Goal: Task Accomplishment & Management: Manage account settings

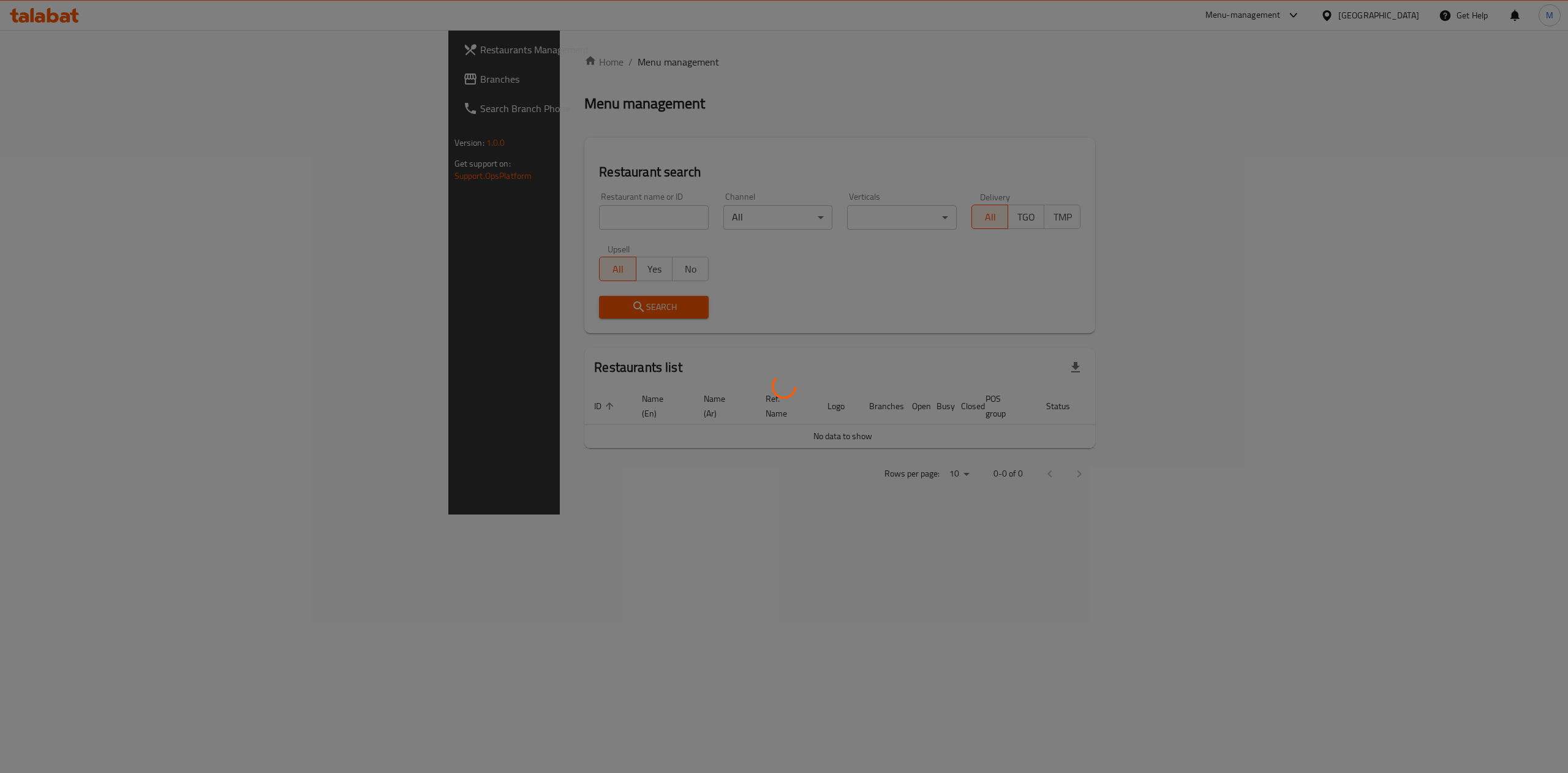
click at [416, 210] on div at bounding box center [784, 386] width 1568 height 773
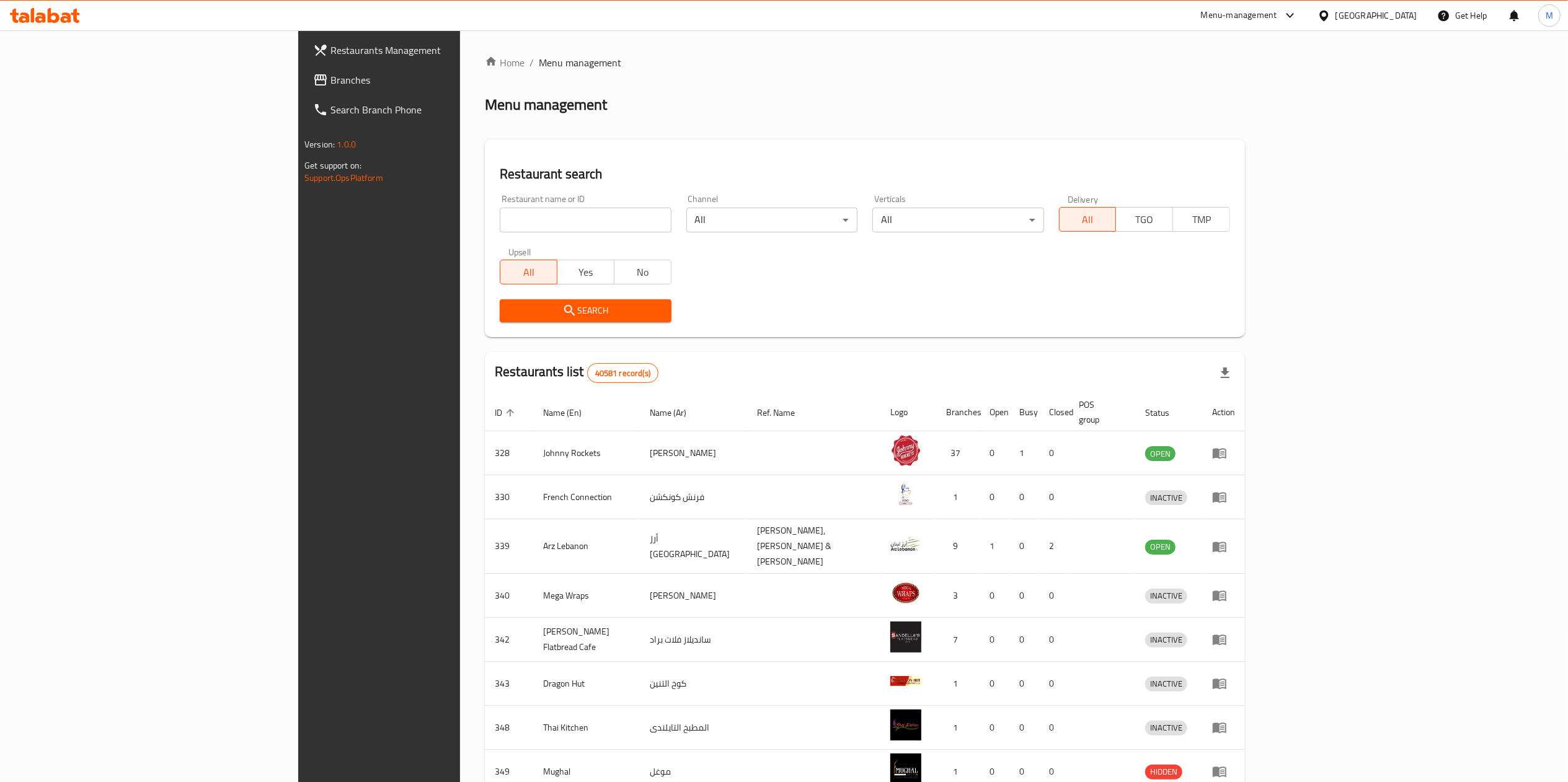
click at [500, 212] on input "search" at bounding box center [585, 220] width 171 height 25
paste input "13766"
type input "13766"
click button "Search" at bounding box center [585, 311] width 171 height 23
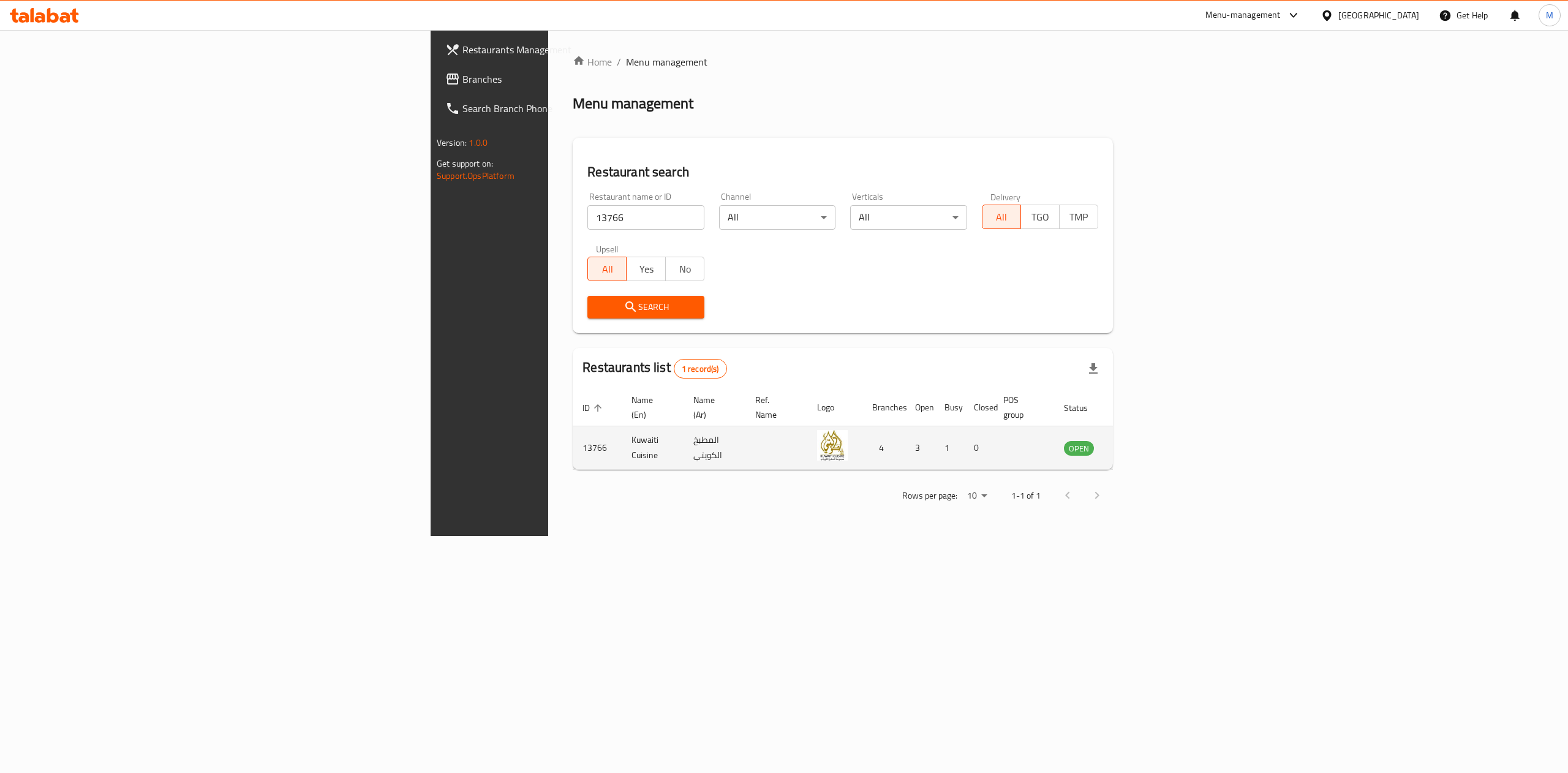
click at [1161, 443] on td "enhanced table" at bounding box center [1140, 448] width 42 height 43
click at [1142, 443] on icon "enhanced table" at bounding box center [1136, 448] width 14 height 11
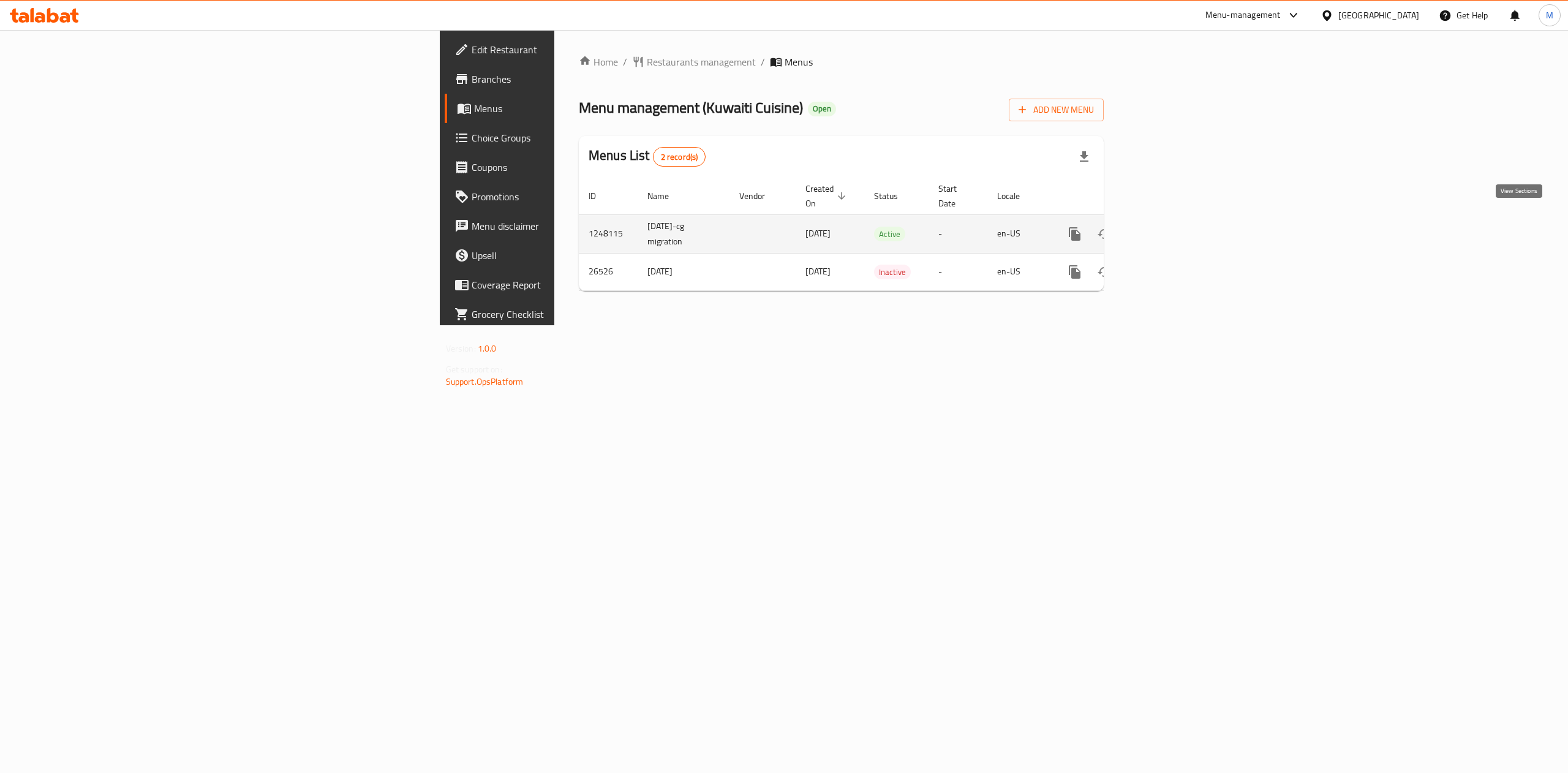
click at [1171, 227] on icon "enhanced table" at bounding box center [1163, 234] width 15 height 15
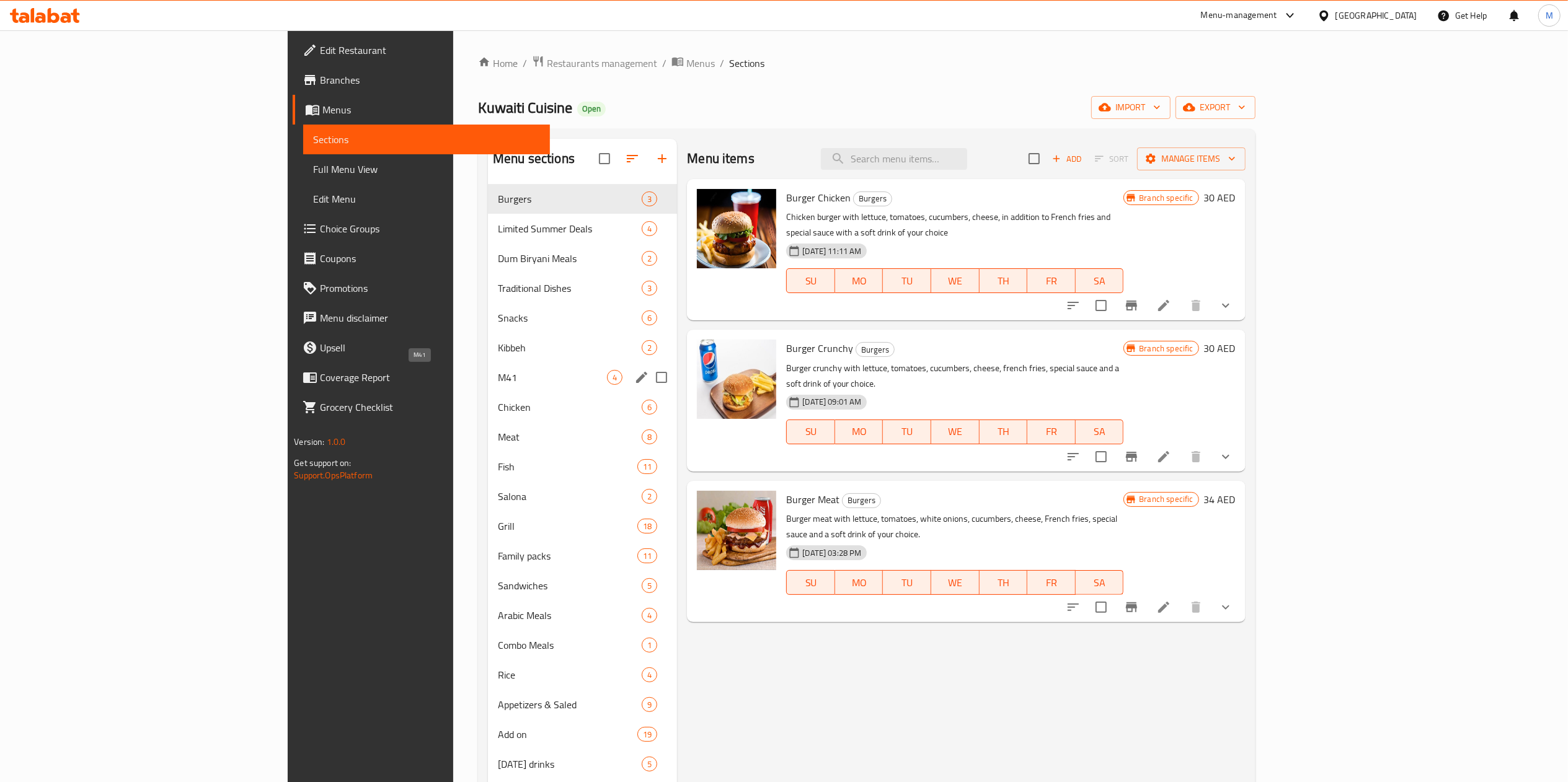
click at [498, 383] on span "M41" at bounding box center [552, 377] width 109 height 15
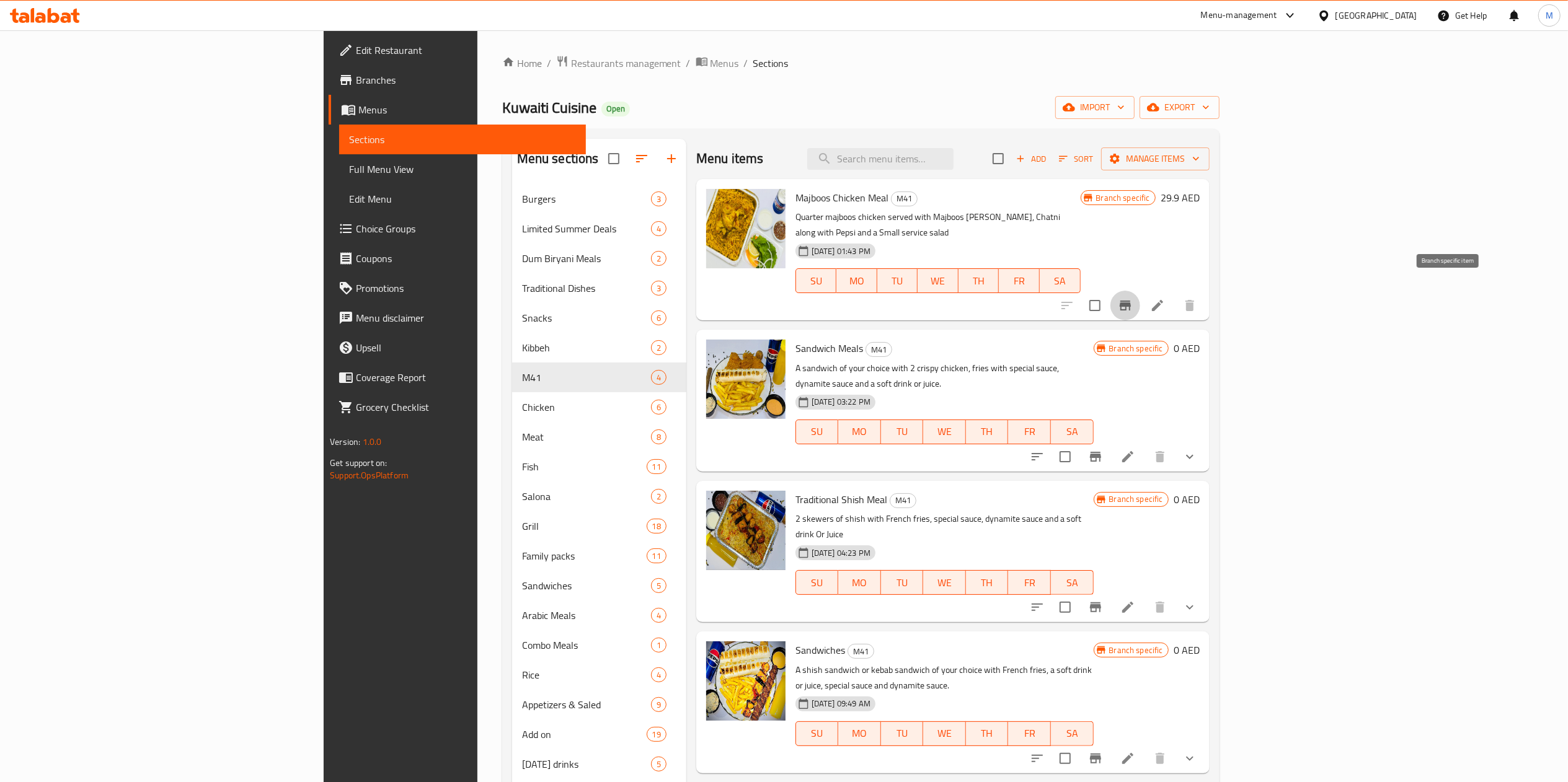
click at [1133, 298] on icon "Branch-specific-item" at bounding box center [1125, 306] width 15 height 15
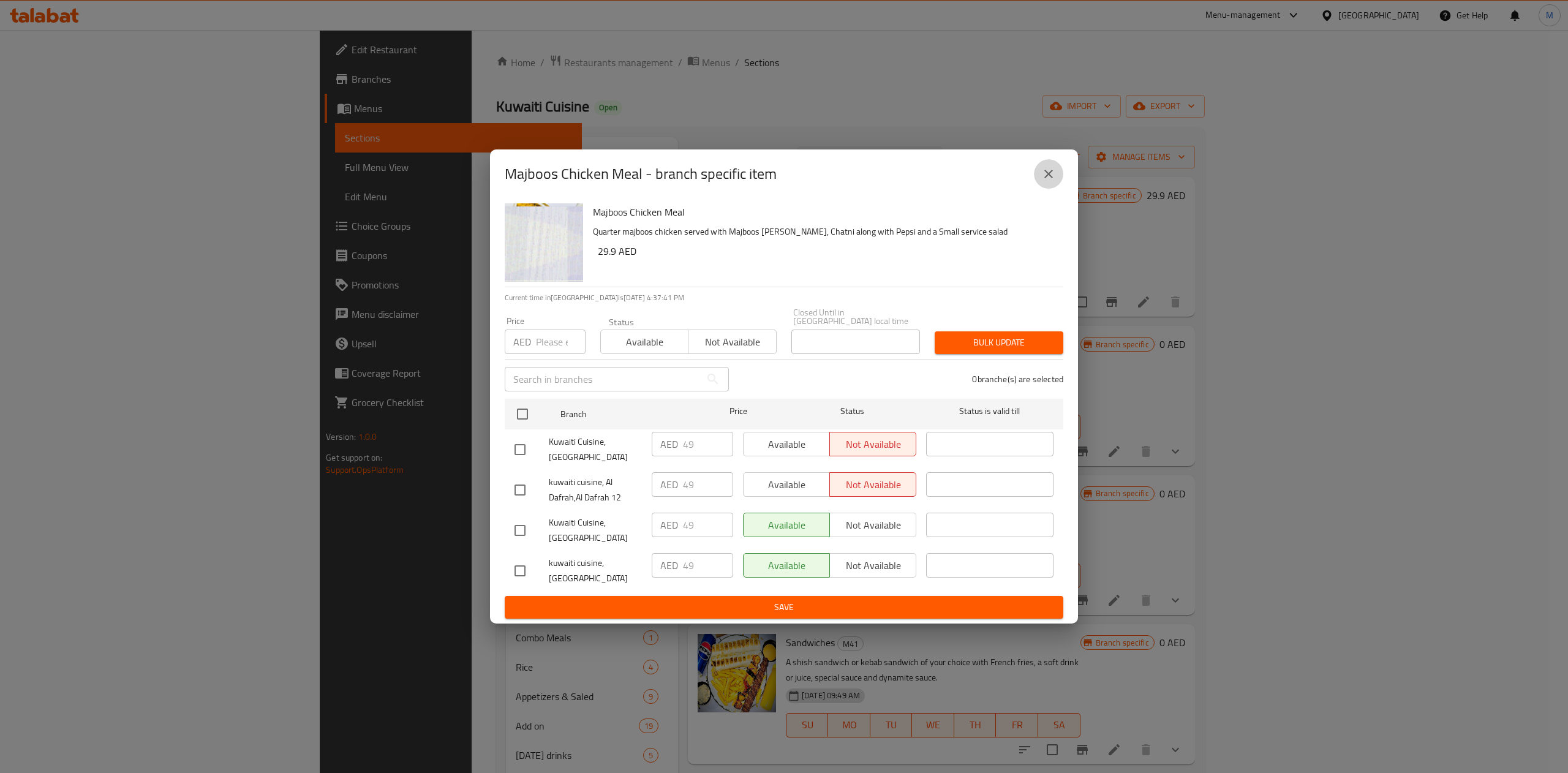
click at [1057, 179] on button "close" at bounding box center [1048, 173] width 29 height 29
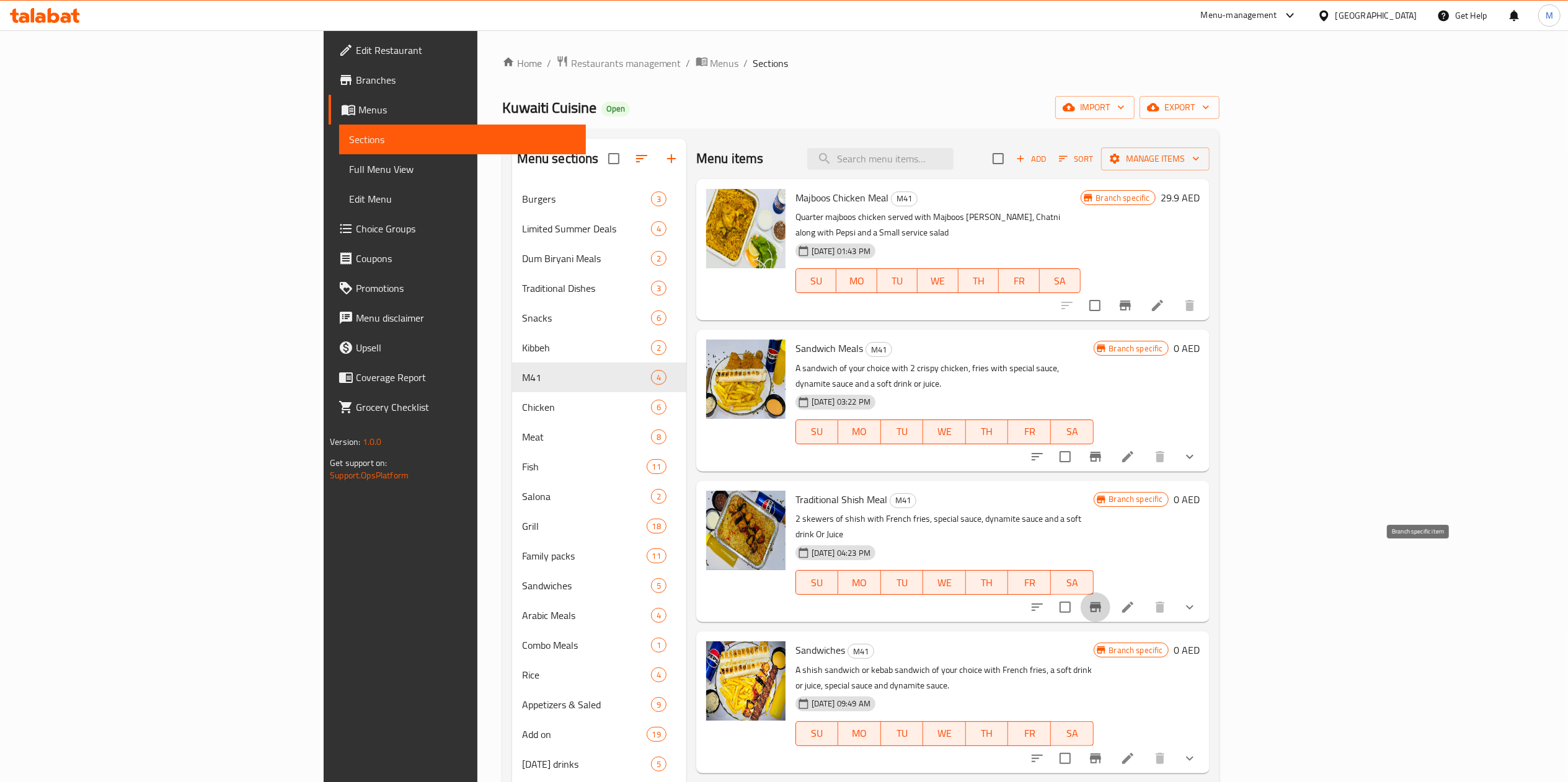
click at [1103, 600] on icon "Branch-specific-item" at bounding box center [1095, 607] width 15 height 15
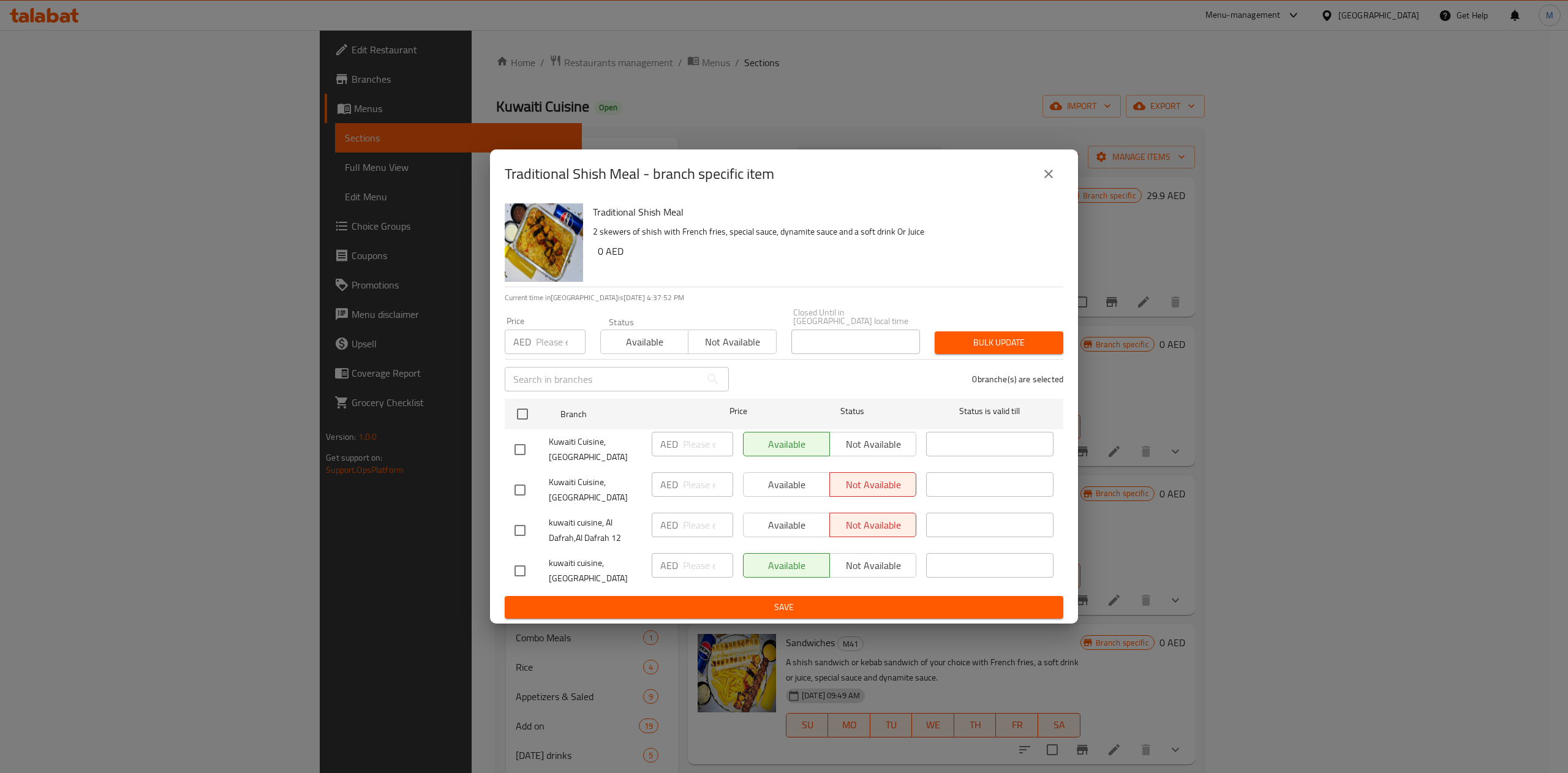
click at [1056, 178] on button "close" at bounding box center [1048, 173] width 29 height 29
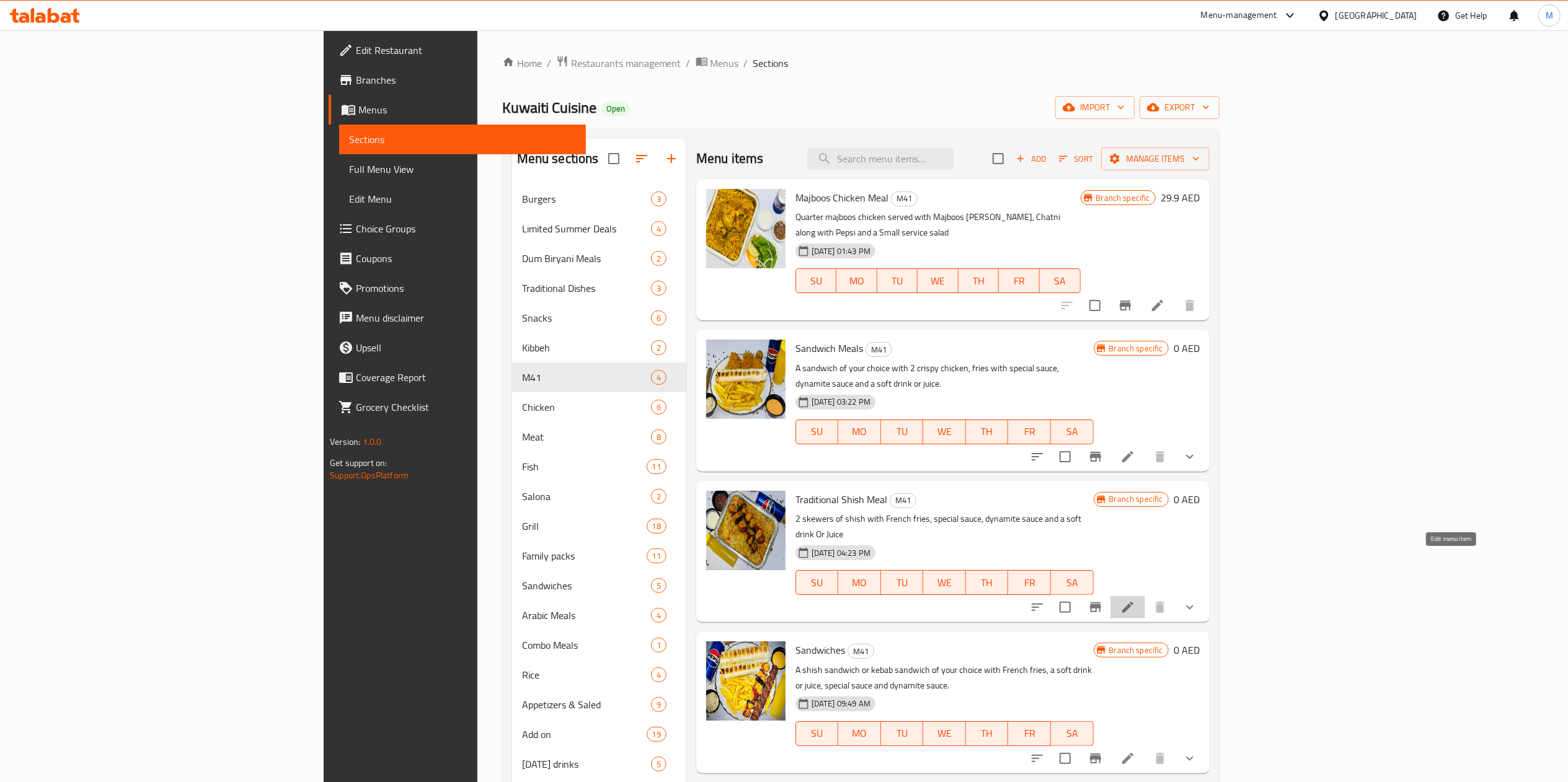
click at [1134, 602] on icon at bounding box center [1128, 607] width 11 height 11
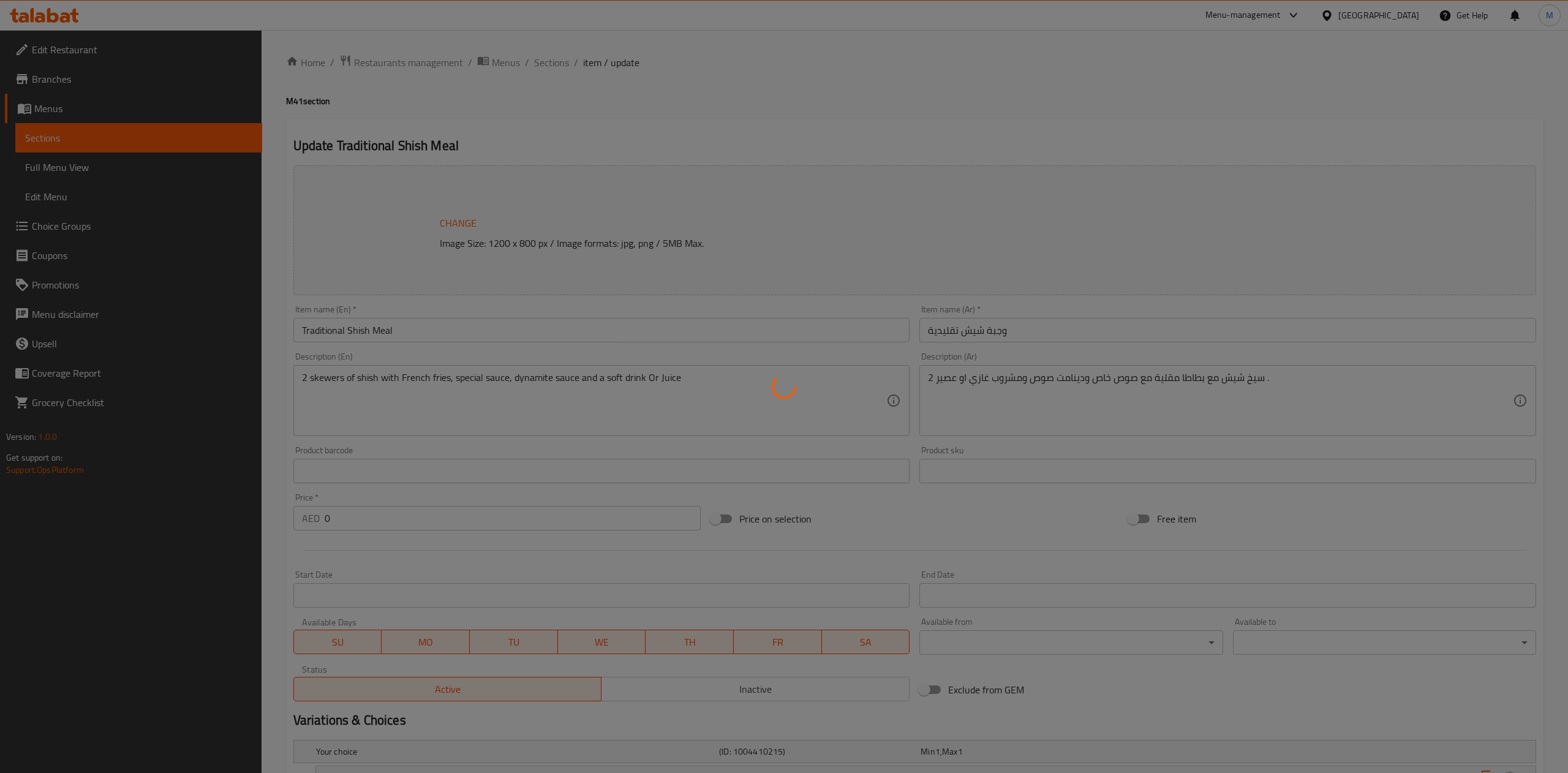
type input "اختيارك من الإضافات :"
type input "0"
type input "17"
type input "اختيارك من السوفت درنك او العصير"
type input "1"
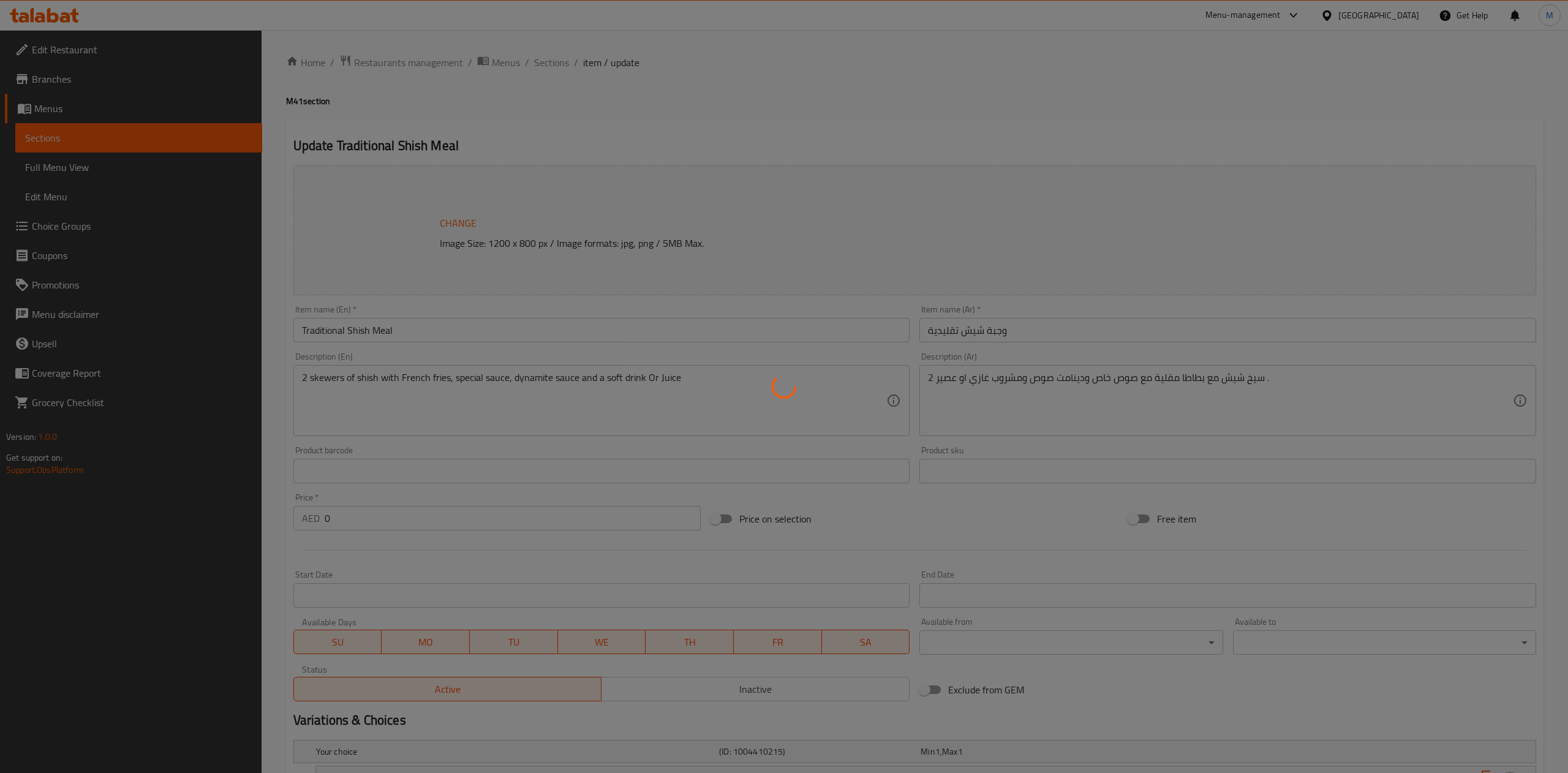
type input "1"
type input "اختيارك من الإضافات :"
type input "0"
type input "17"
type input "اختيارك من السوفت درنك او العصير"
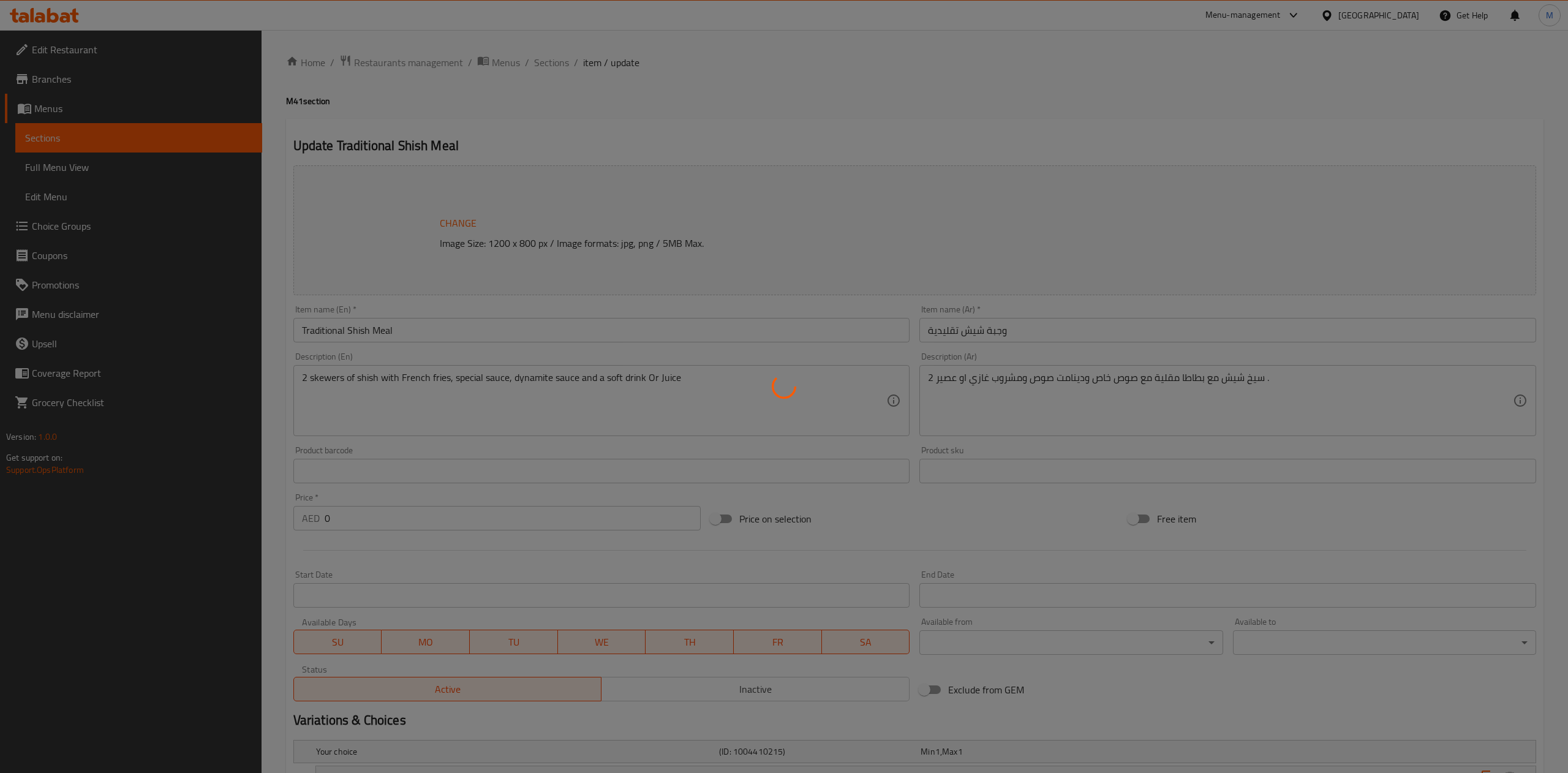
type input "1"
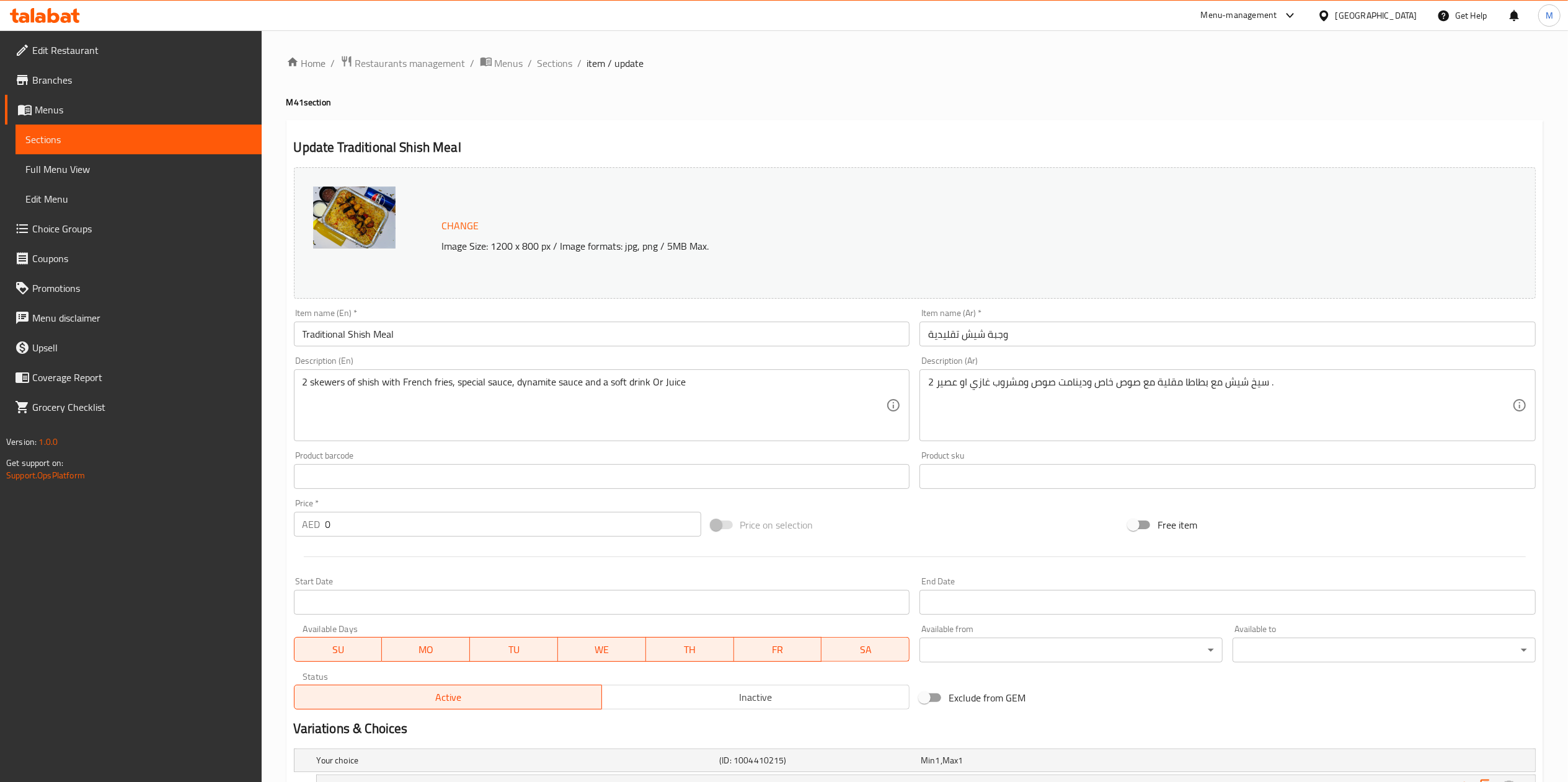
click at [186, 145] on span "Sections" at bounding box center [139, 140] width 226 height 15
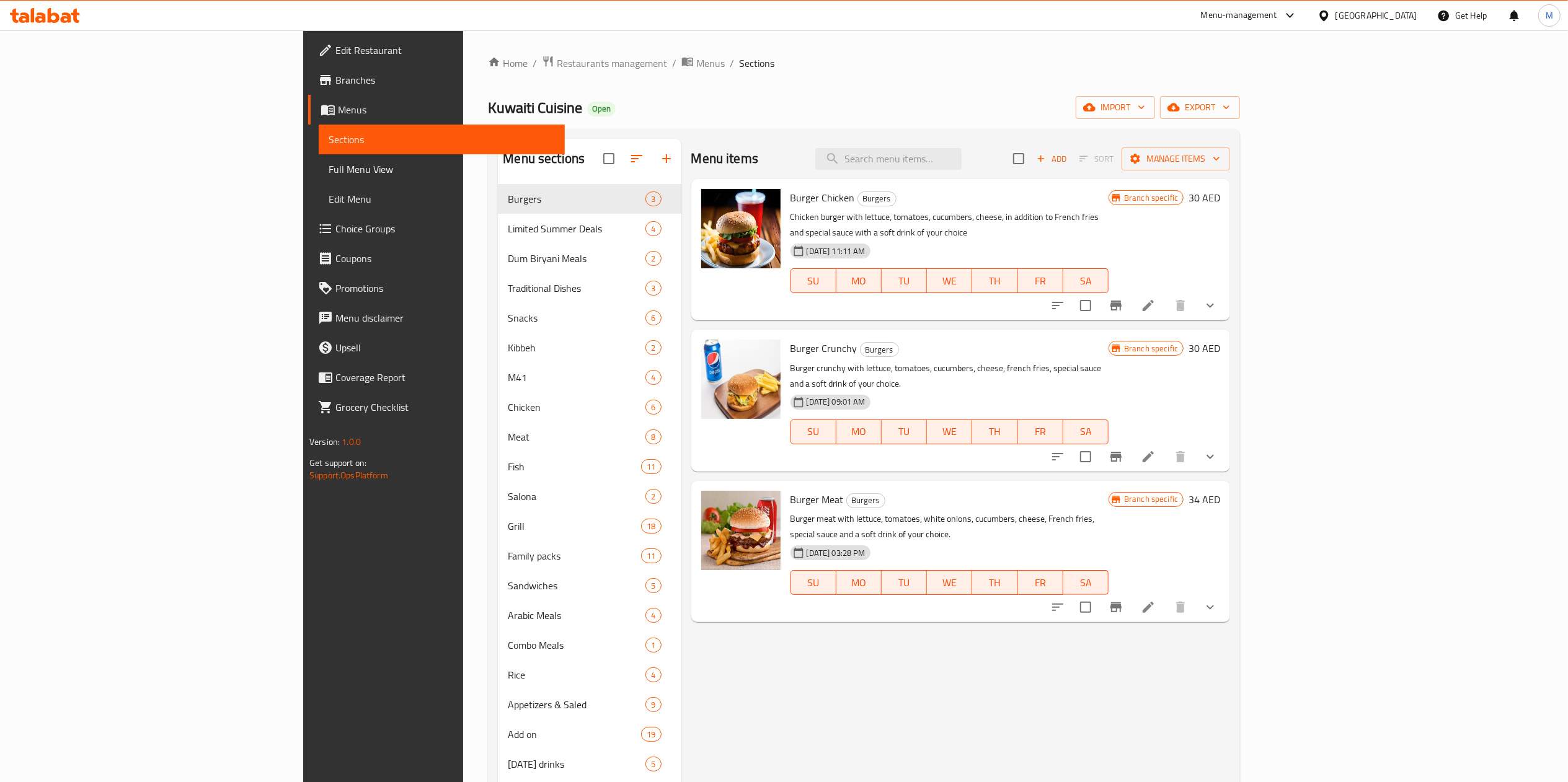
click at [1268, 14] on div "Menu-management" at bounding box center [1239, 16] width 76 height 15
click at [1198, 81] on div "Agent Campaigns Center" at bounding box center [1171, 84] width 93 height 14
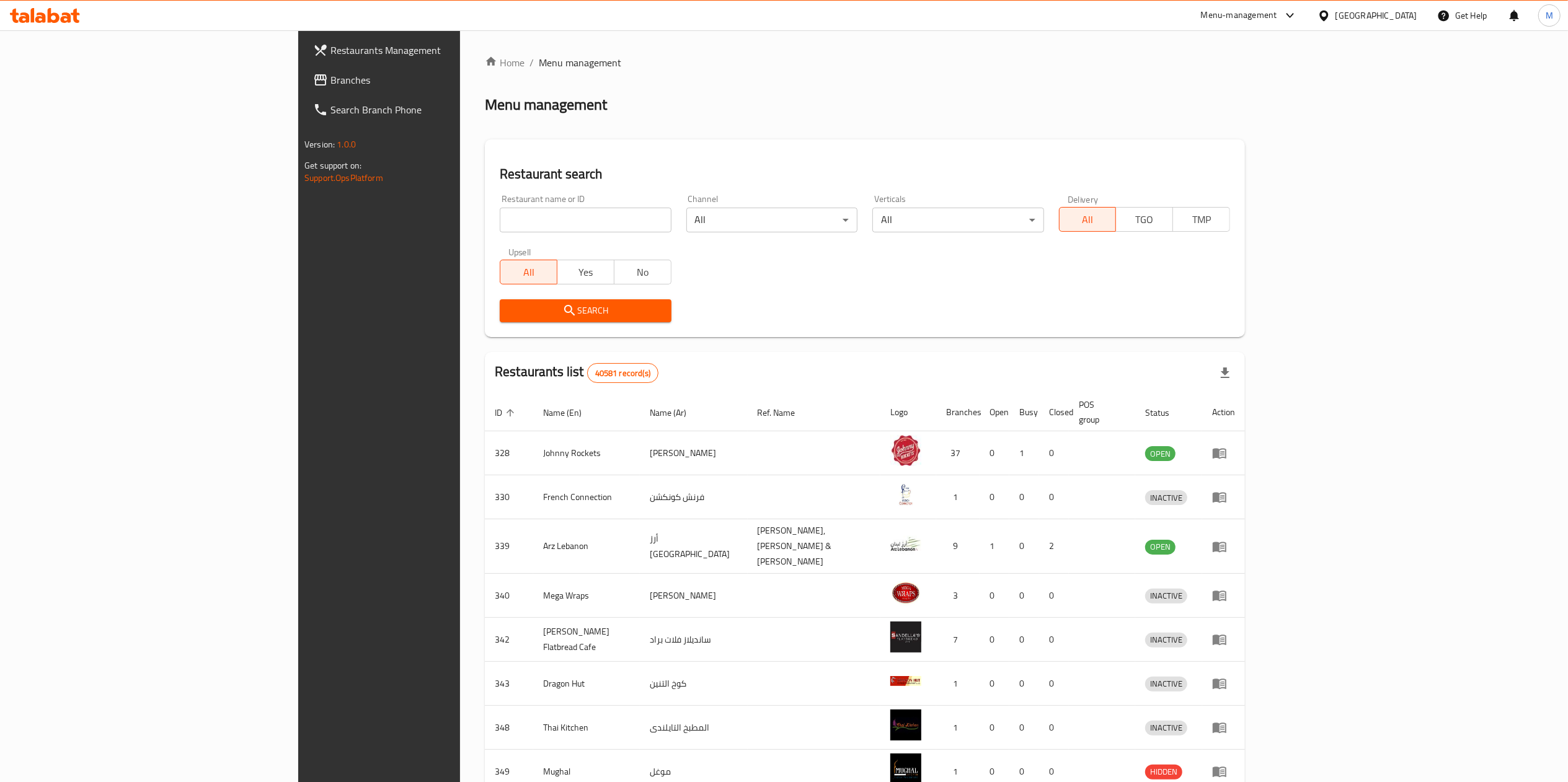
click at [500, 225] on input "search" at bounding box center [585, 220] width 171 height 25
paste input "633681"
type input "633681"
click button "Search" at bounding box center [585, 311] width 171 height 23
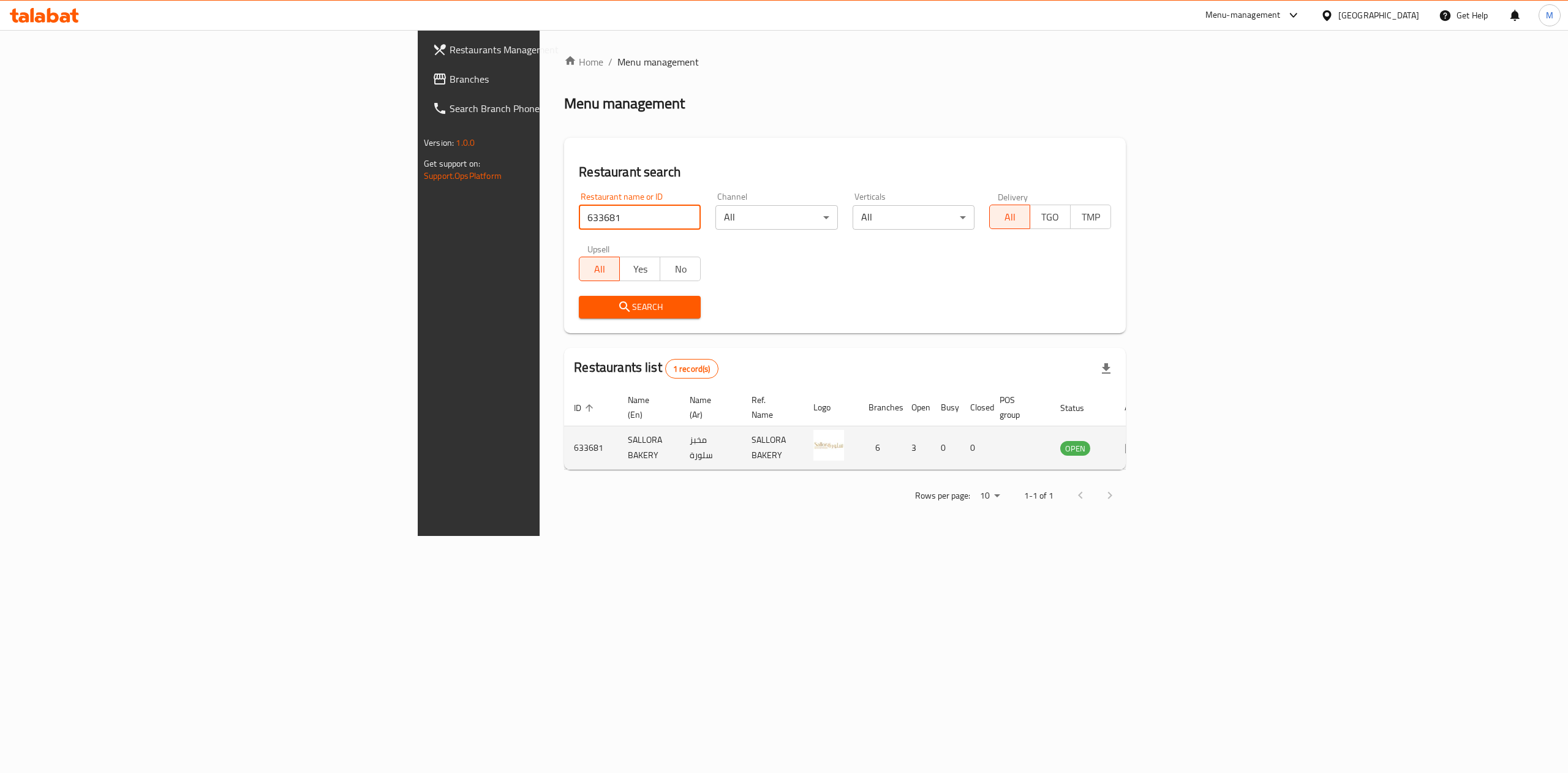
click at [1139, 443] on icon "enhanced table" at bounding box center [1132, 448] width 14 height 11
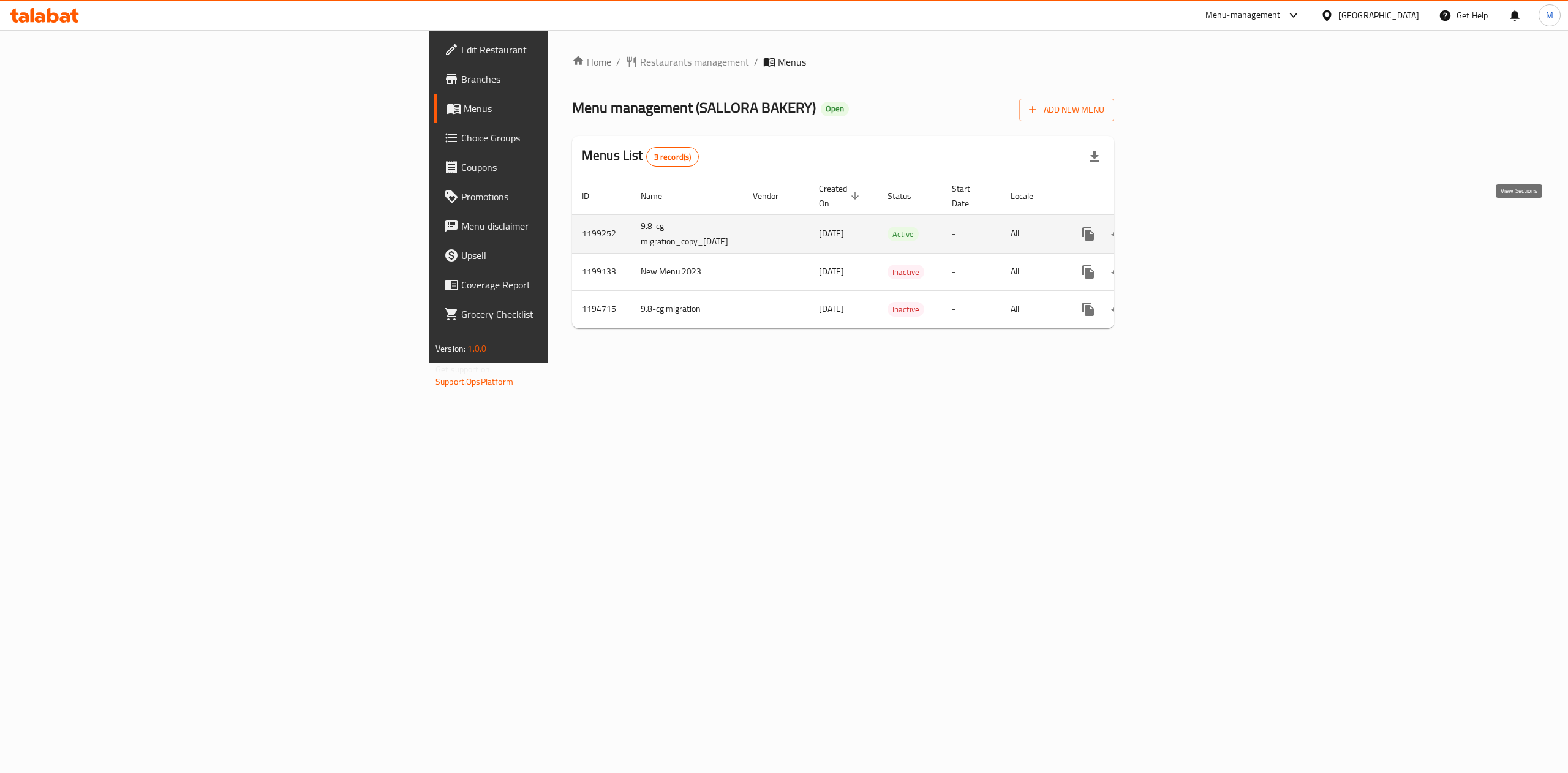
click at [1182, 229] on icon "enhanced table" at bounding box center [1177, 234] width 11 height 11
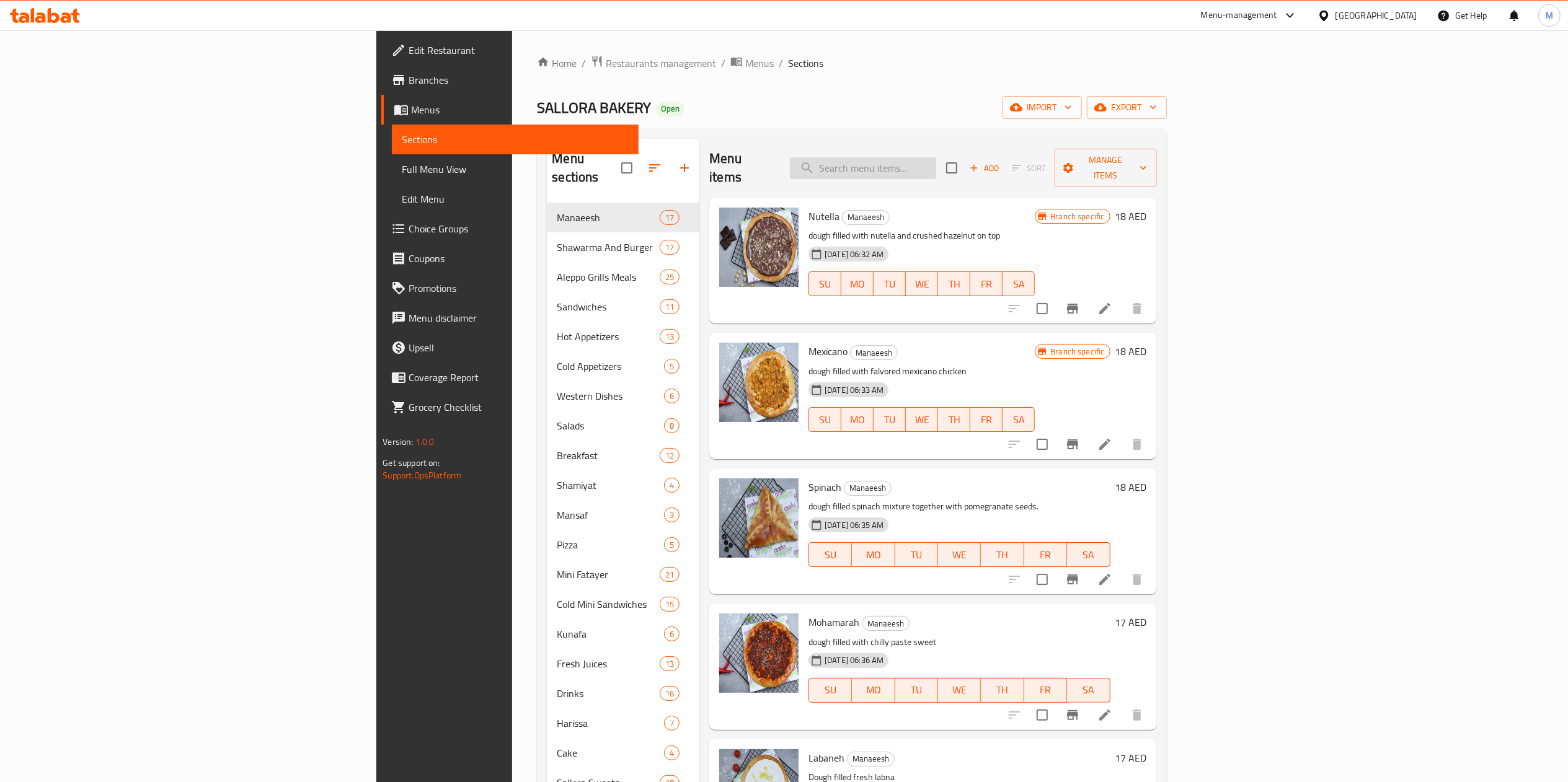
click at [936, 157] on input "search" at bounding box center [863, 168] width 146 height 22
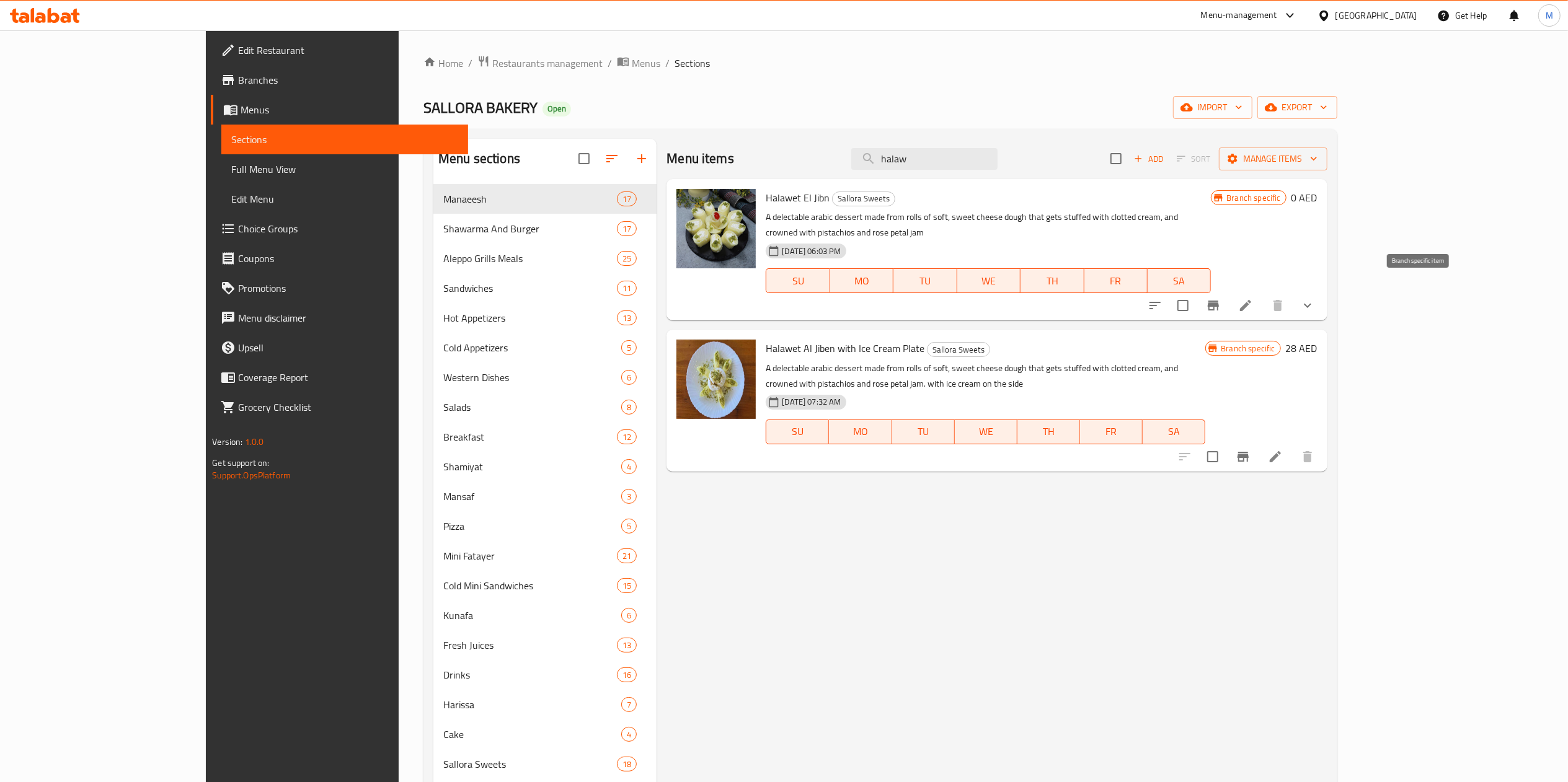
type input "halaw"
click at [1228, 292] on button "Branch-specific-item" at bounding box center [1213, 305] width 29 height 29
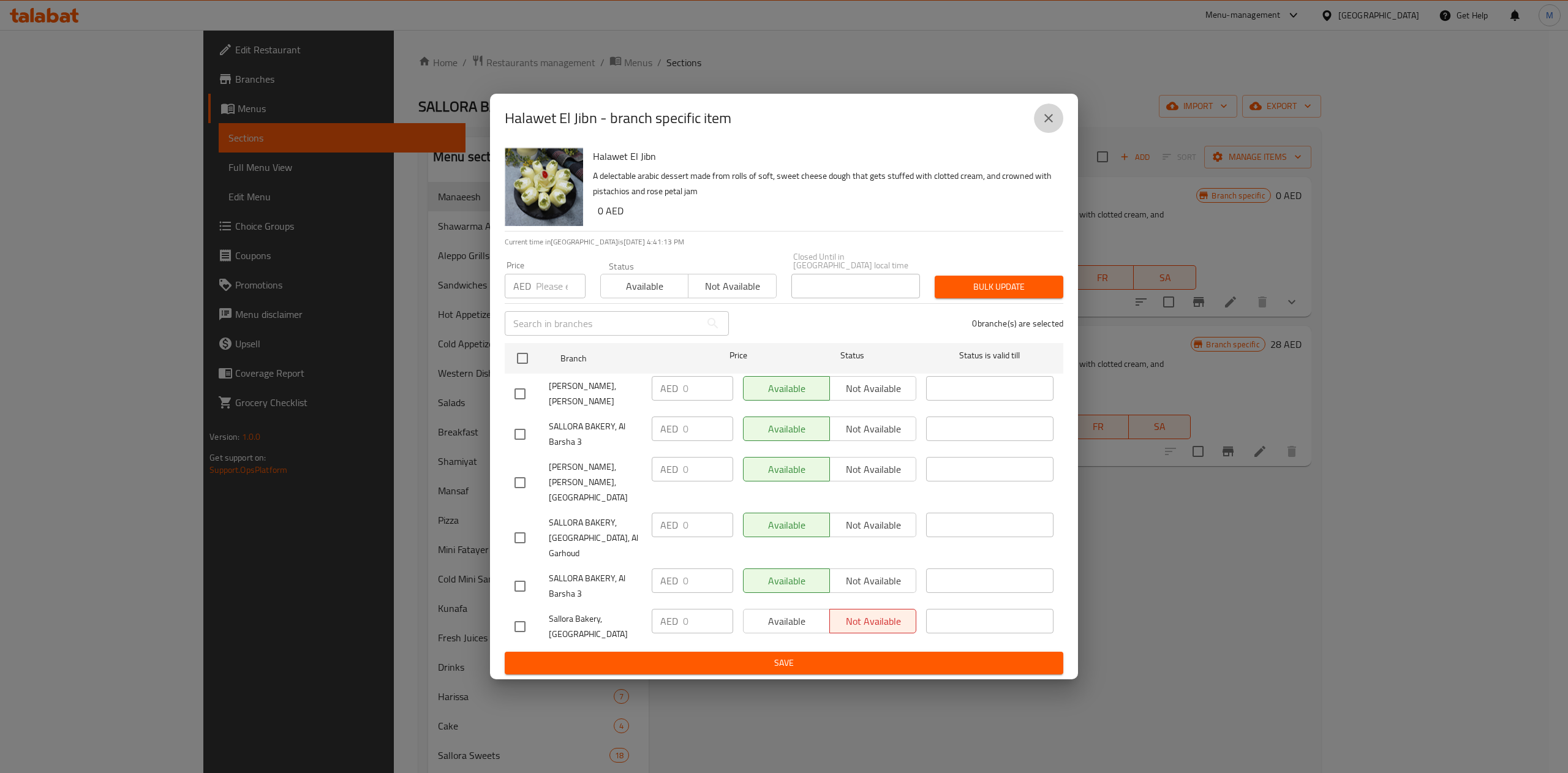
drag, startPoint x: 1049, startPoint y: 134, endPoint x: 1312, endPoint y: 237, distance: 282.4
click at [1049, 126] on icon "close" at bounding box center [1049, 118] width 15 height 15
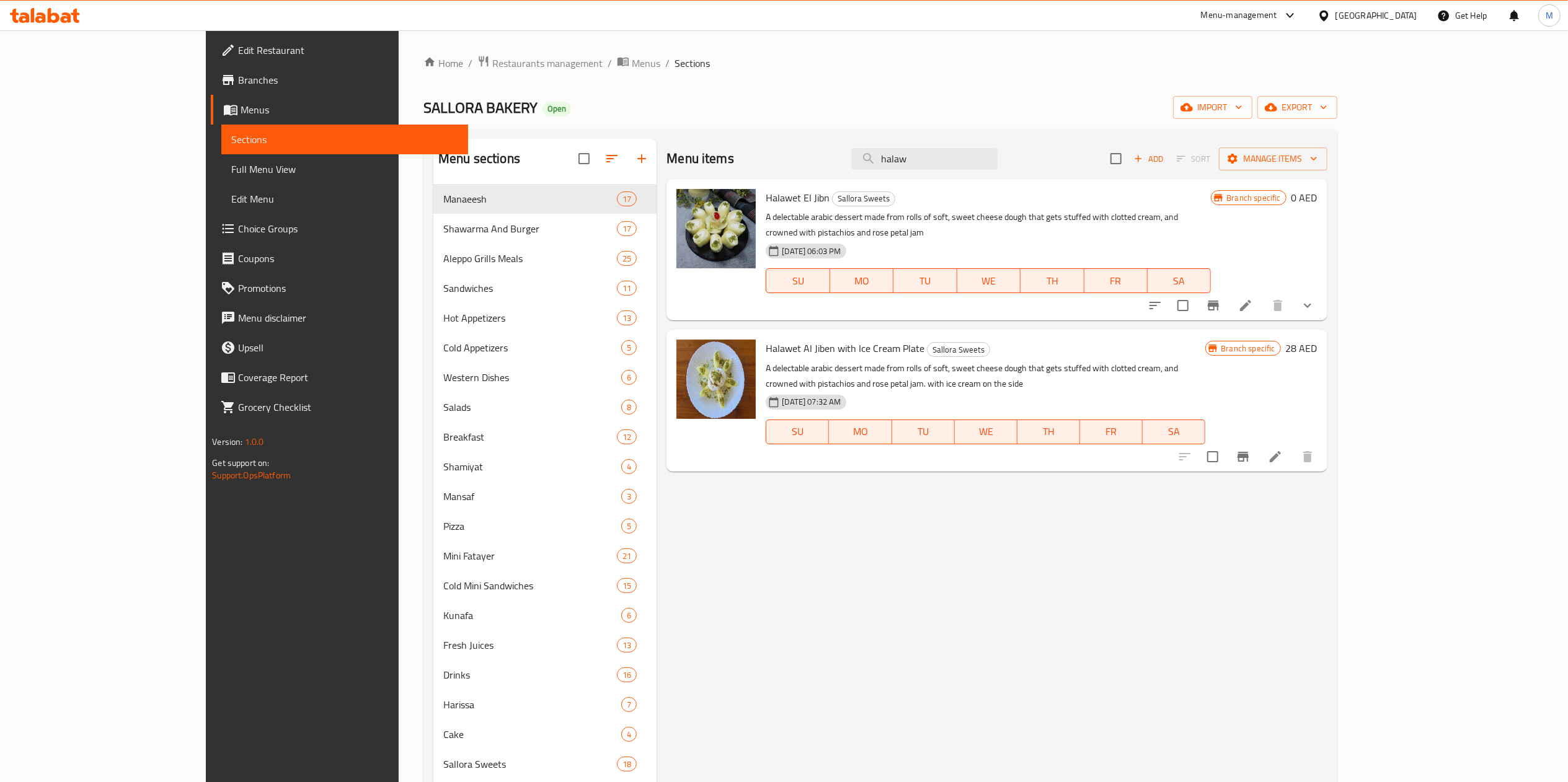
click at [1251, 300] on icon at bounding box center [1246, 306] width 11 height 11
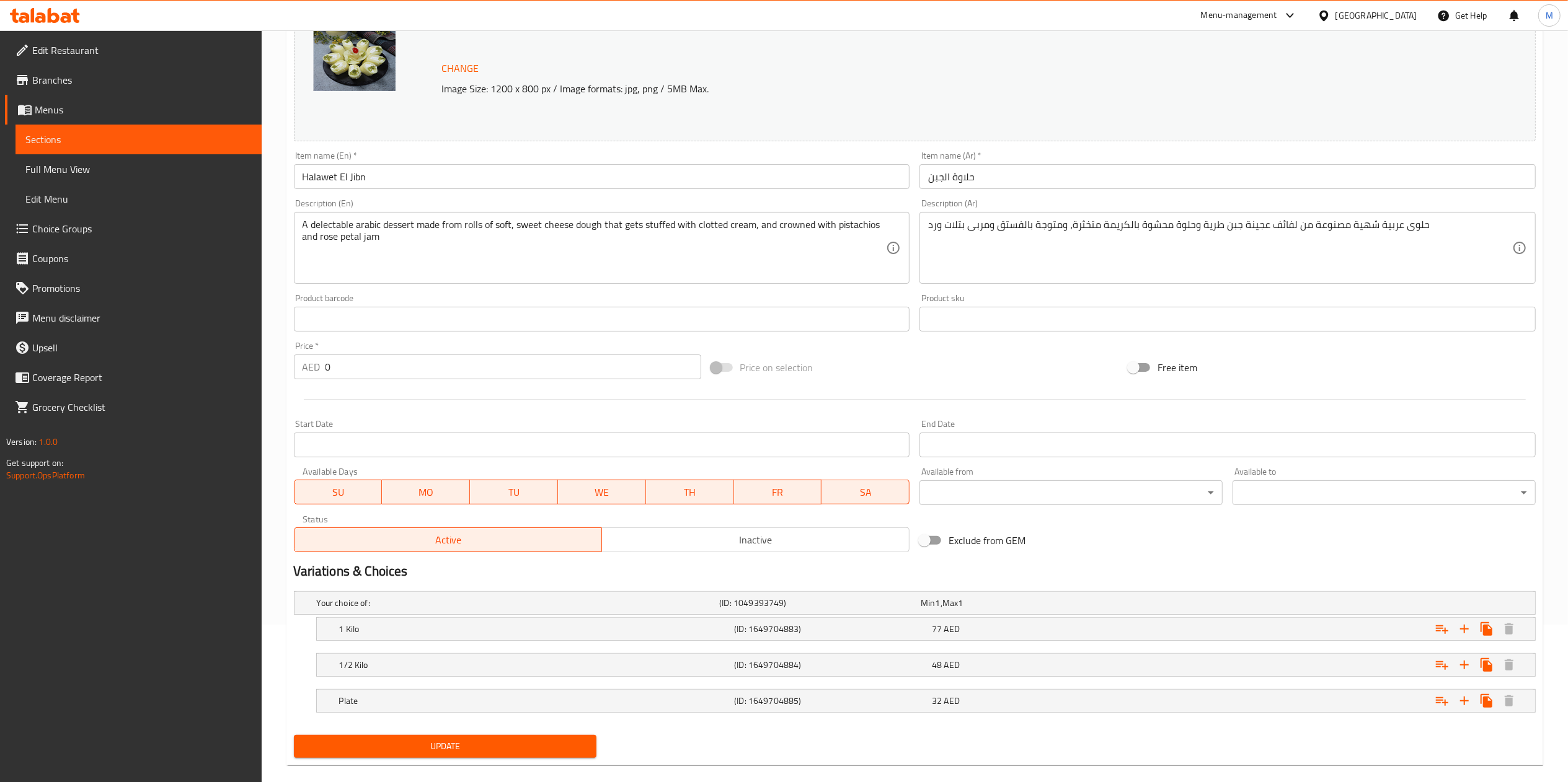
scroll to position [177, 0]
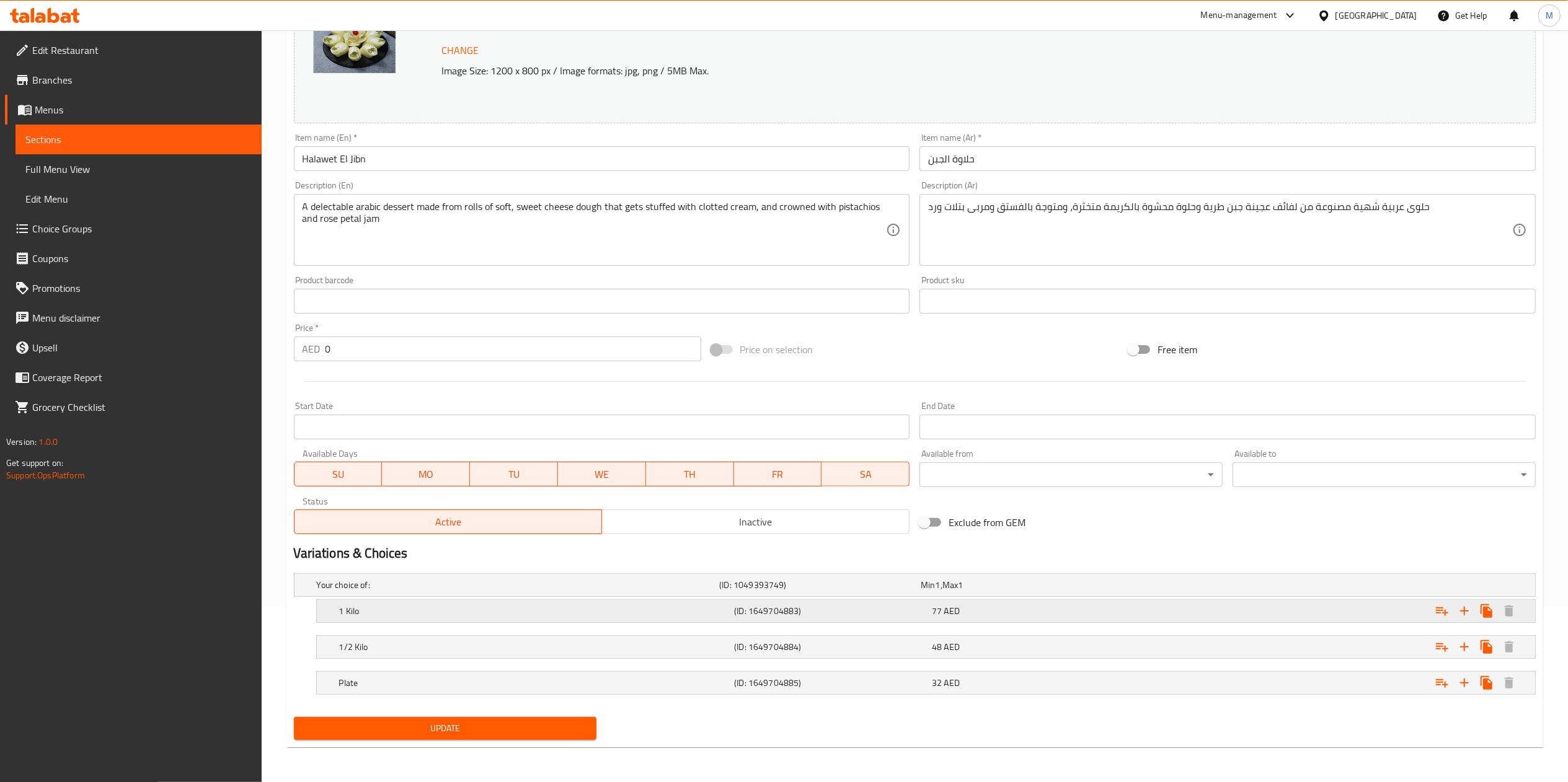
click at [656, 591] on h5 "1 Kilo" at bounding box center [515, 585] width 398 height 13
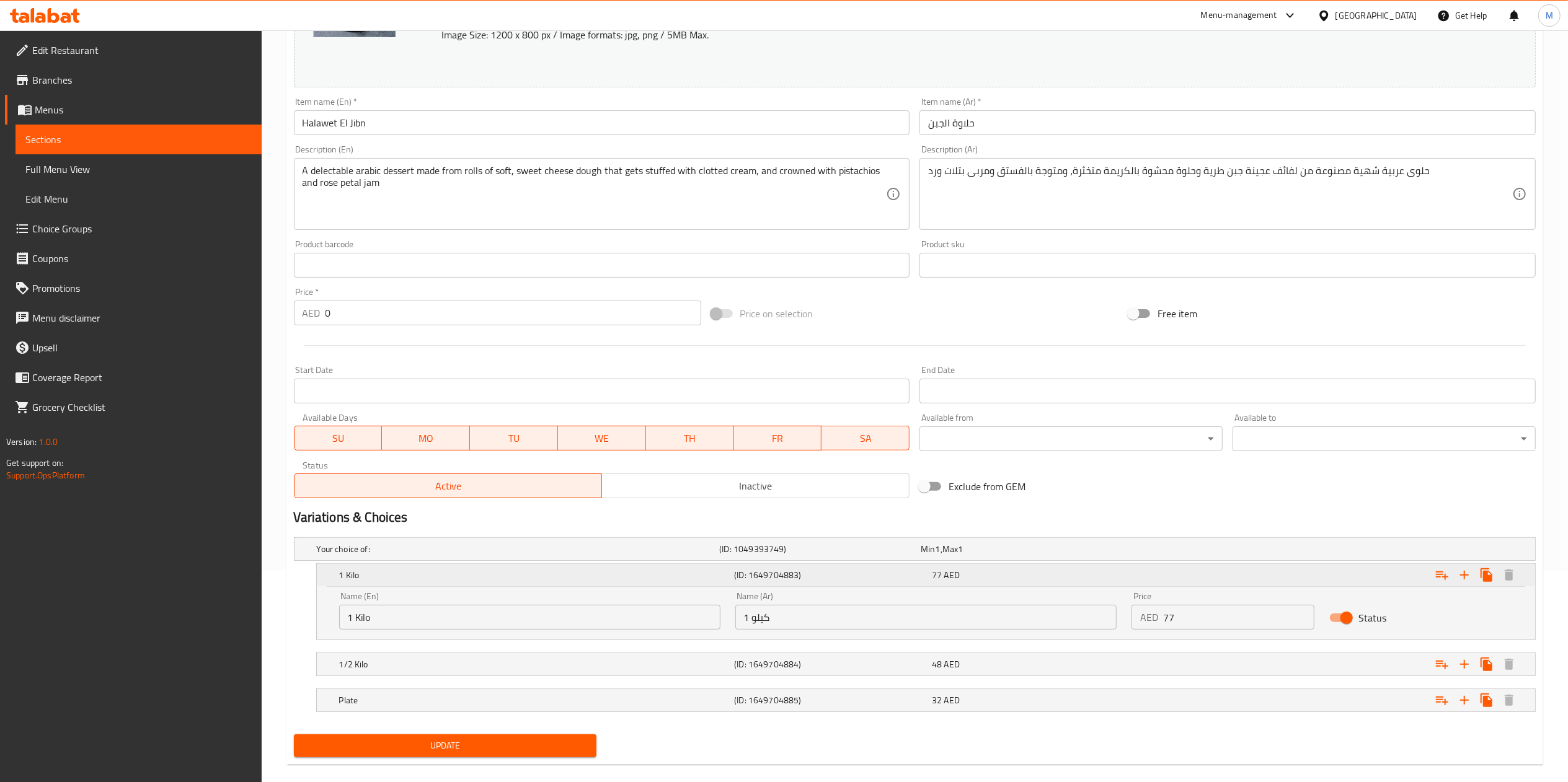
scroll to position [231, 0]
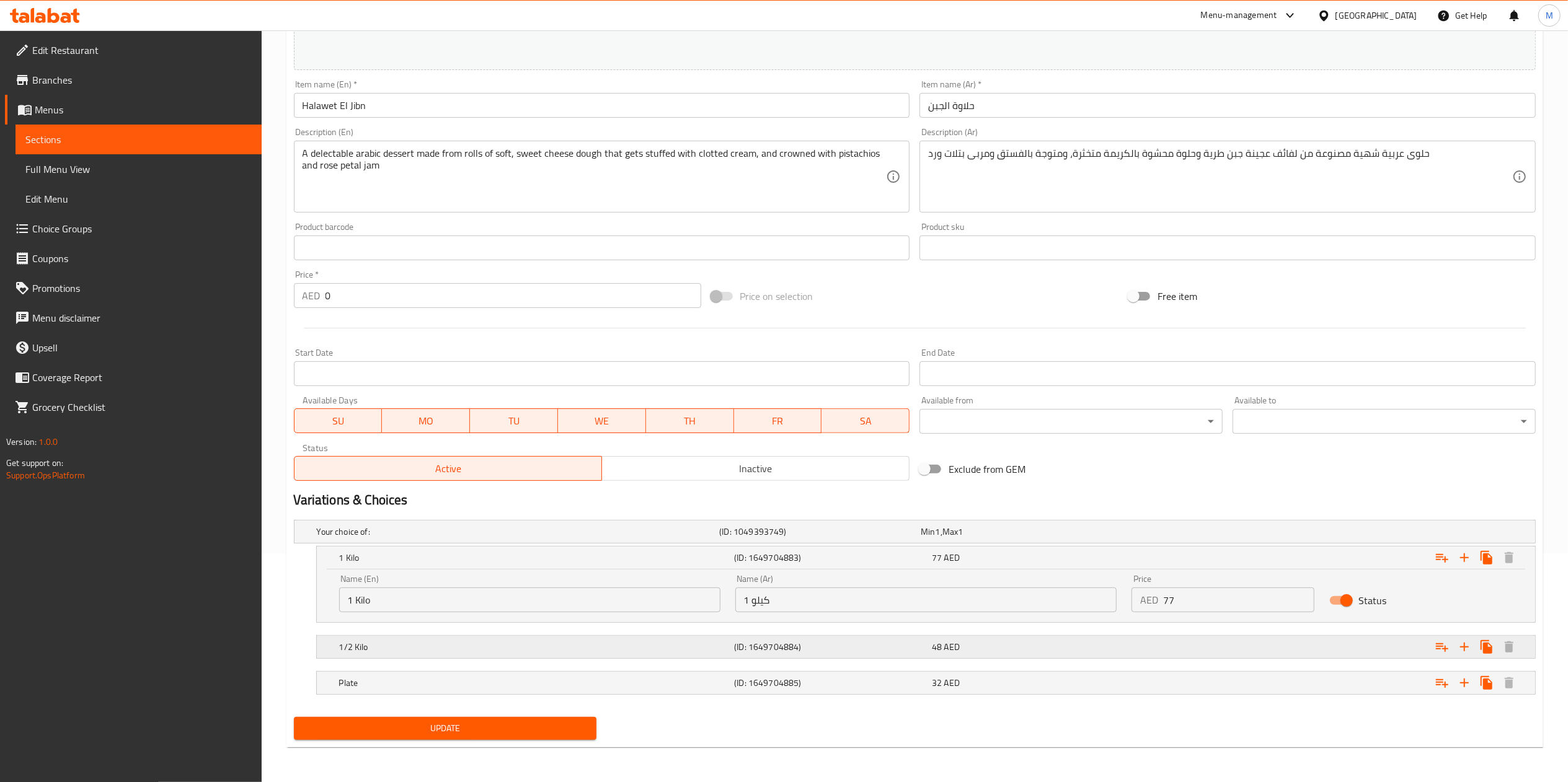
click at [671, 538] on h5 "1/2 Kilo" at bounding box center [515, 531] width 398 height 13
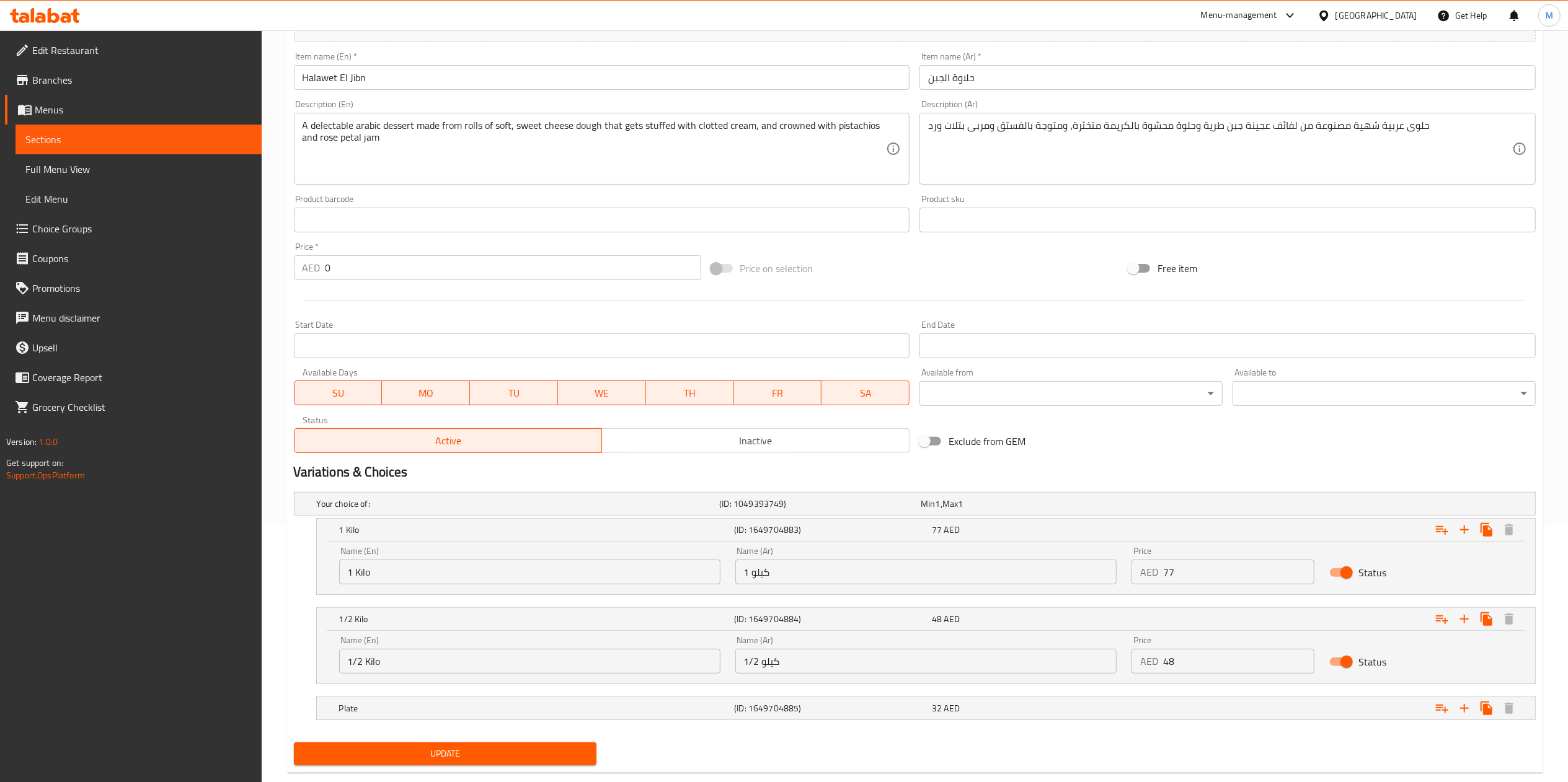
scroll to position [283, 0]
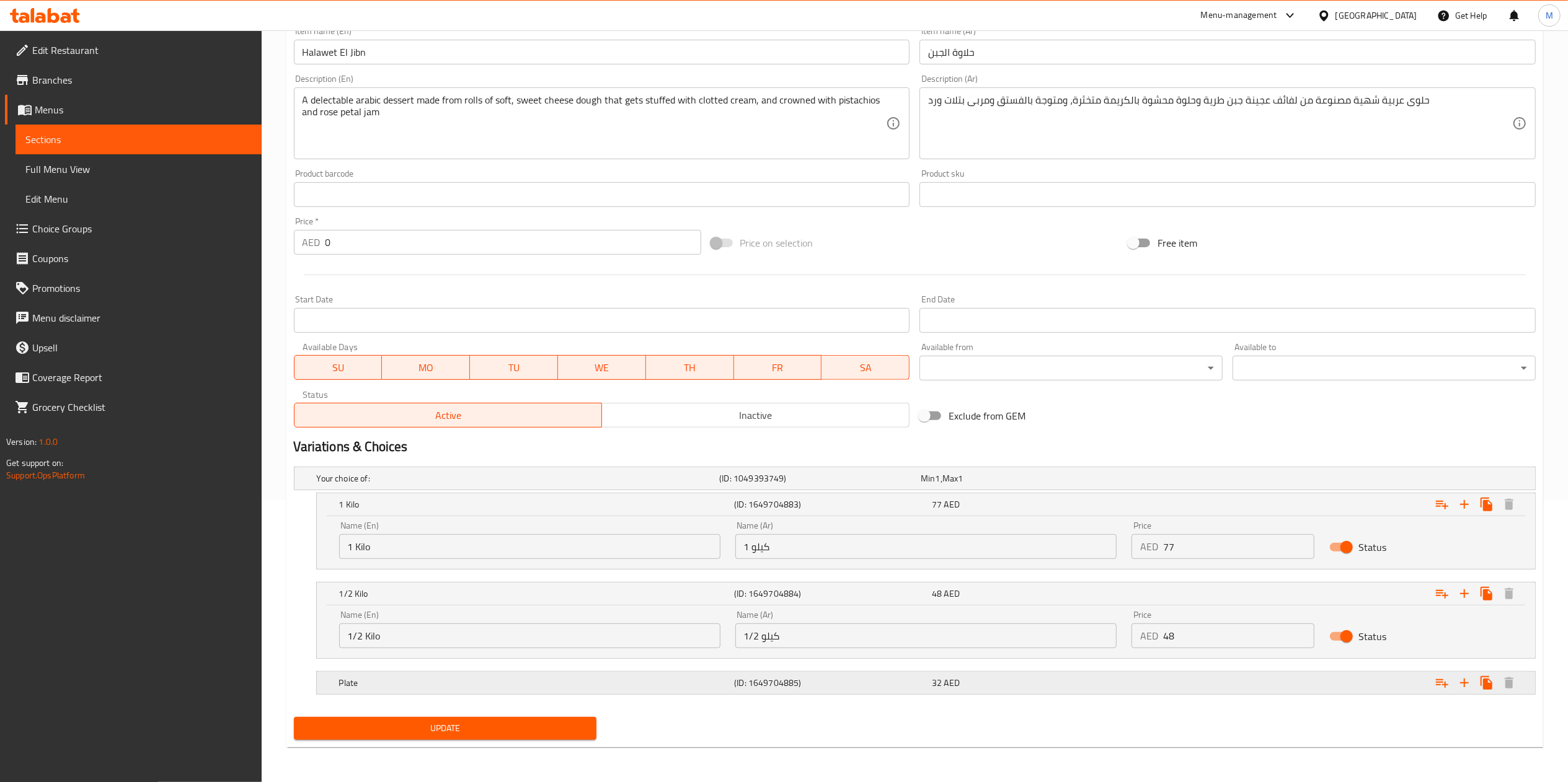
click at [687, 484] on h5 "Plate" at bounding box center [515, 478] width 398 height 13
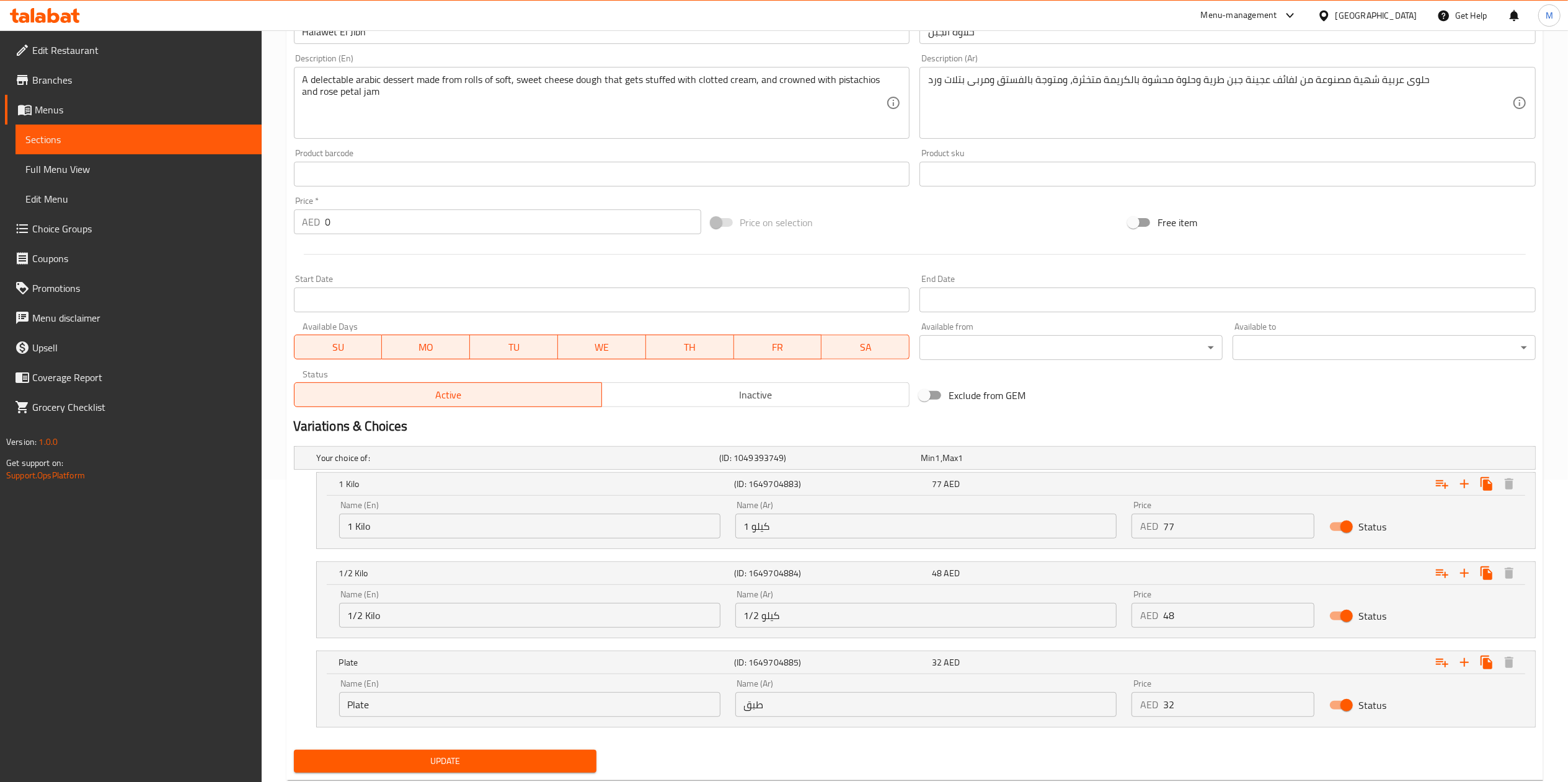
scroll to position [337, 0]
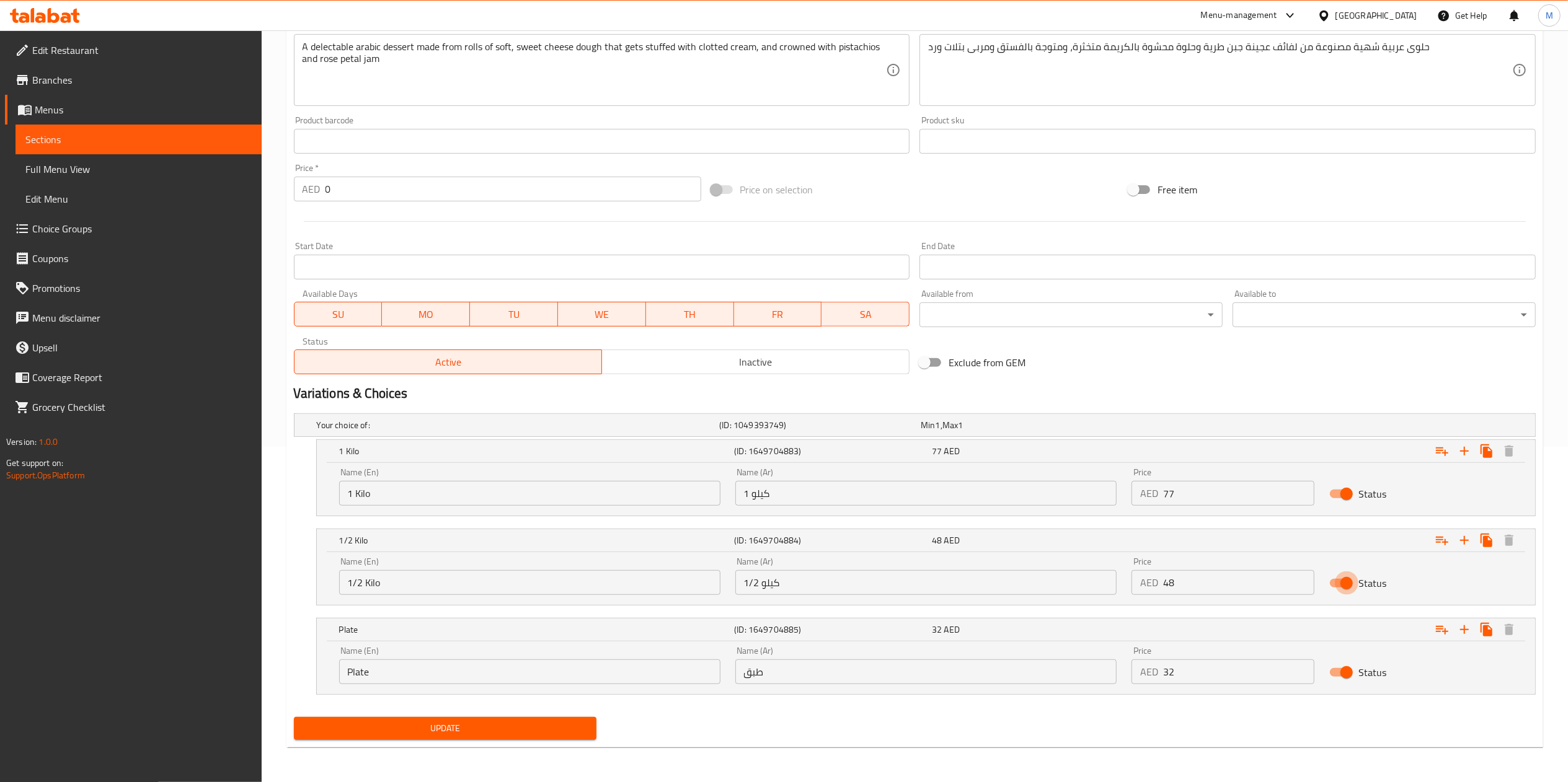
click at [1347, 582] on input "Status" at bounding box center [1346, 583] width 71 height 24
click at [1350, 586] on input "Status" at bounding box center [1334, 583] width 71 height 24
checkbox input "true"
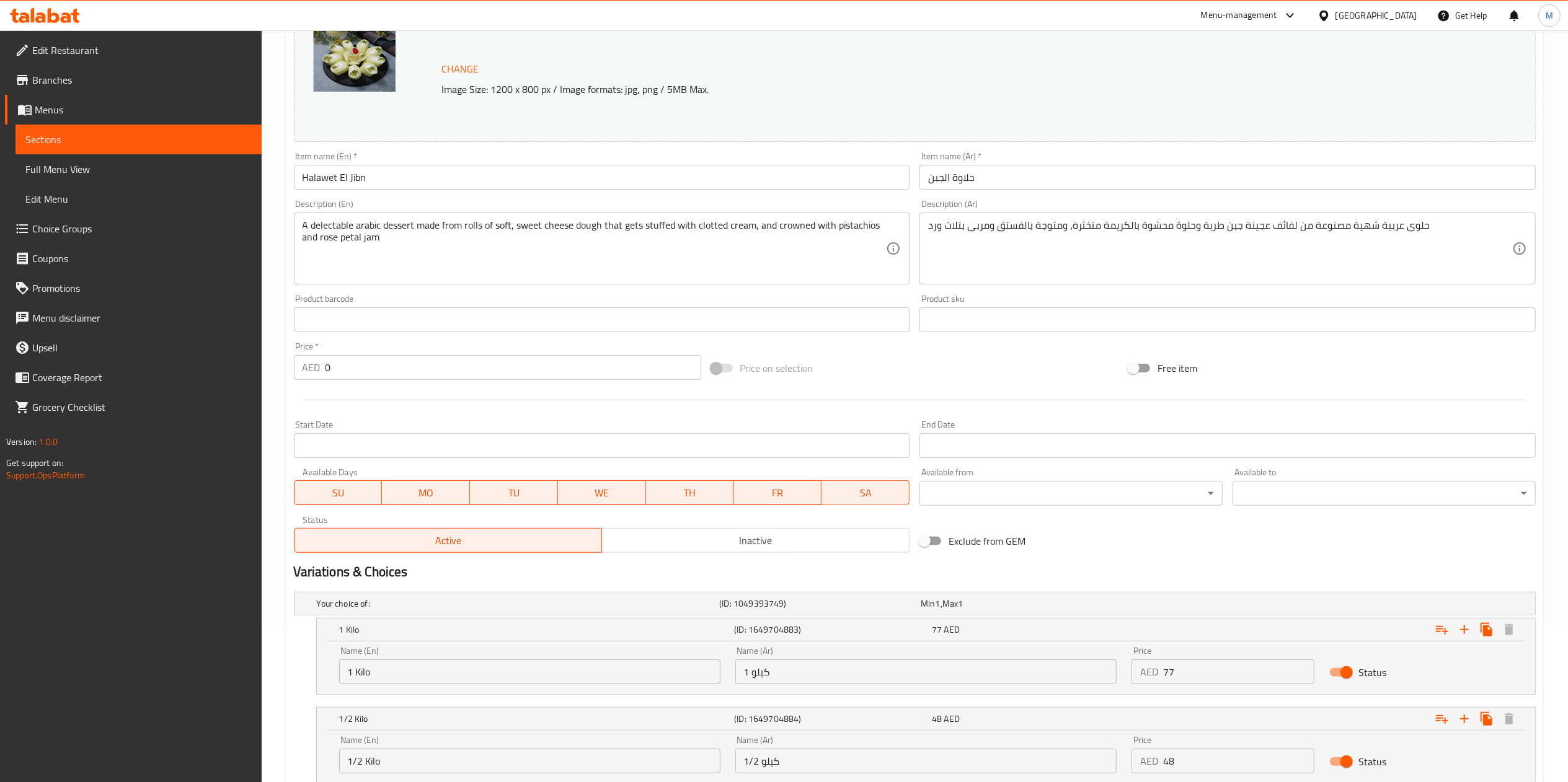
scroll to position [0, 0]
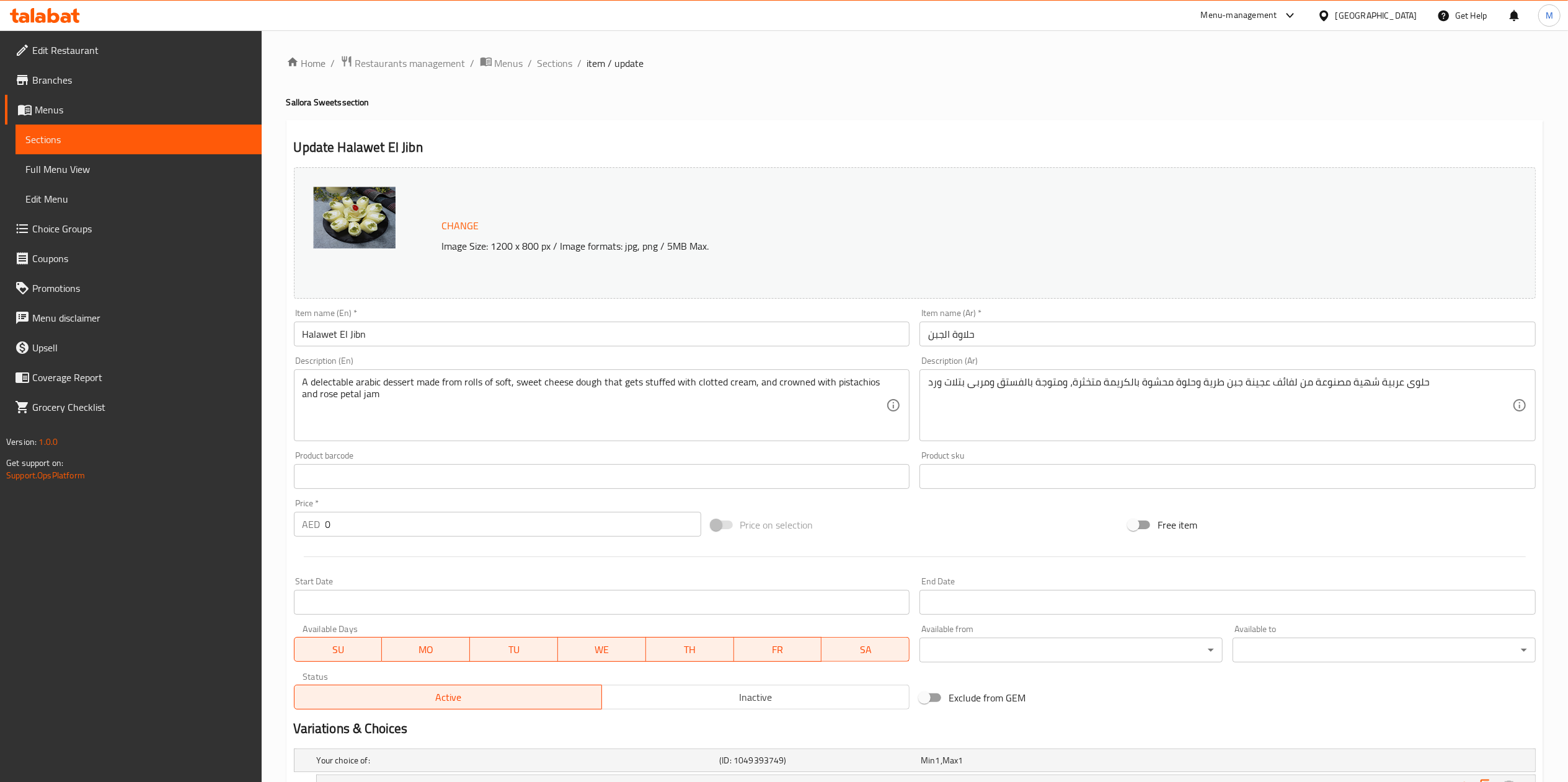
click at [141, 138] on span "Sections" at bounding box center [139, 140] width 226 height 15
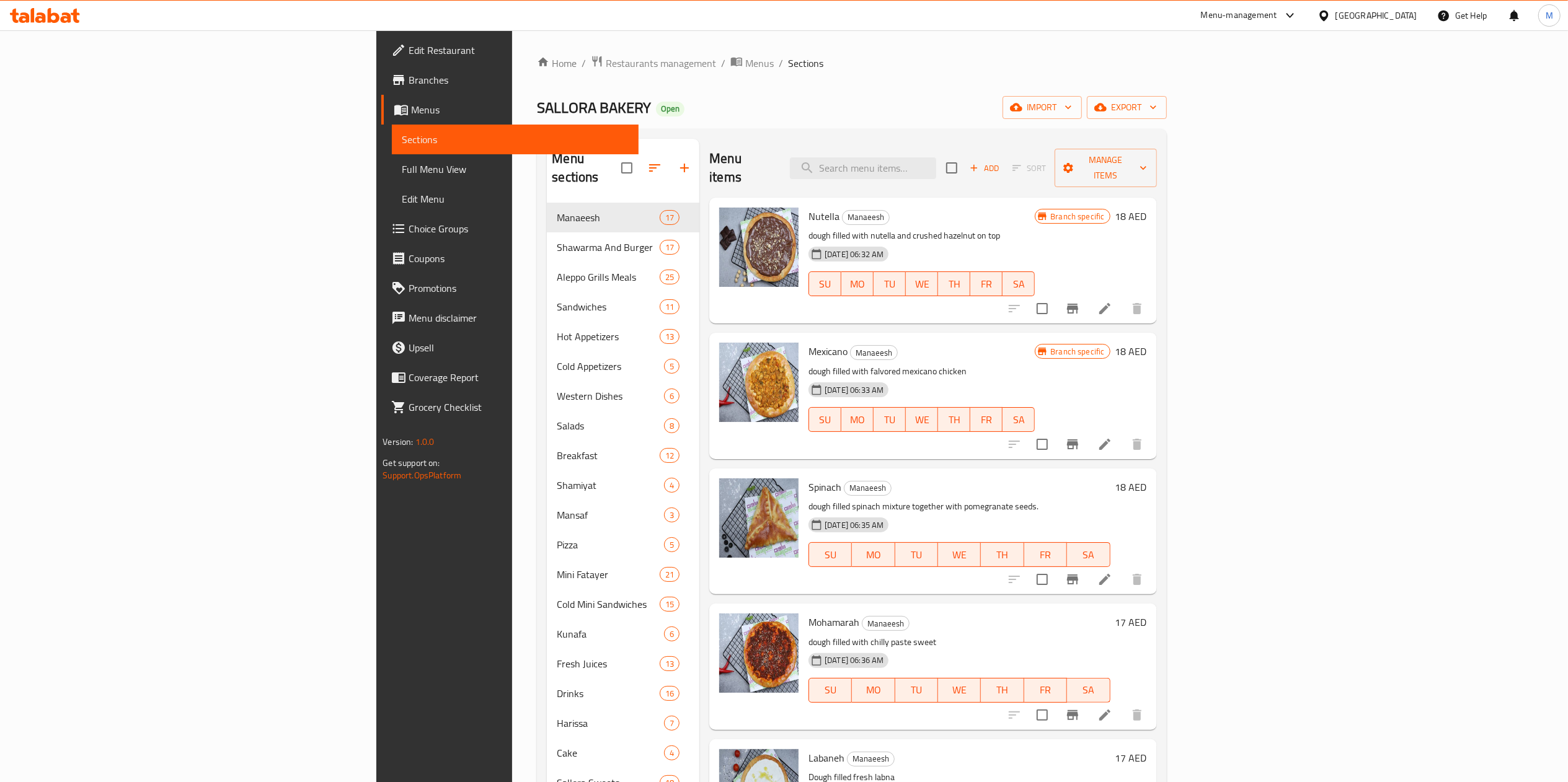
drag, startPoint x: 1040, startPoint y: 150, endPoint x: 1034, endPoint y: 146, distance: 7.2
click at [936, 157] on input "search" at bounding box center [863, 168] width 146 height 22
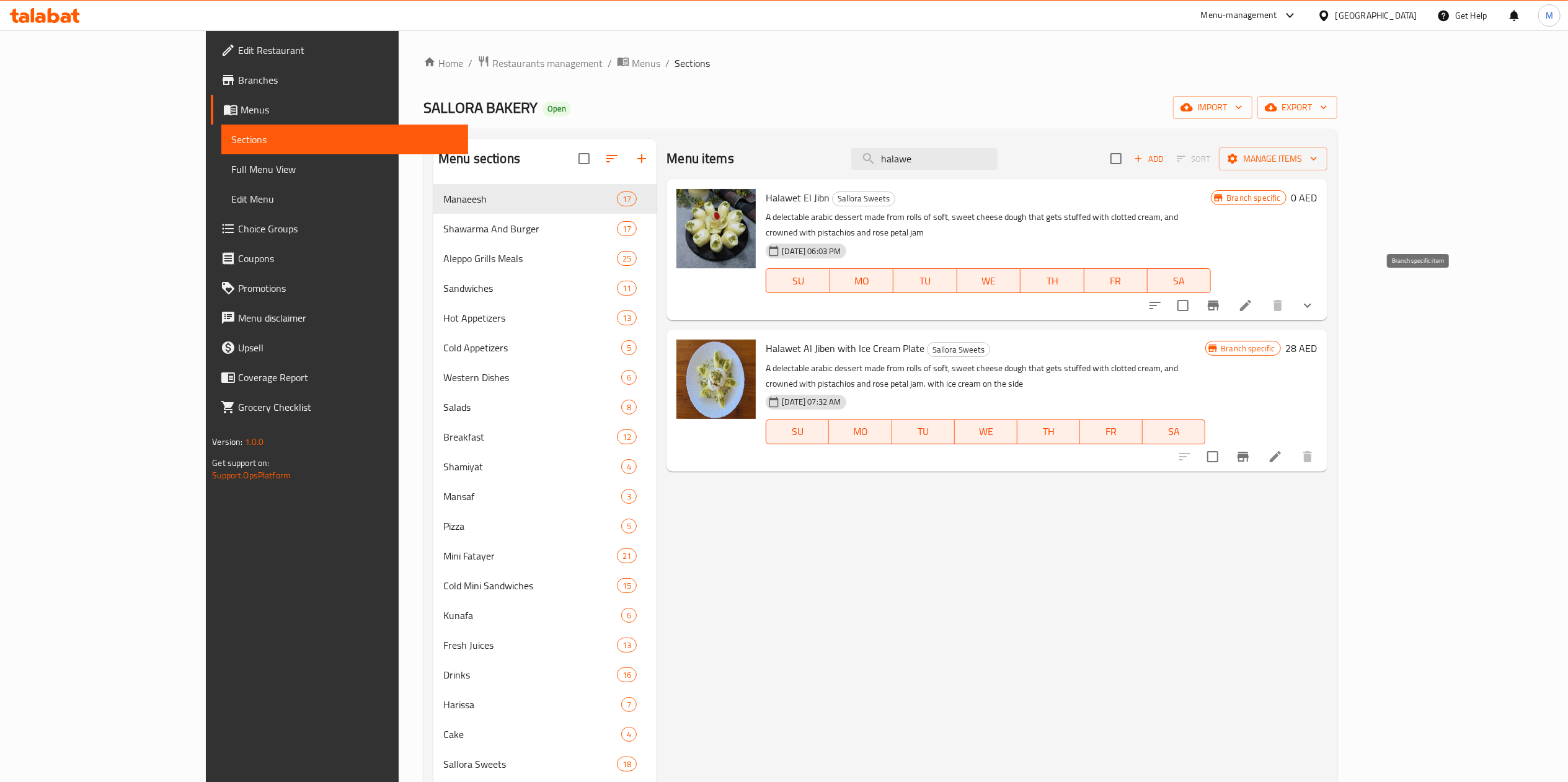
type input "halawe"
click at [1219, 301] on icon "Branch-specific-item" at bounding box center [1213, 306] width 11 height 10
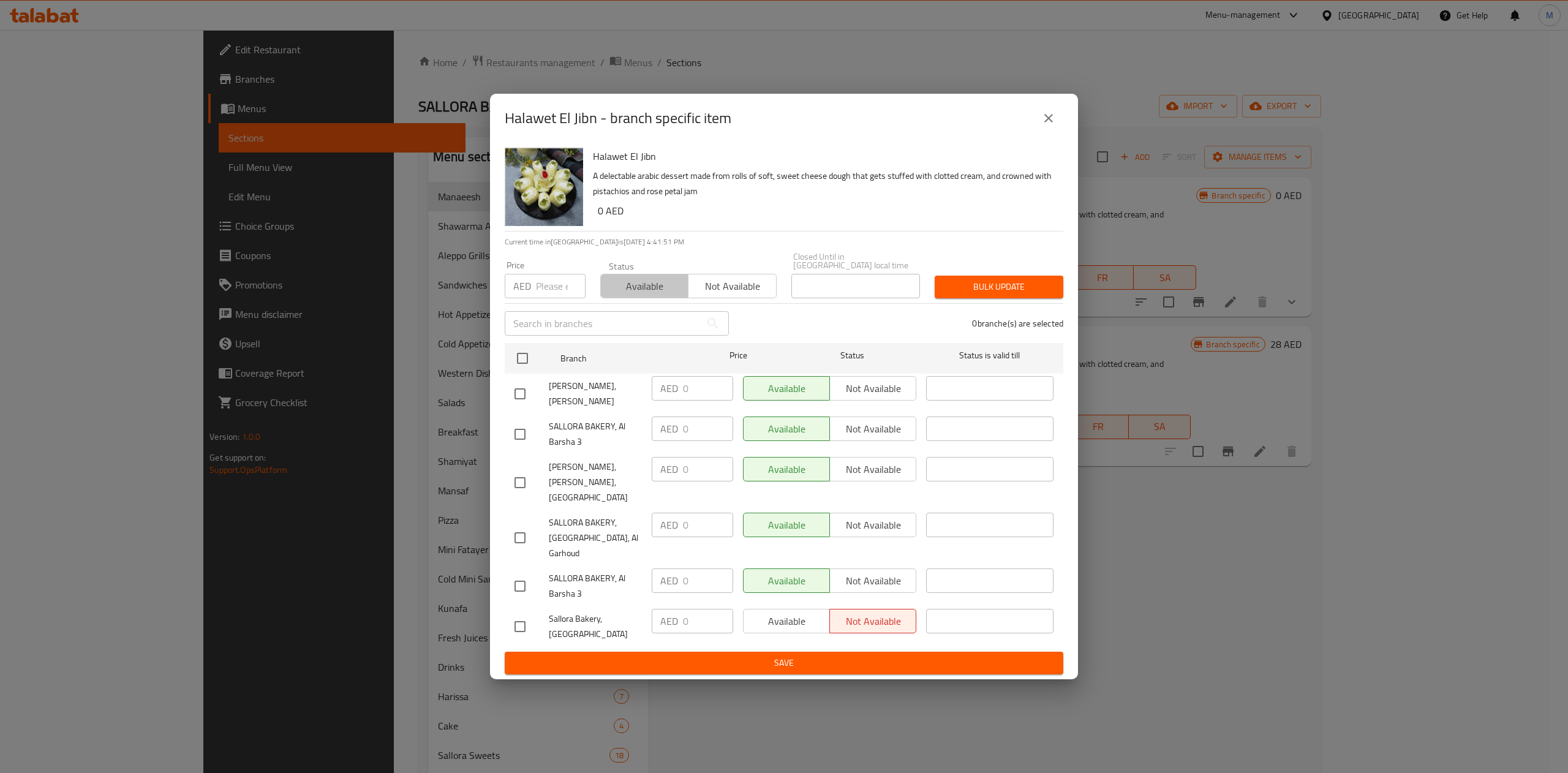
click at [628, 296] on button "Available" at bounding box center [644, 286] width 88 height 25
click at [643, 295] on span "Available" at bounding box center [645, 286] width 78 height 18
drag, startPoint x: 1062, startPoint y: 137, endPoint x: 1054, endPoint y: 137, distance: 8.0
click at [1059, 133] on button "close" at bounding box center [1048, 118] width 29 height 29
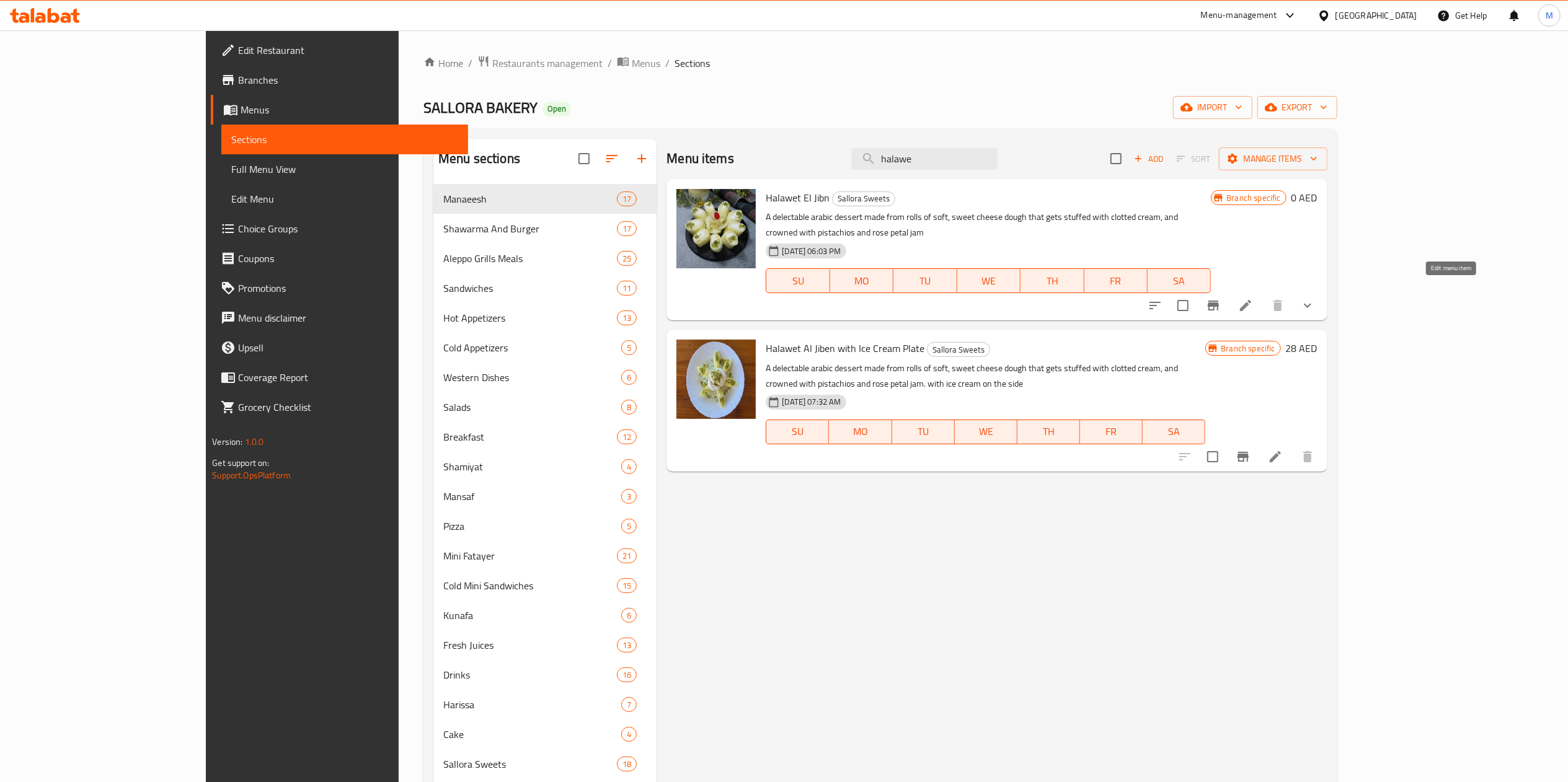
click at [1253, 298] on icon at bounding box center [1246, 306] width 15 height 15
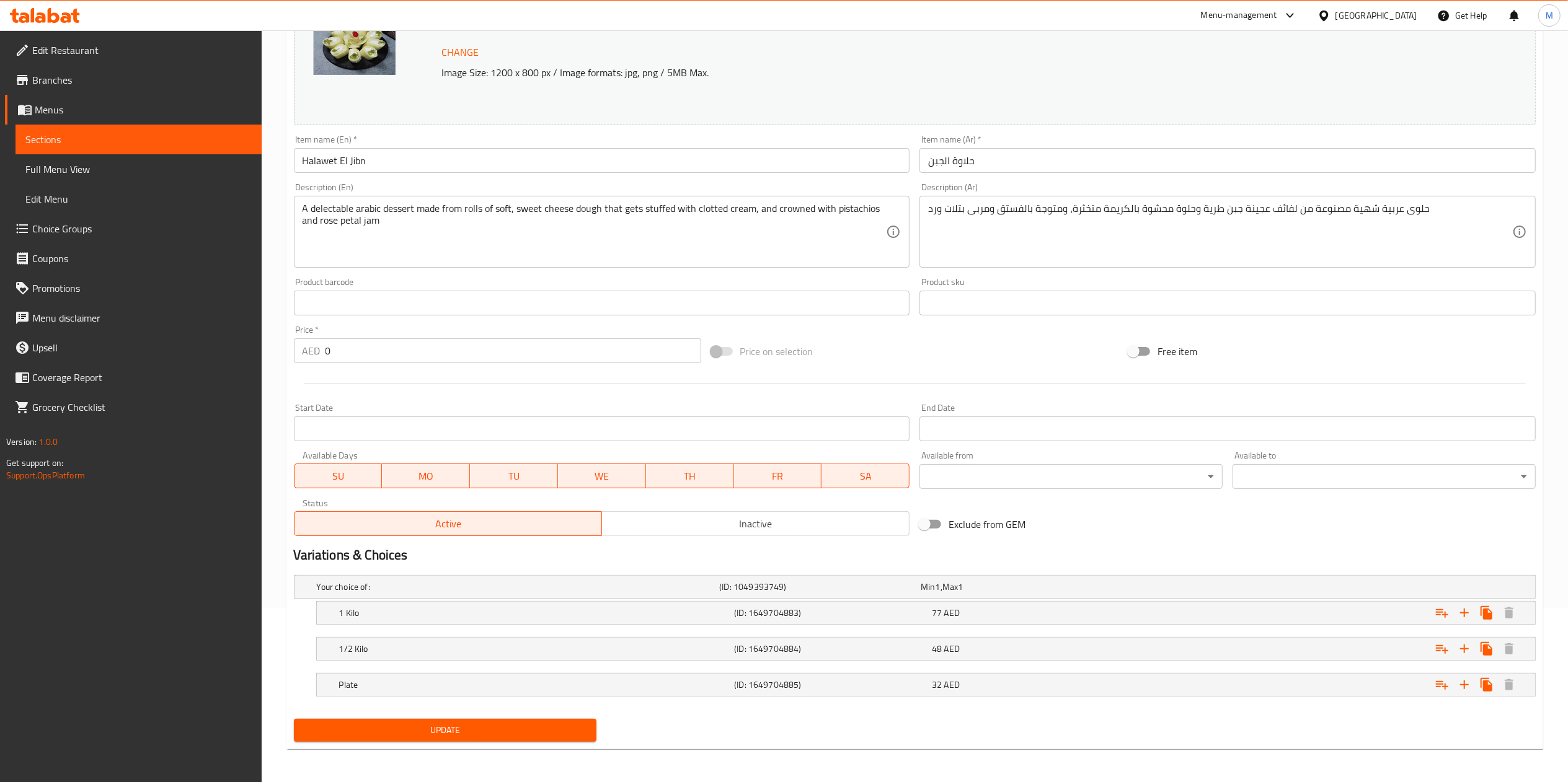
scroll to position [177, 0]
click at [713, 346] on span at bounding box center [722, 350] width 21 height 9
click at [717, 350] on span at bounding box center [722, 350] width 21 height 9
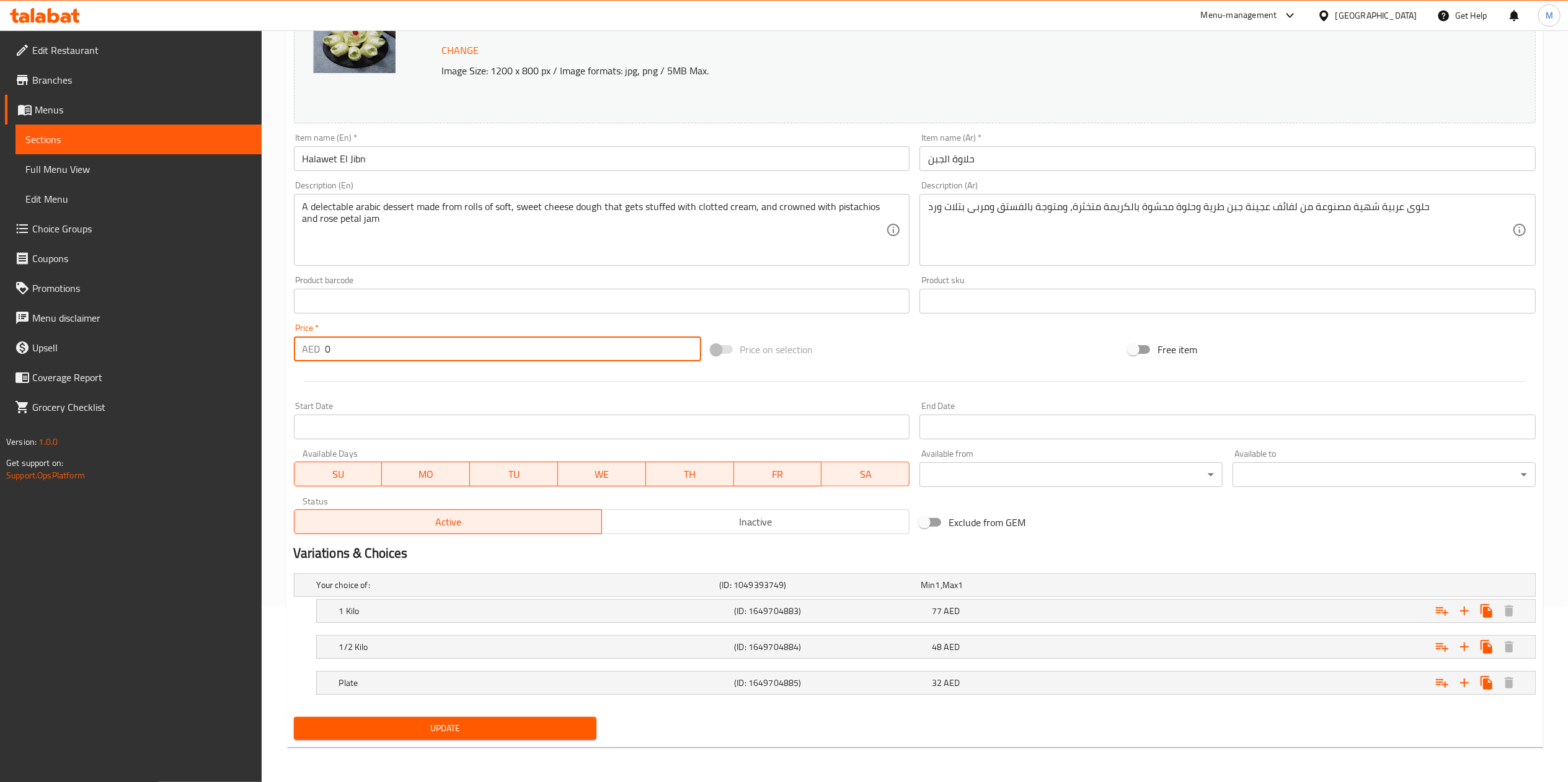
click at [628, 345] on input "0" at bounding box center [513, 349] width 376 height 25
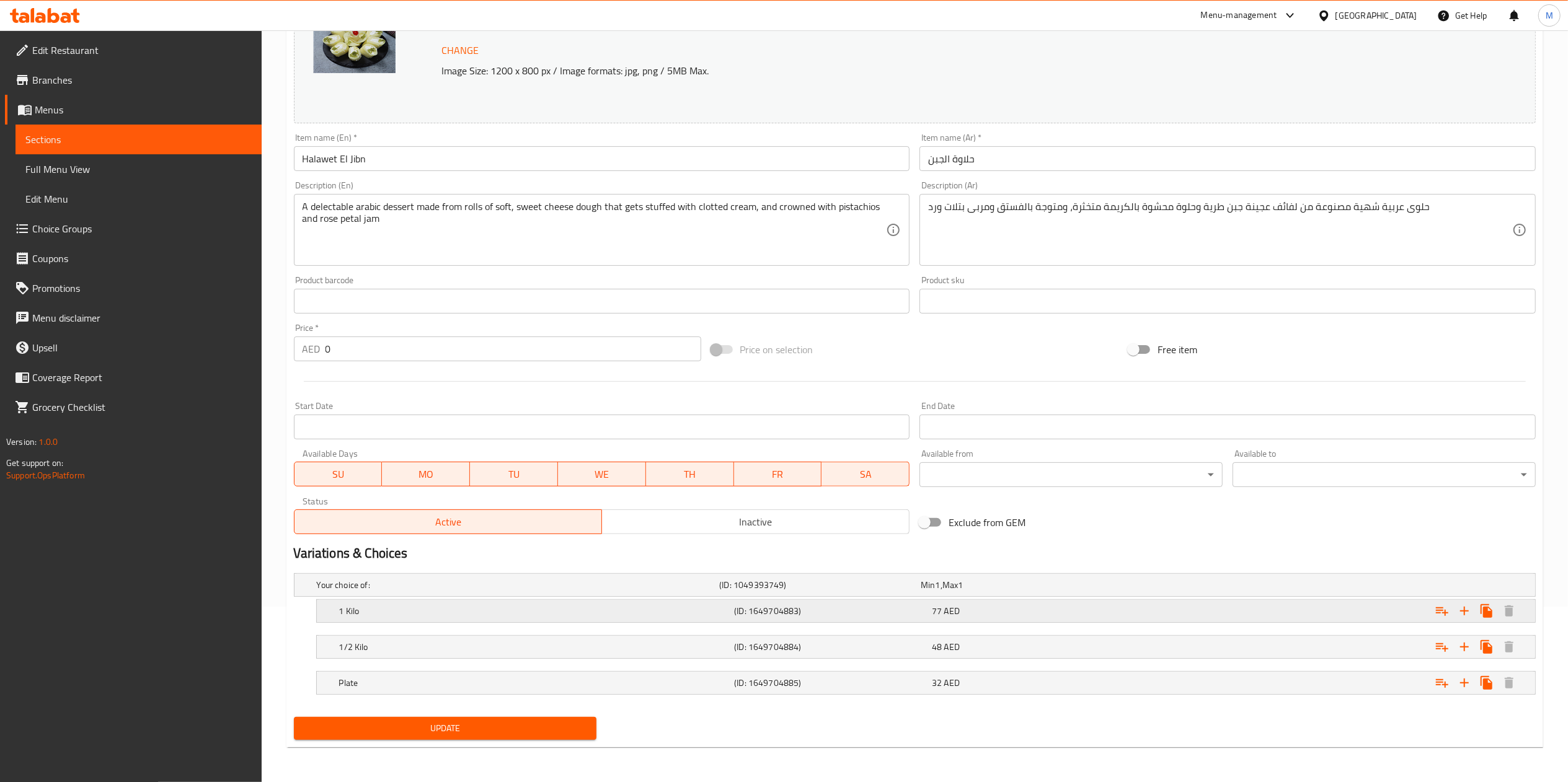
click at [687, 591] on h5 "1 Kilo" at bounding box center [515, 585] width 398 height 13
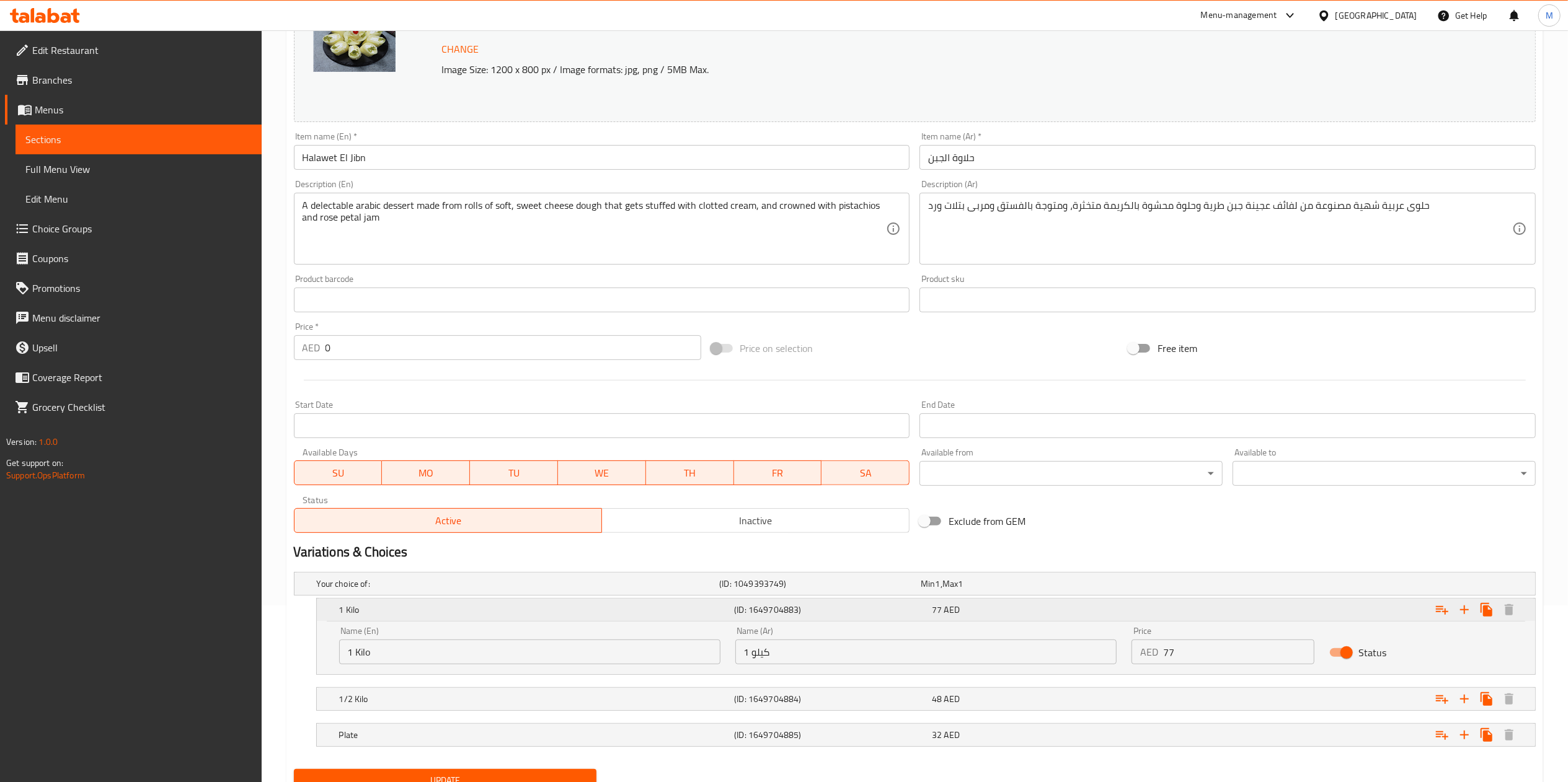
scroll to position [231, 0]
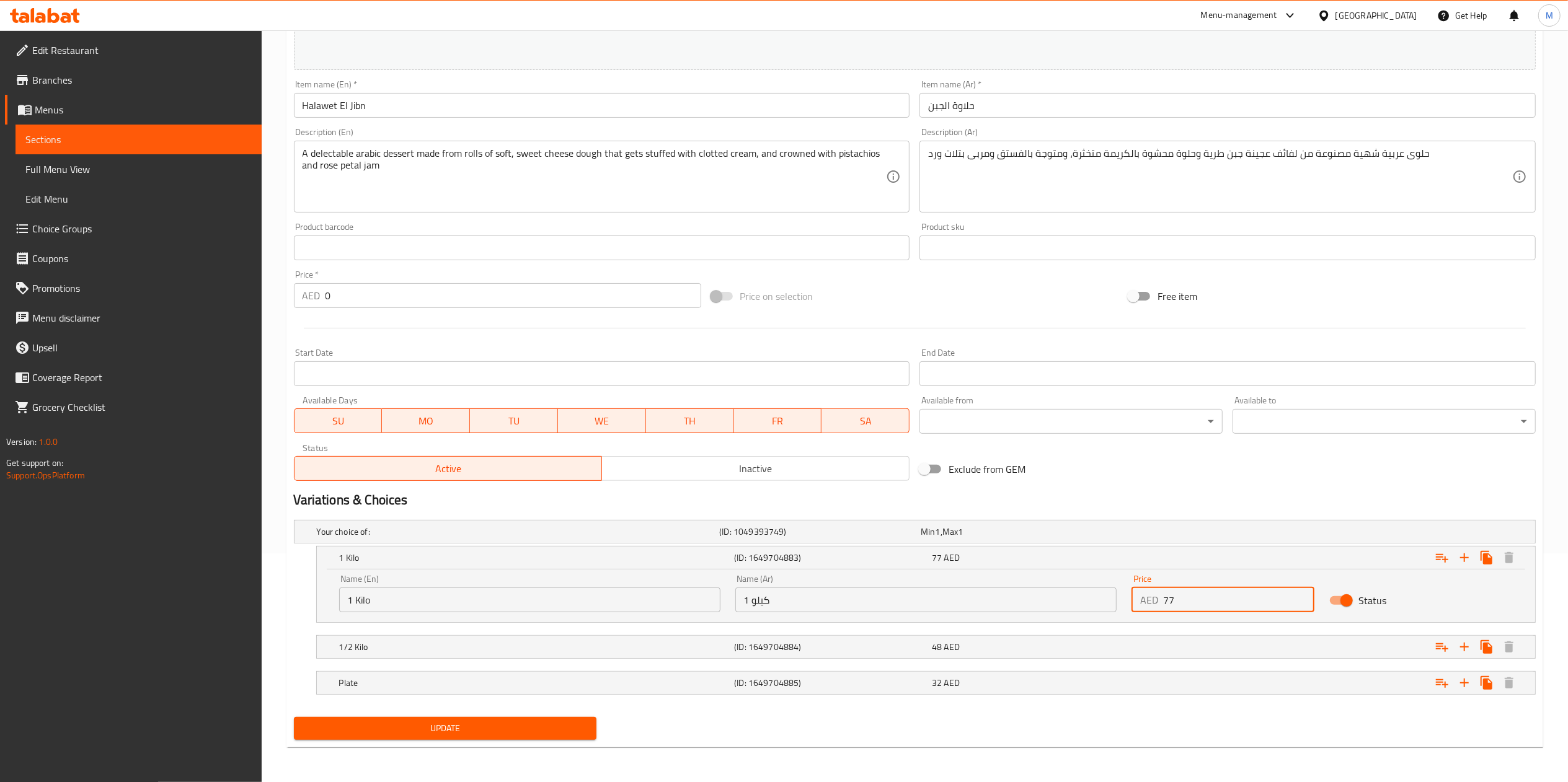
drag, startPoint x: 1240, startPoint y: 601, endPoint x: 1129, endPoint y: 608, distance: 111.2
click at [1129, 608] on div "Price AED 77 Price" at bounding box center [1223, 593] width 198 height 53
click at [1032, 503] on h2 "Variations & Choices" at bounding box center [915, 500] width 1242 height 19
click at [122, 133] on span "Sections" at bounding box center [139, 140] width 226 height 15
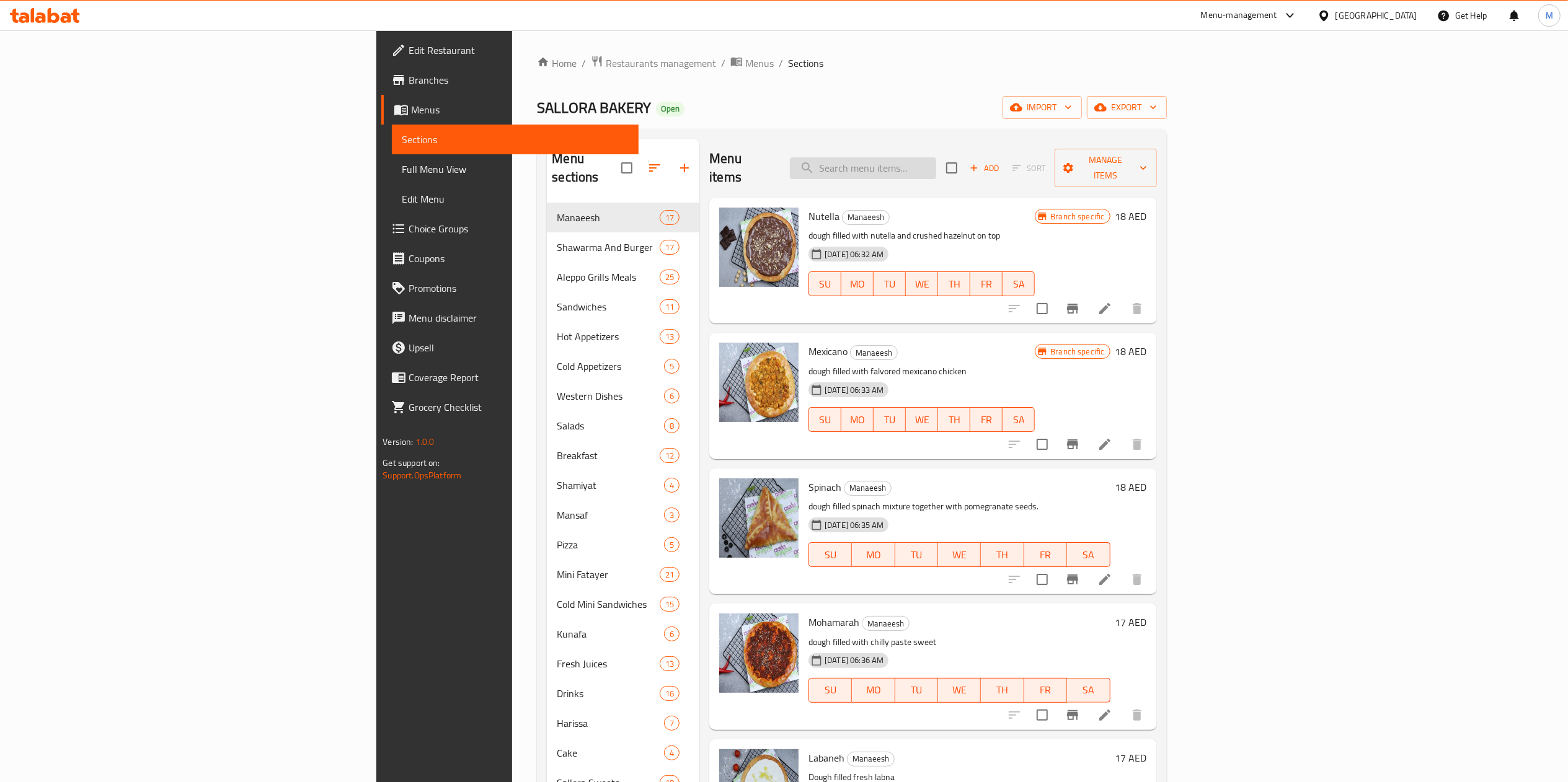
click at [936, 161] on input "search" at bounding box center [863, 168] width 146 height 22
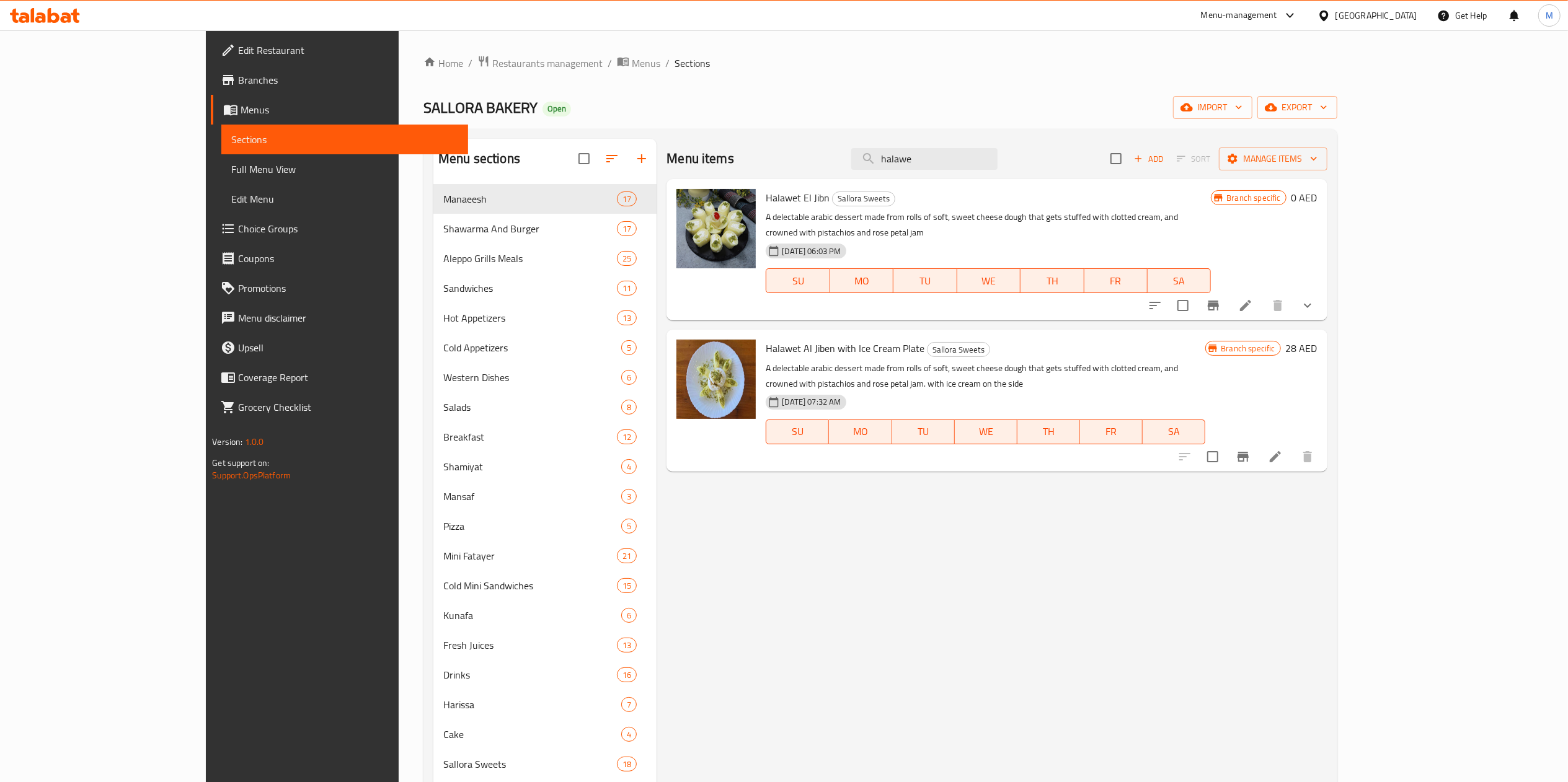
type input "halawe"
click at [1219, 301] on icon "Branch-specific-item" at bounding box center [1213, 306] width 11 height 10
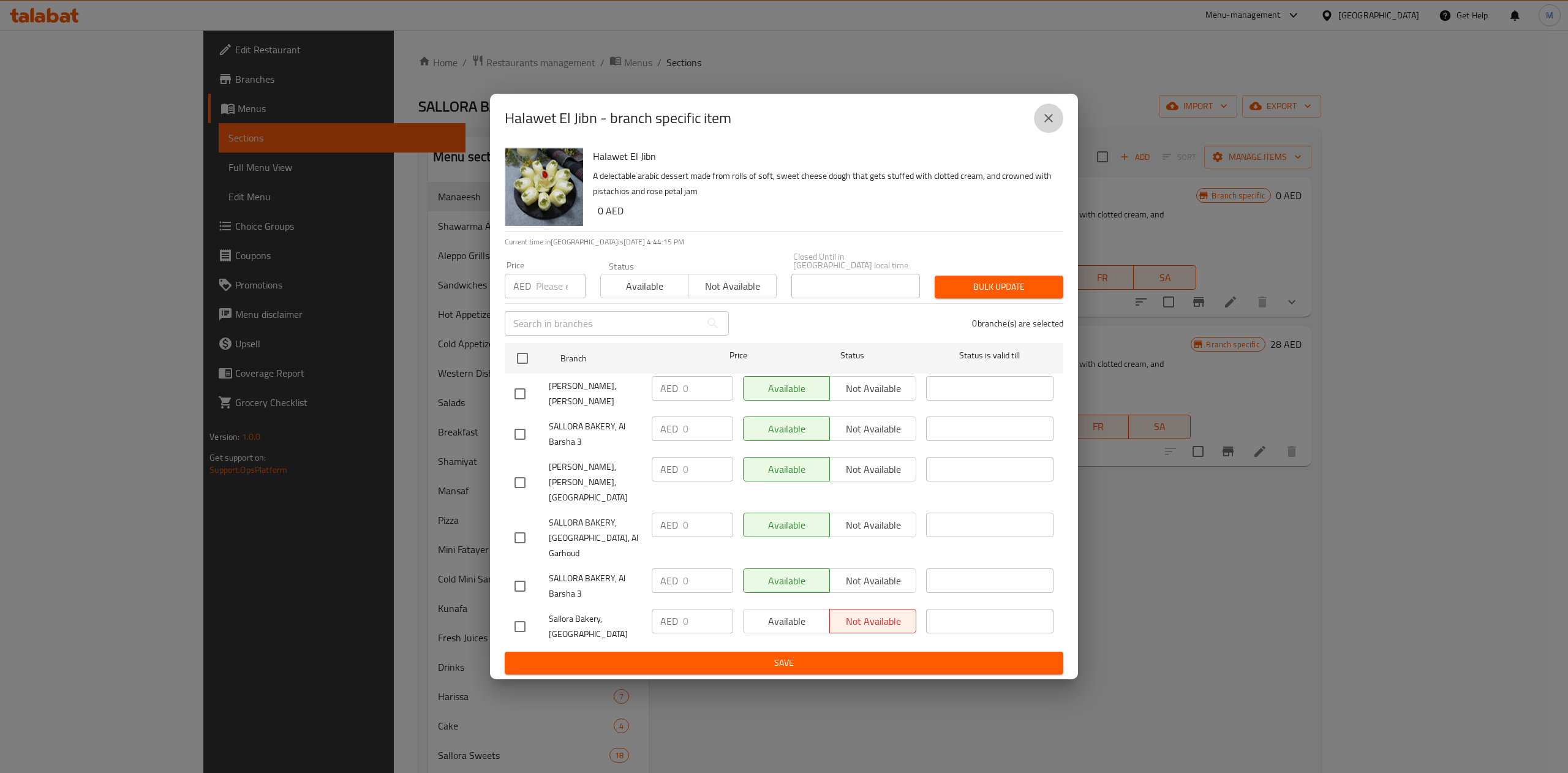
click at [1049, 126] on icon "close" at bounding box center [1049, 118] width 15 height 15
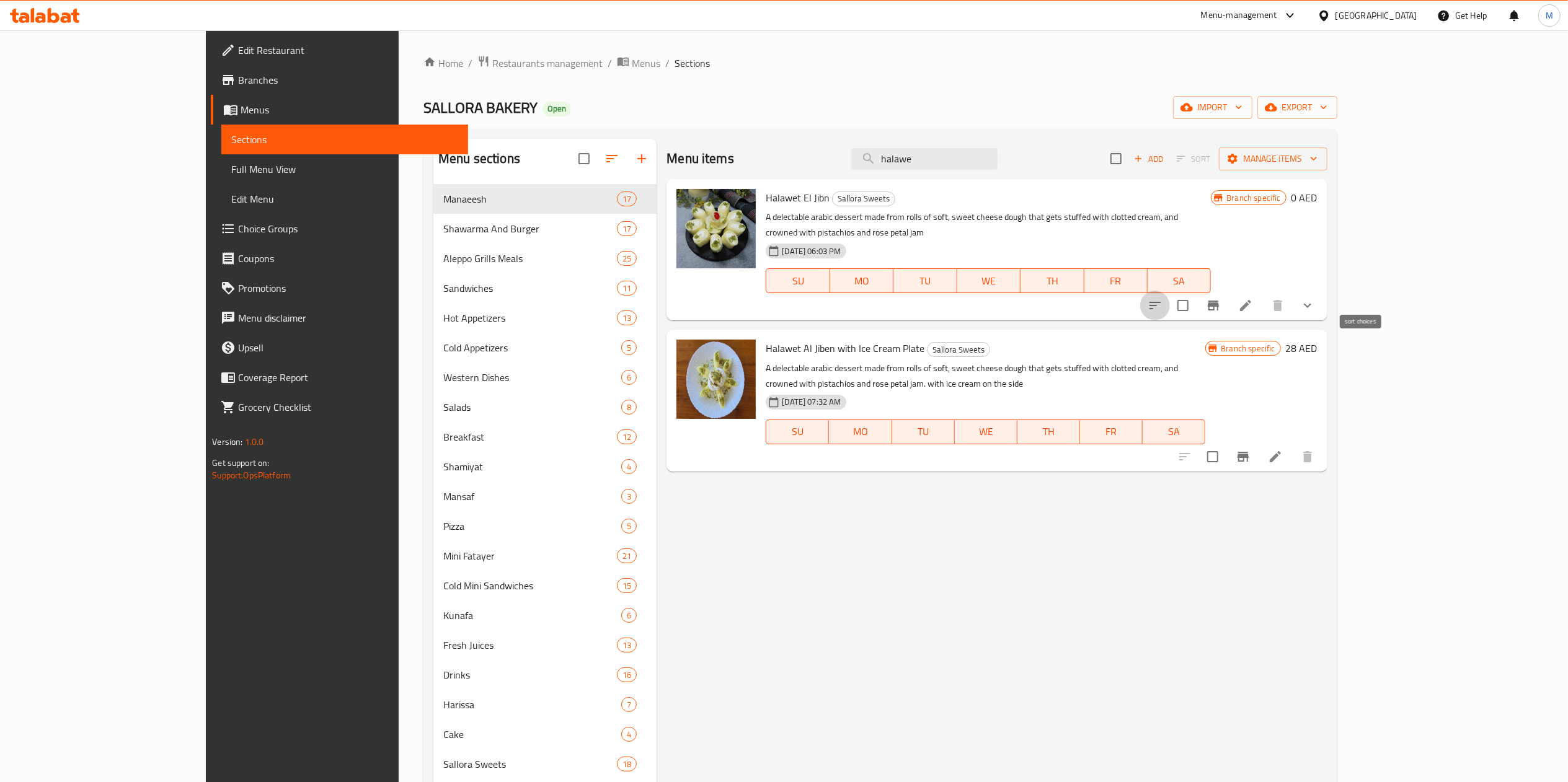
click at [1170, 293] on button "sort-choices" at bounding box center [1154, 305] width 29 height 29
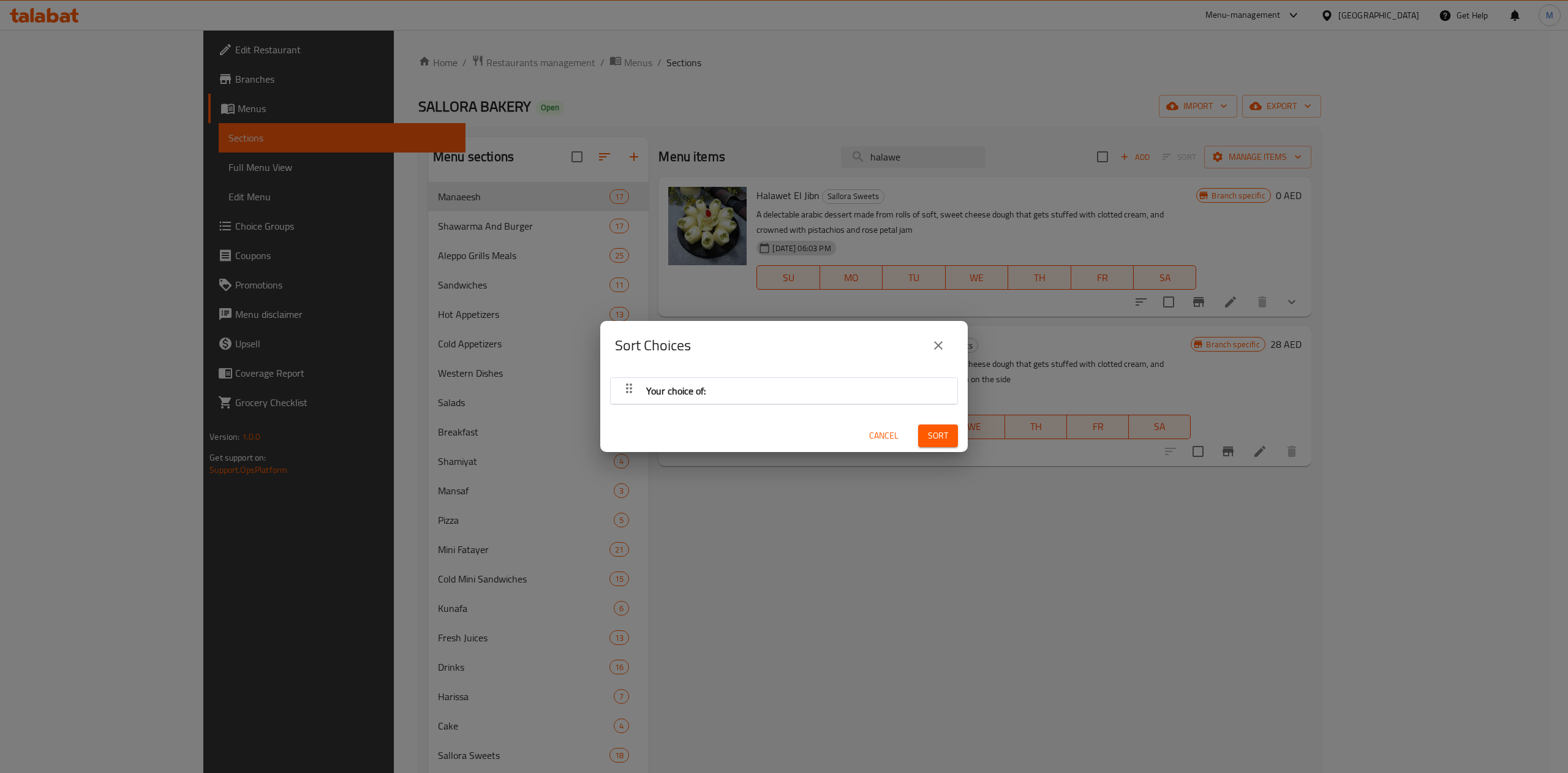
click at [789, 391] on div "Your choice of:" at bounding box center [784, 390] width 335 height 29
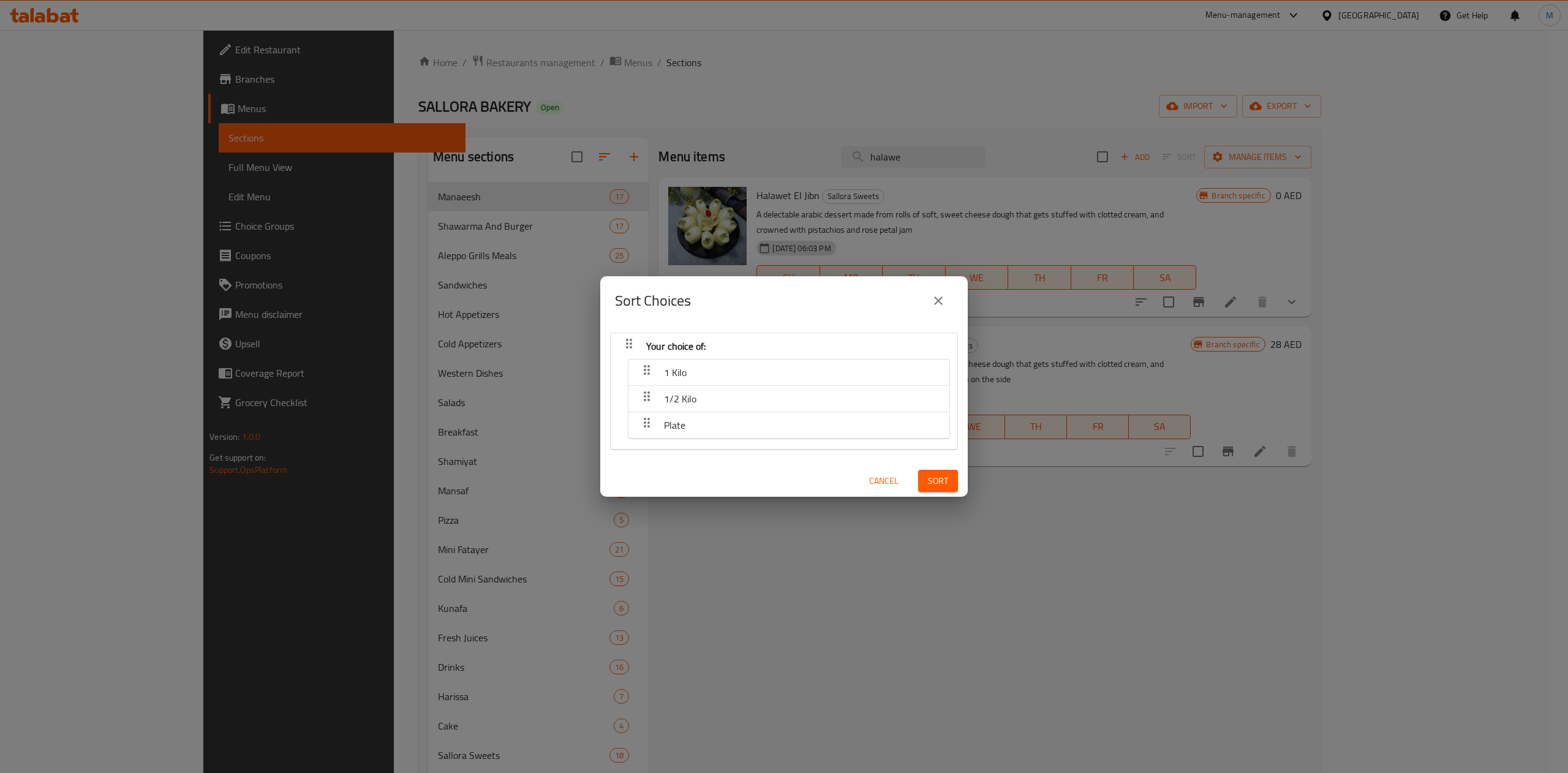
click at [789, 387] on div "1/2 Kilo" at bounding box center [789, 372] width 309 height 29
click at [724, 369] on div "1 Kilo" at bounding box center [789, 372] width 309 height 29
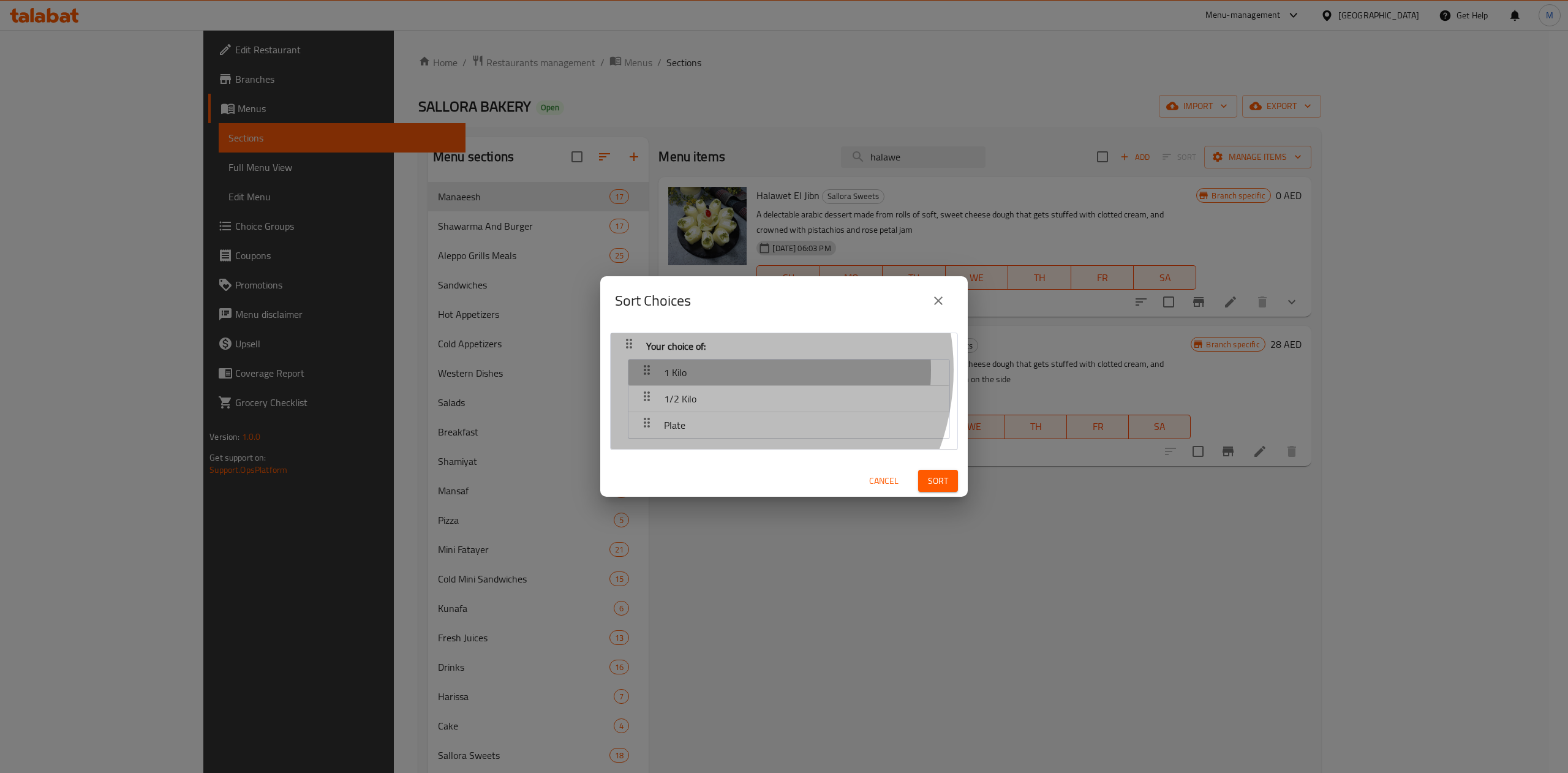
click at [724, 369] on div "1 Kilo" at bounding box center [789, 372] width 309 height 29
click at [677, 367] on span "1 Kilo" at bounding box center [675, 372] width 23 height 19
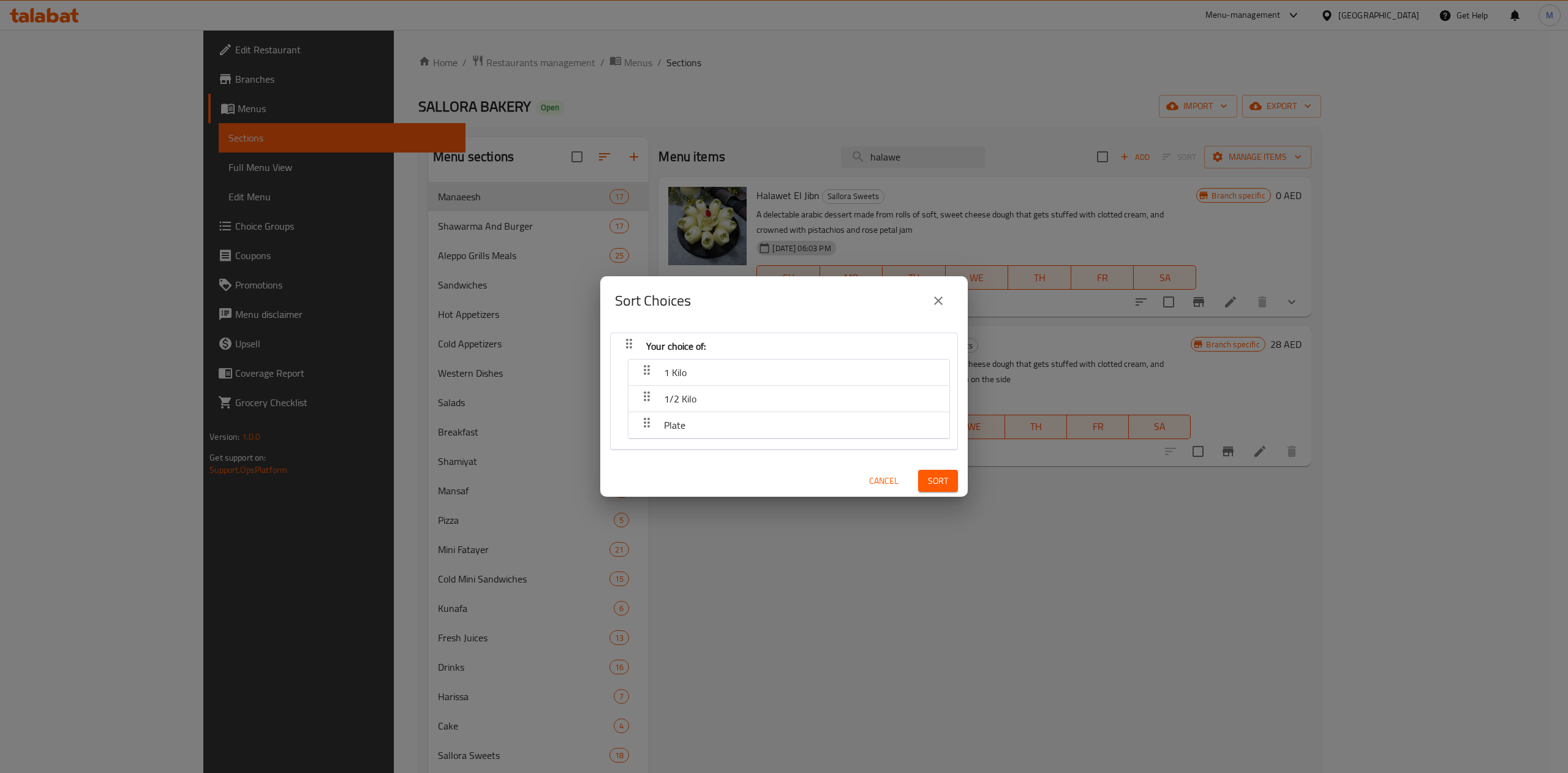
click at [677, 382] on span "1/2 Kilo" at bounding box center [675, 372] width 23 height 19
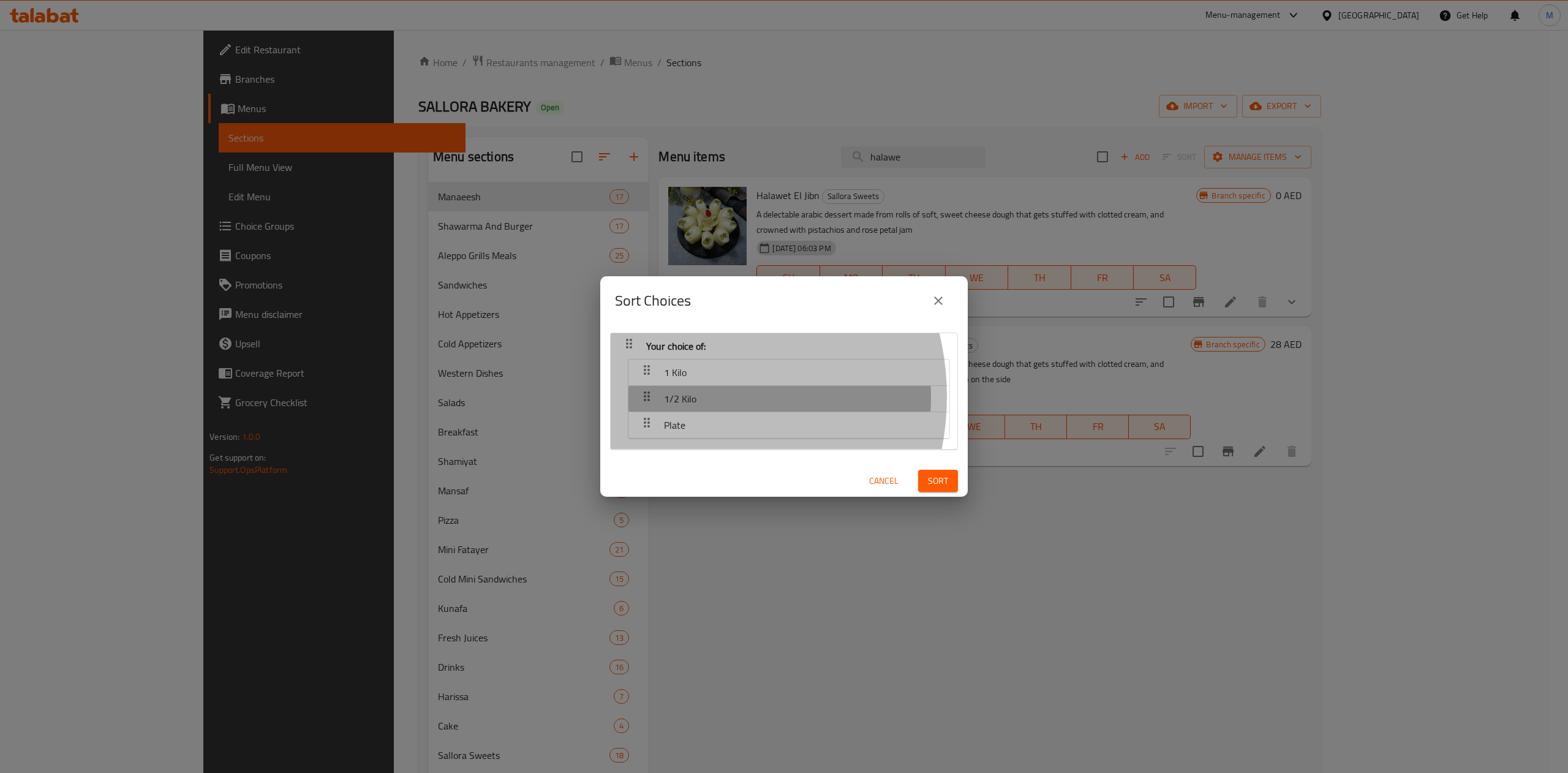
click at [677, 382] on span "1/2 Kilo" at bounding box center [675, 372] width 23 height 19
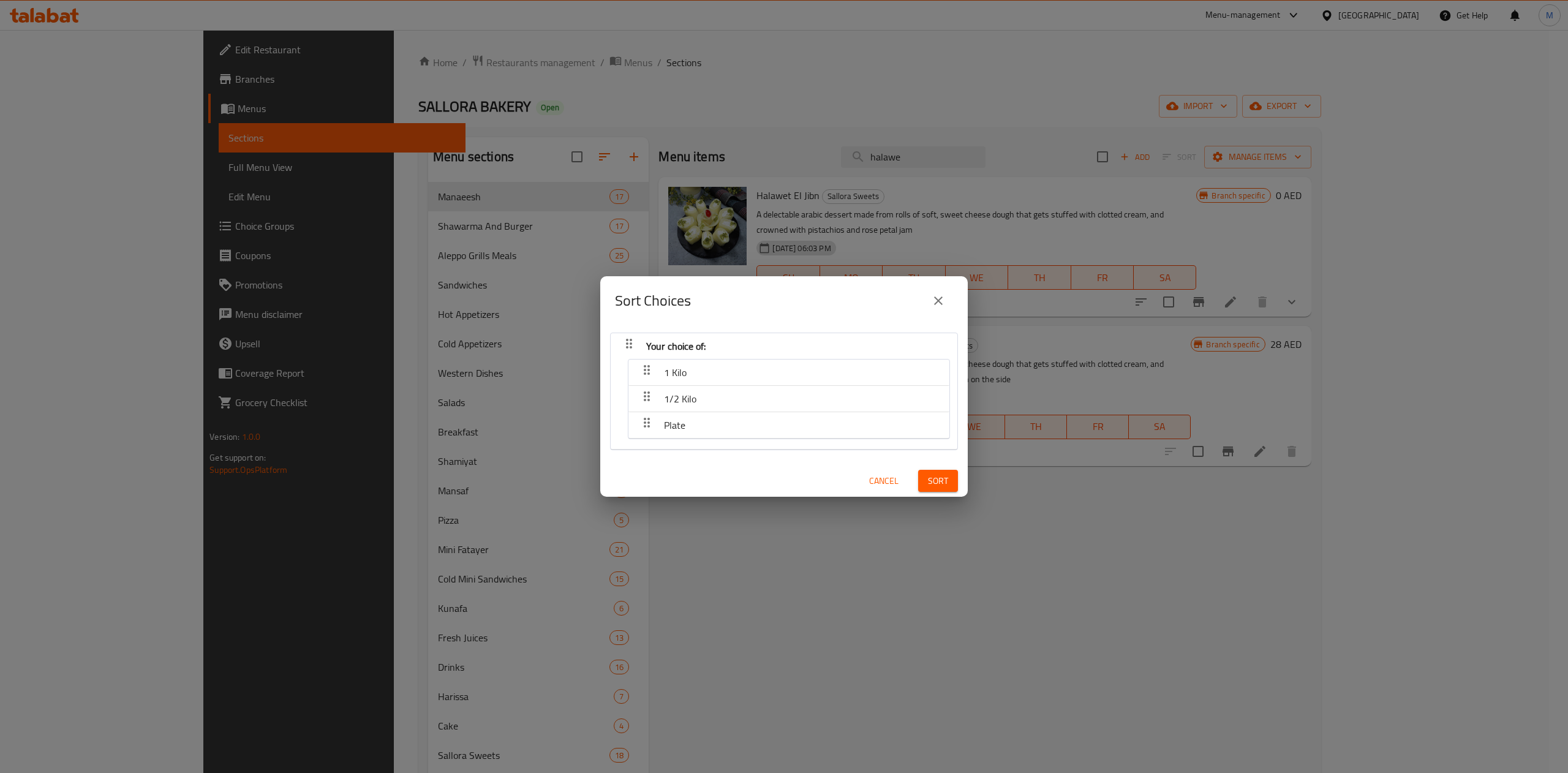
click at [642, 373] on icon "button" at bounding box center [647, 370] width 15 height 15
click at [667, 373] on span "1 Kilo" at bounding box center [675, 372] width 23 height 19
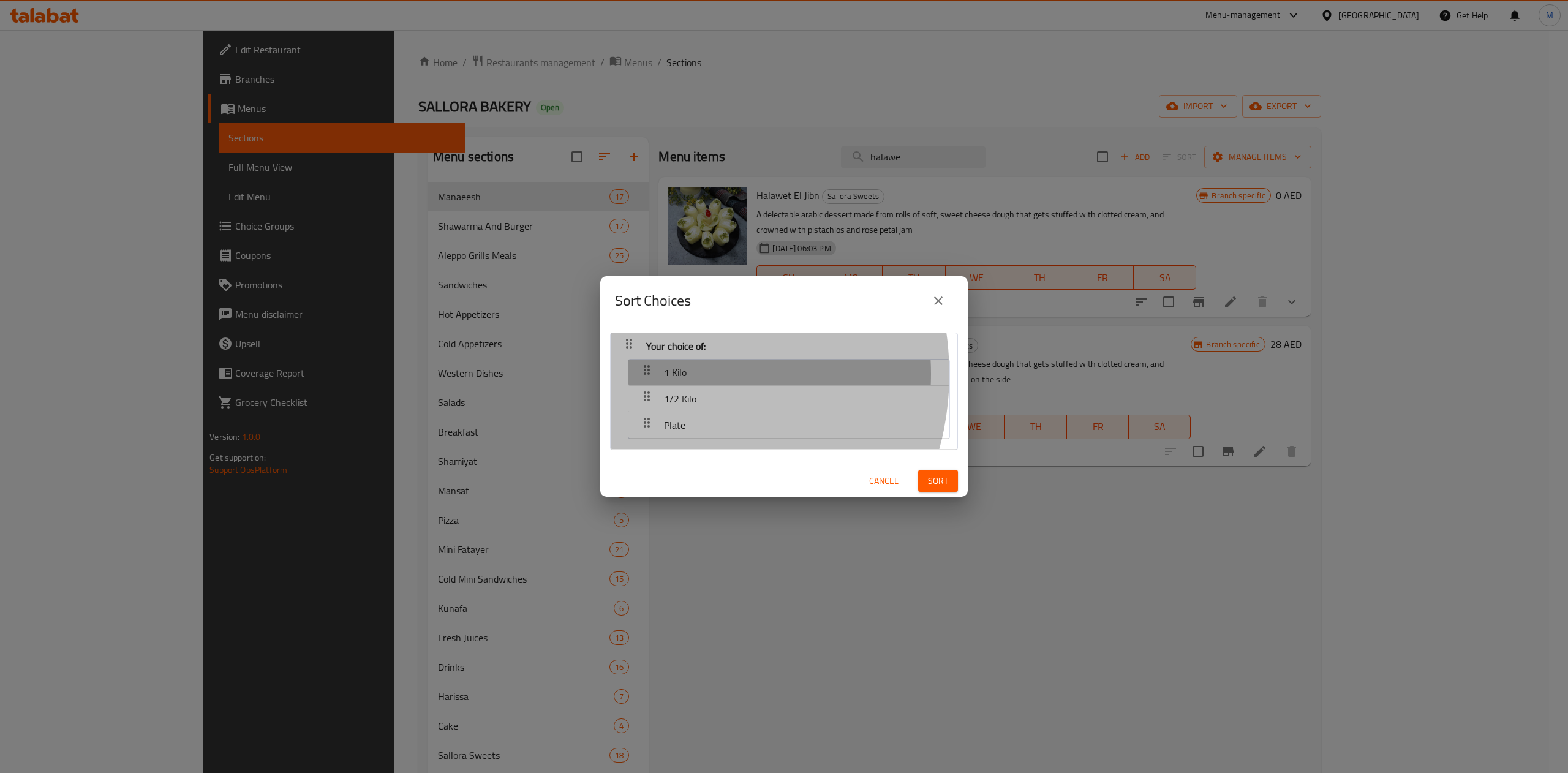
click at [667, 373] on span "1 Kilo" at bounding box center [675, 372] width 23 height 19
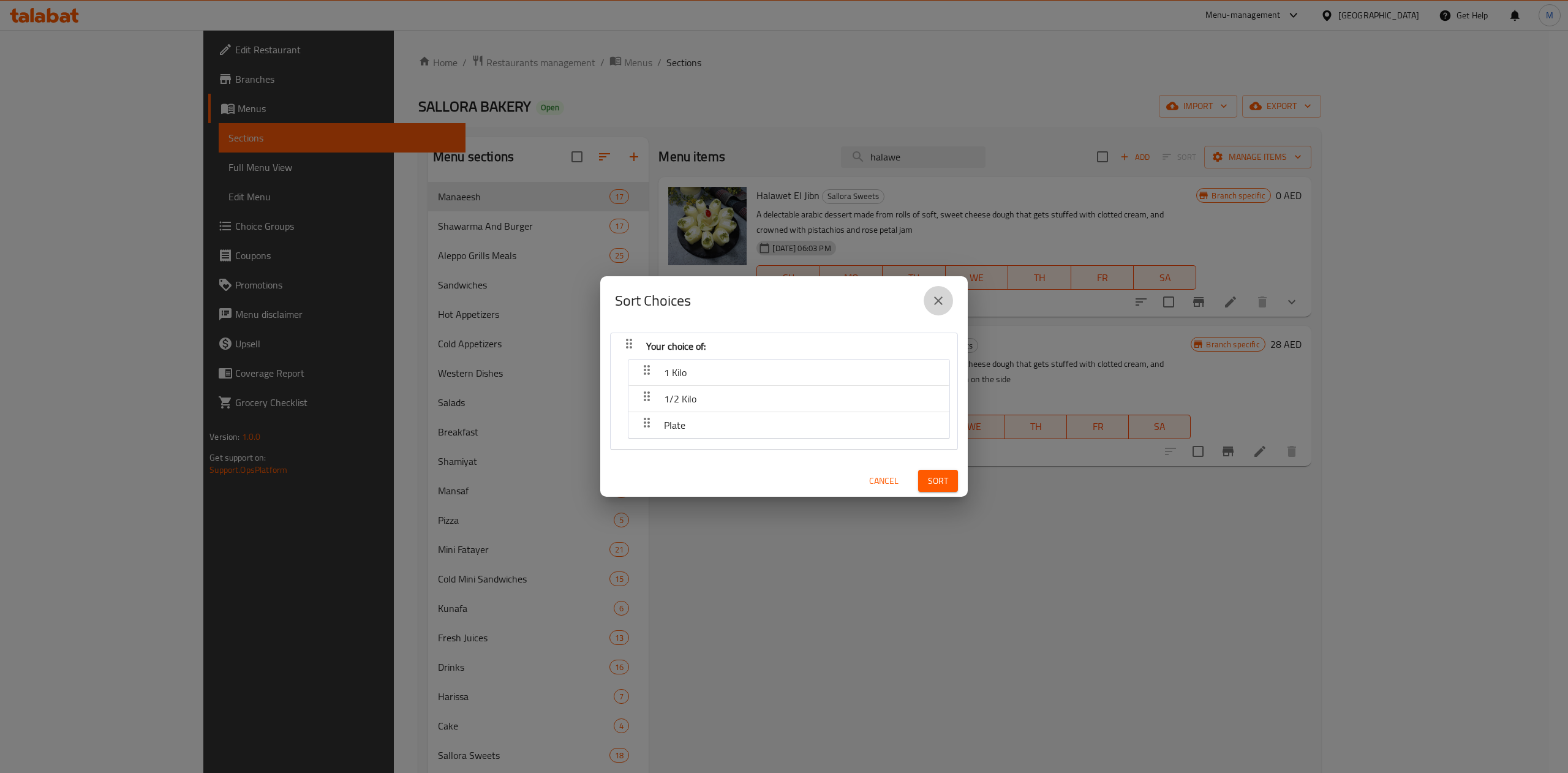
click at [936, 306] on icon "close" at bounding box center [939, 301] width 15 height 15
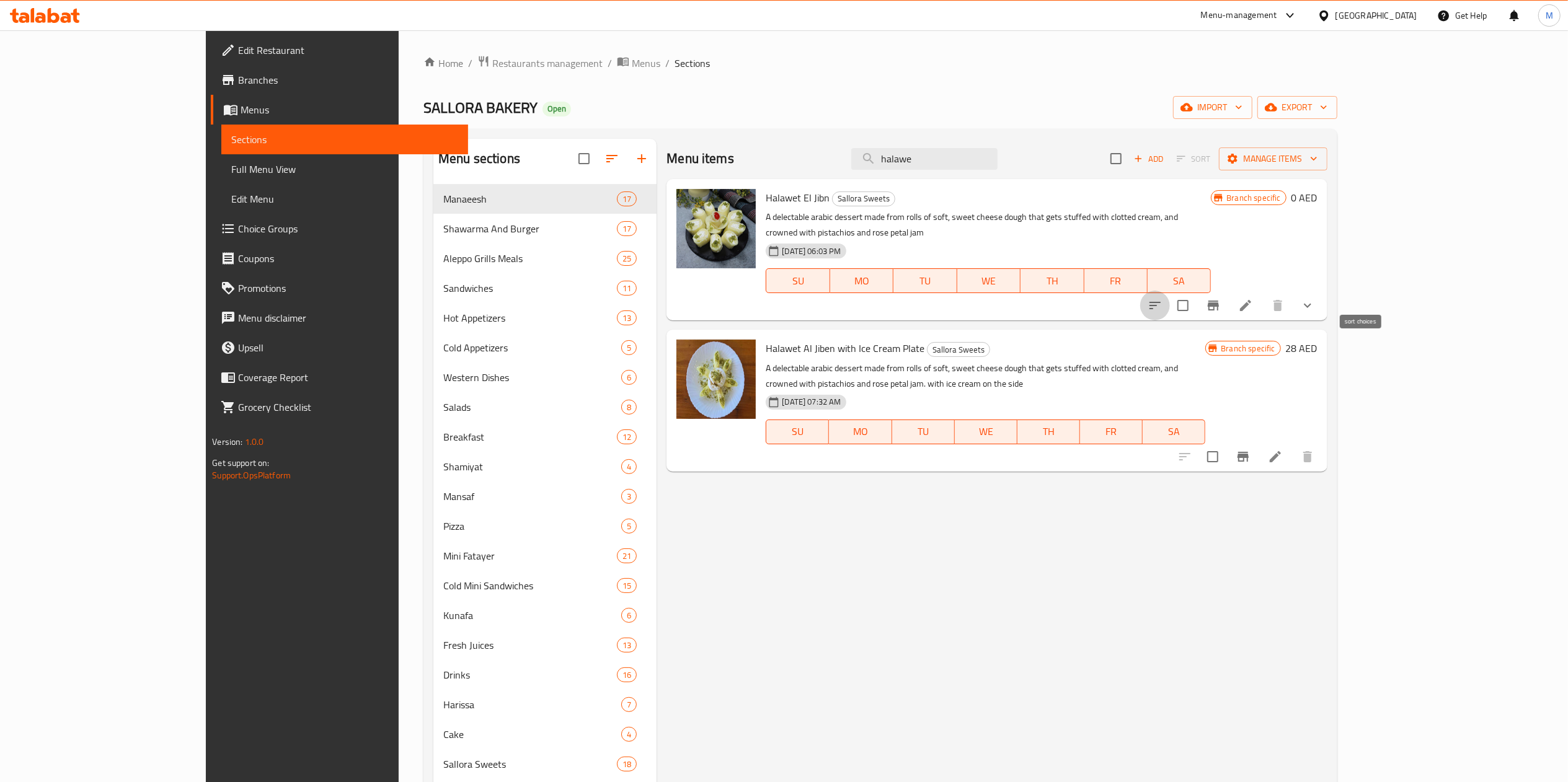
click at [1162, 298] on icon "sort-choices" at bounding box center [1155, 306] width 15 height 15
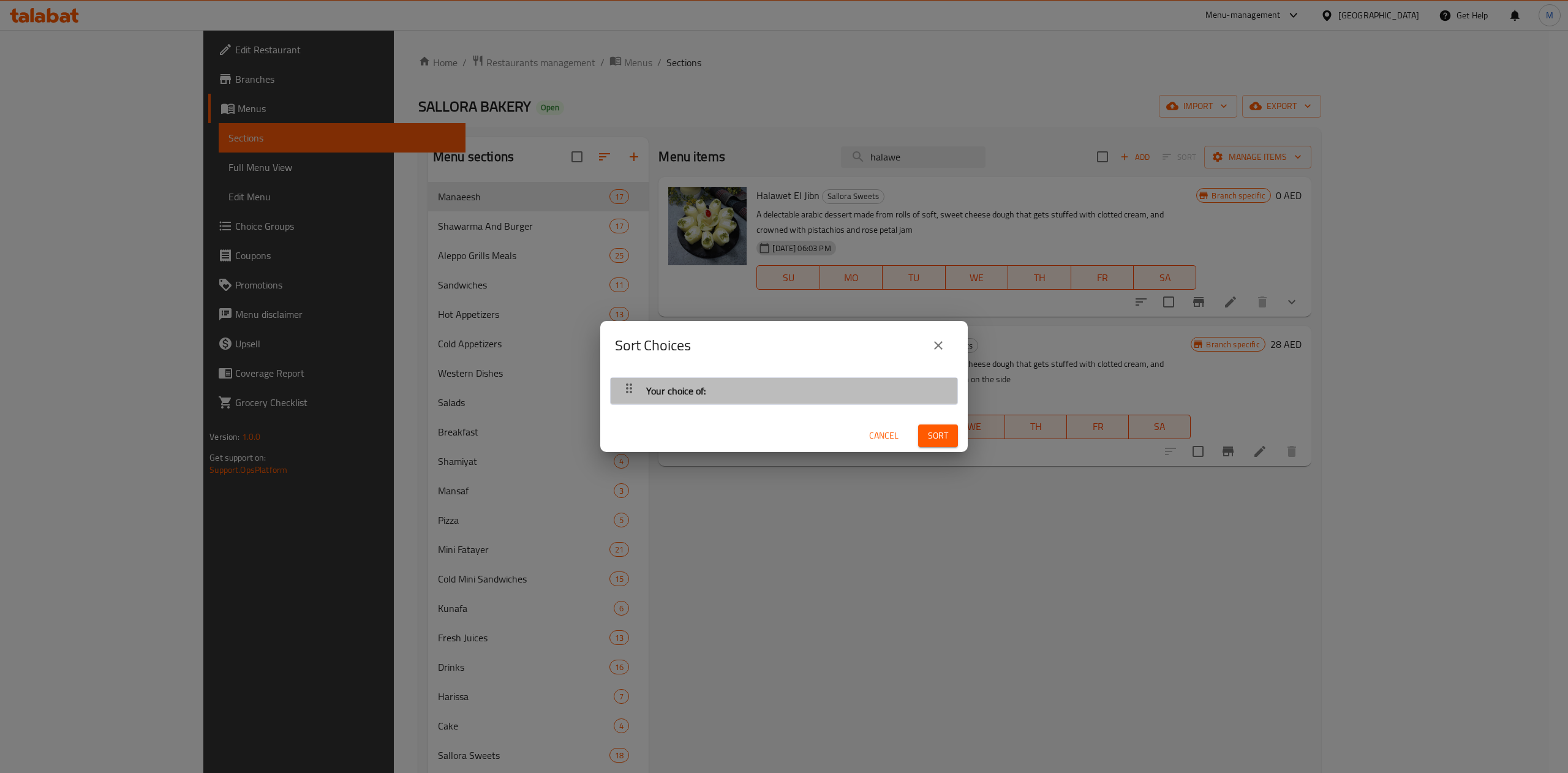
click at [900, 389] on div "Your choice of:" at bounding box center [784, 390] width 335 height 29
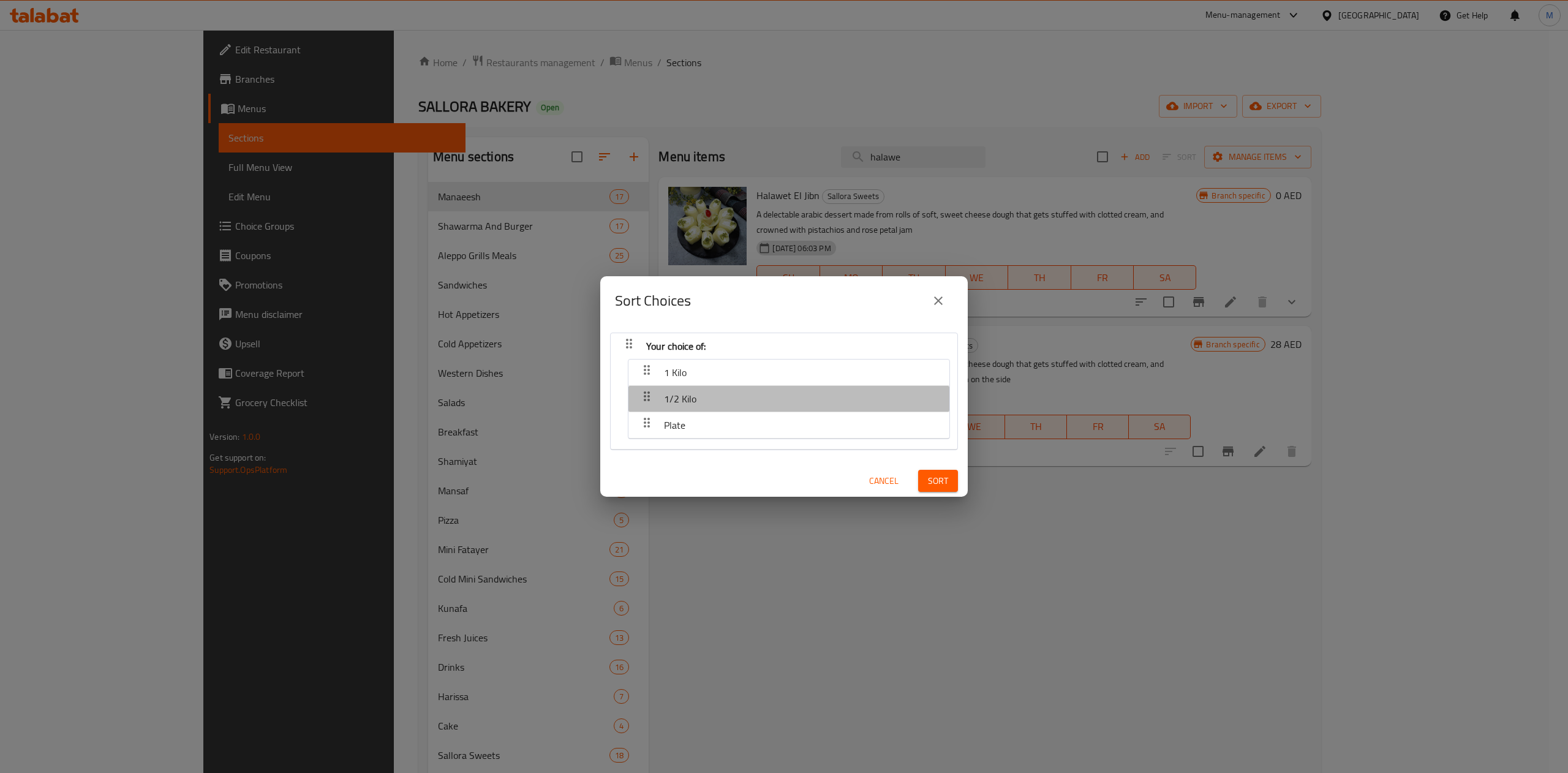
click at [900, 387] on div "1/2 Kilo" at bounding box center [789, 372] width 309 height 29
click at [823, 387] on div "1/2 Kilo" at bounding box center [789, 372] width 309 height 29
click at [941, 298] on icon "close" at bounding box center [939, 301] width 9 height 9
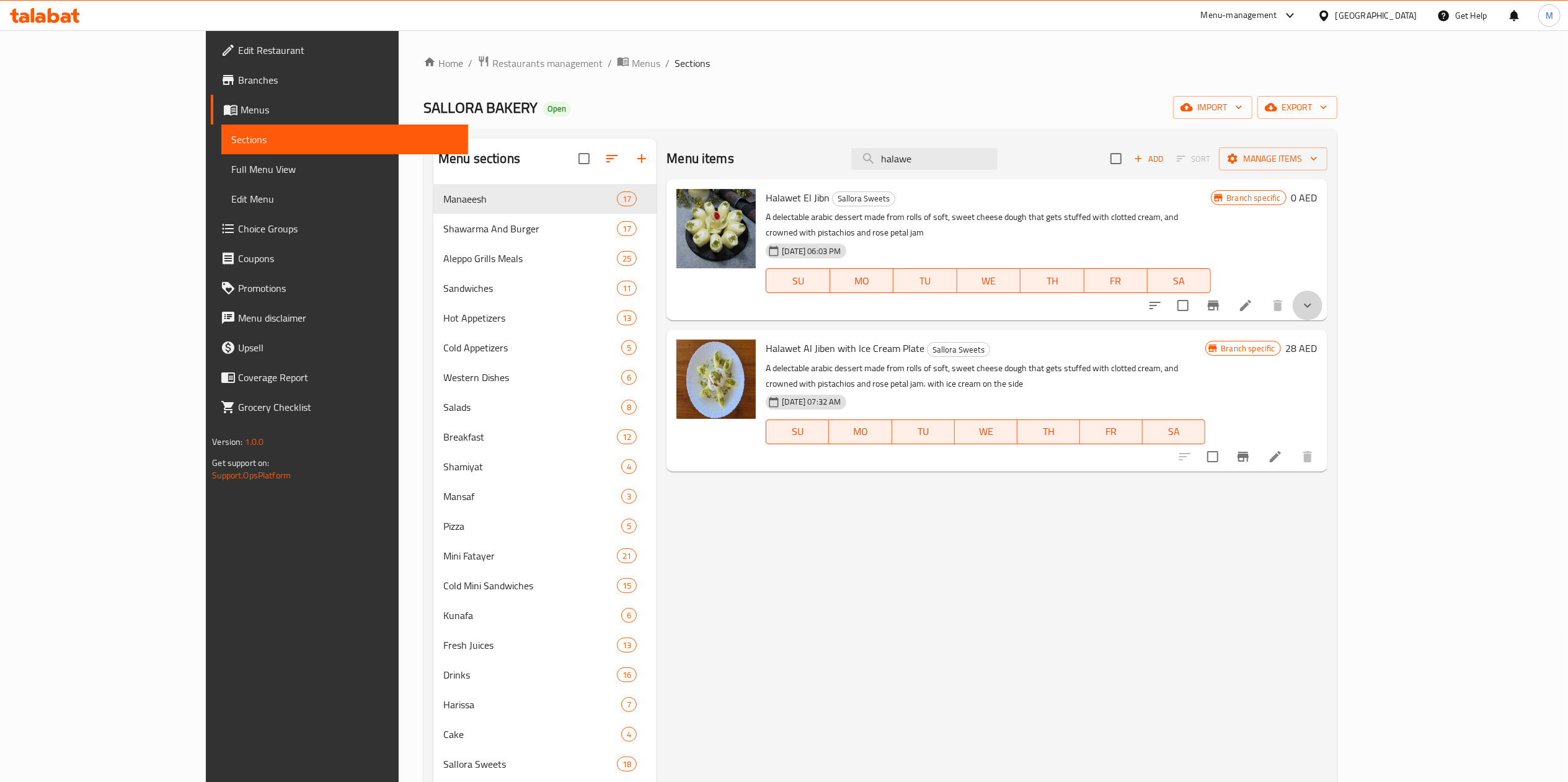
click at [1322, 303] on button "show more" at bounding box center [1307, 305] width 29 height 29
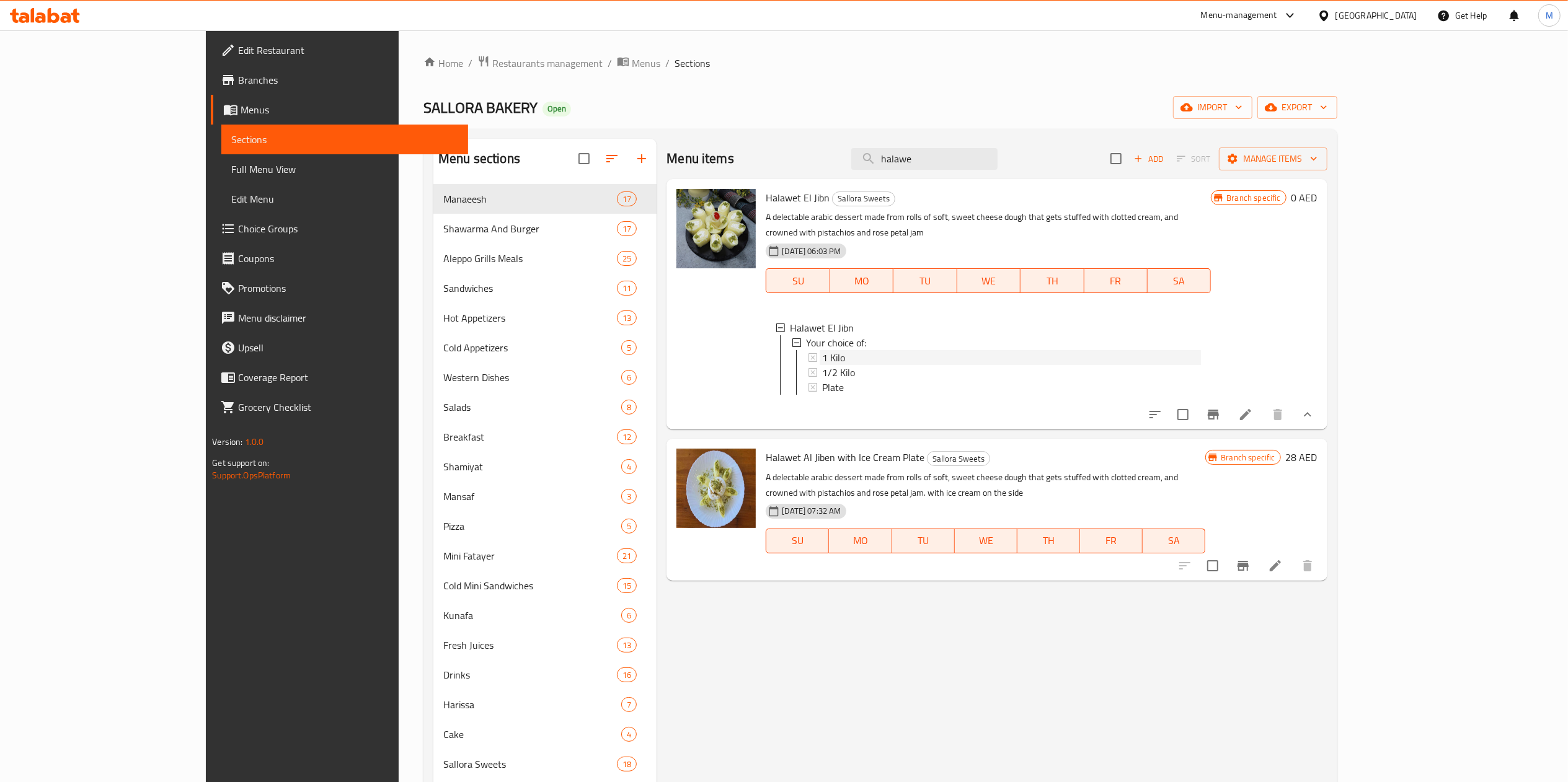
click at [851, 350] on div "1 Kilo" at bounding box center [1011, 358] width 379 height 15
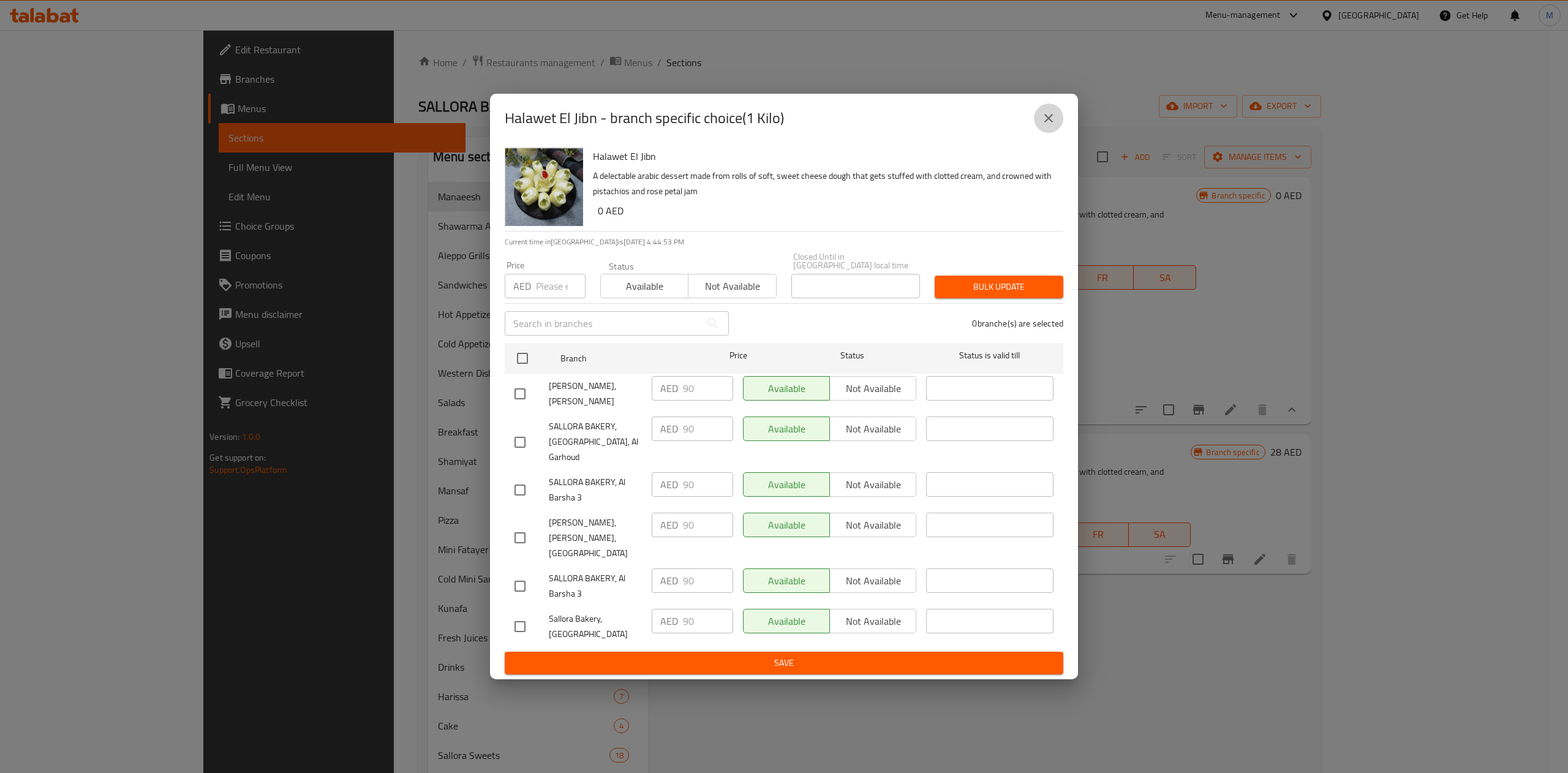
click at [1048, 126] on icon "close" at bounding box center [1049, 118] width 15 height 15
